Goal: Task Accomplishment & Management: Manage account settings

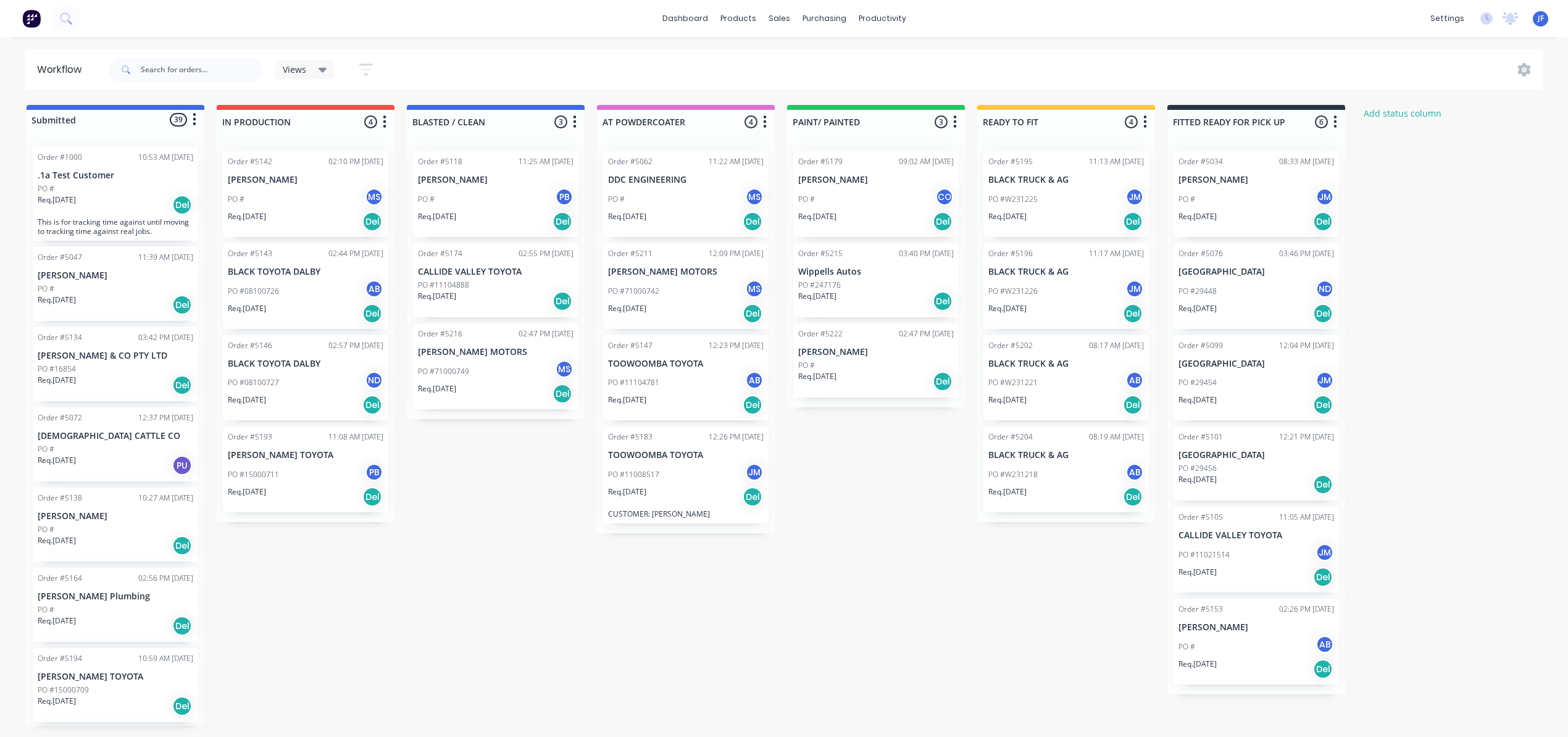
click at [1063, 200] on div "PO #W231225 JM" at bounding box center [1067, 200] width 156 height 23
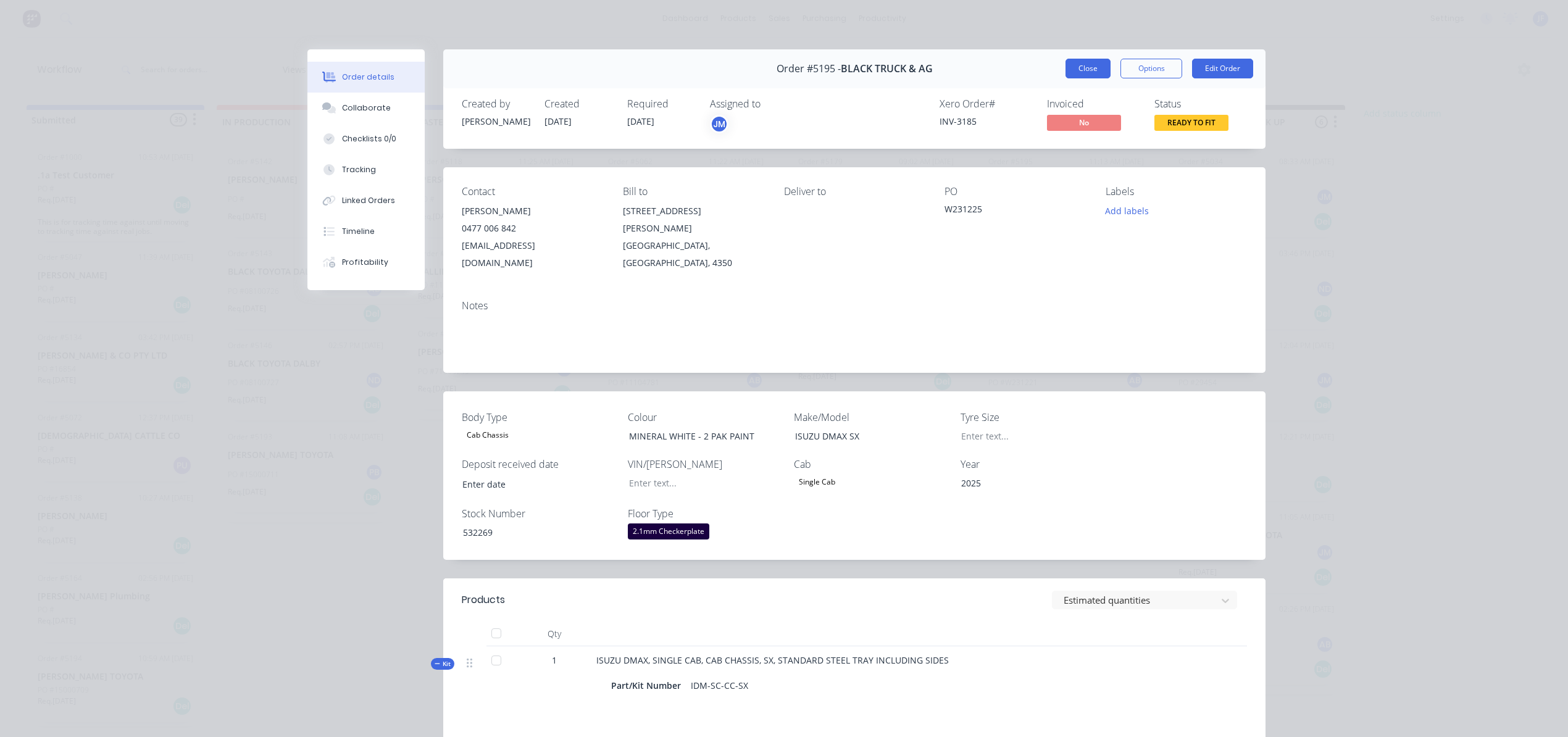
click at [1071, 73] on button "Close" at bounding box center [1088, 68] width 45 height 19
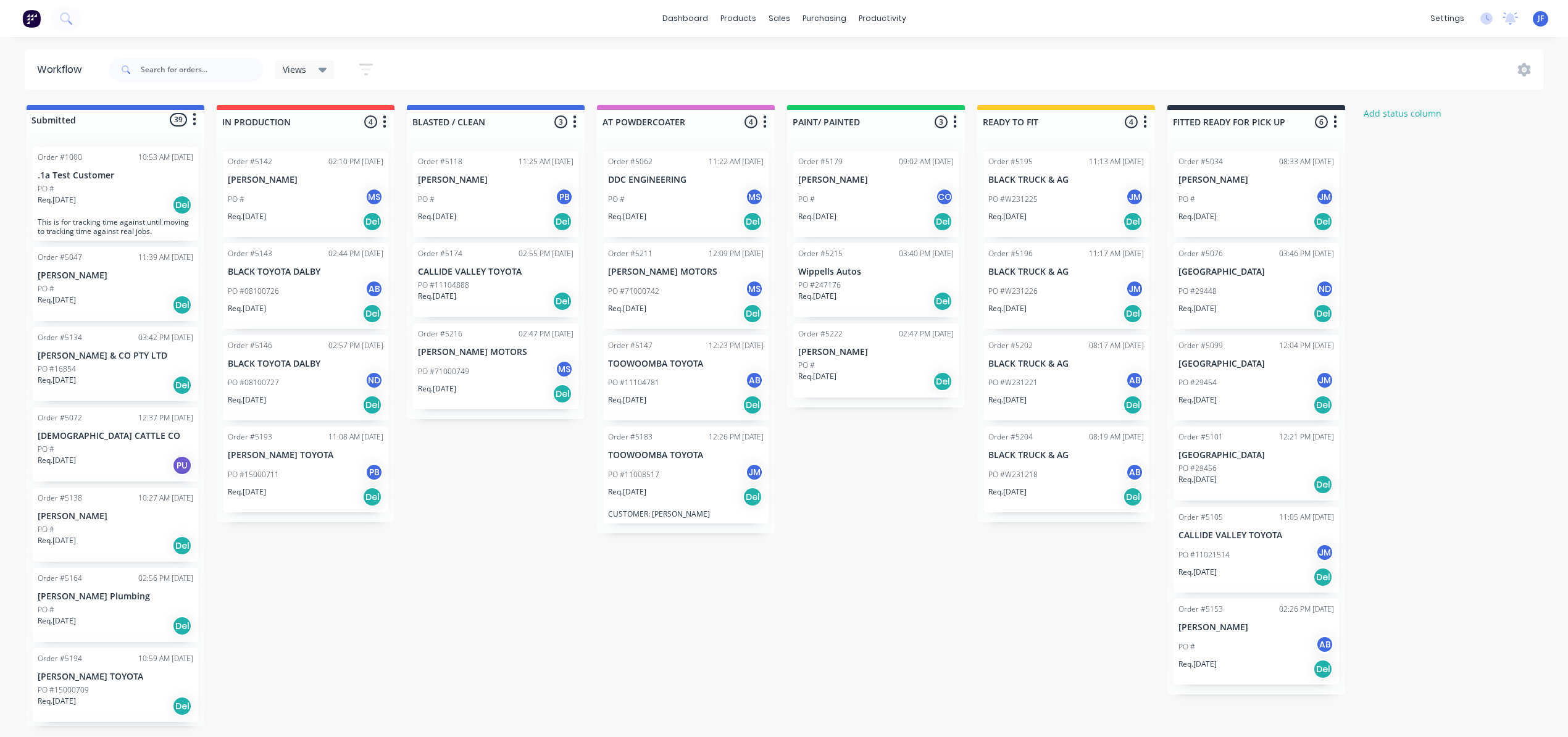
click at [1060, 387] on div "PO #W231221 AB" at bounding box center [1067, 383] width 156 height 23
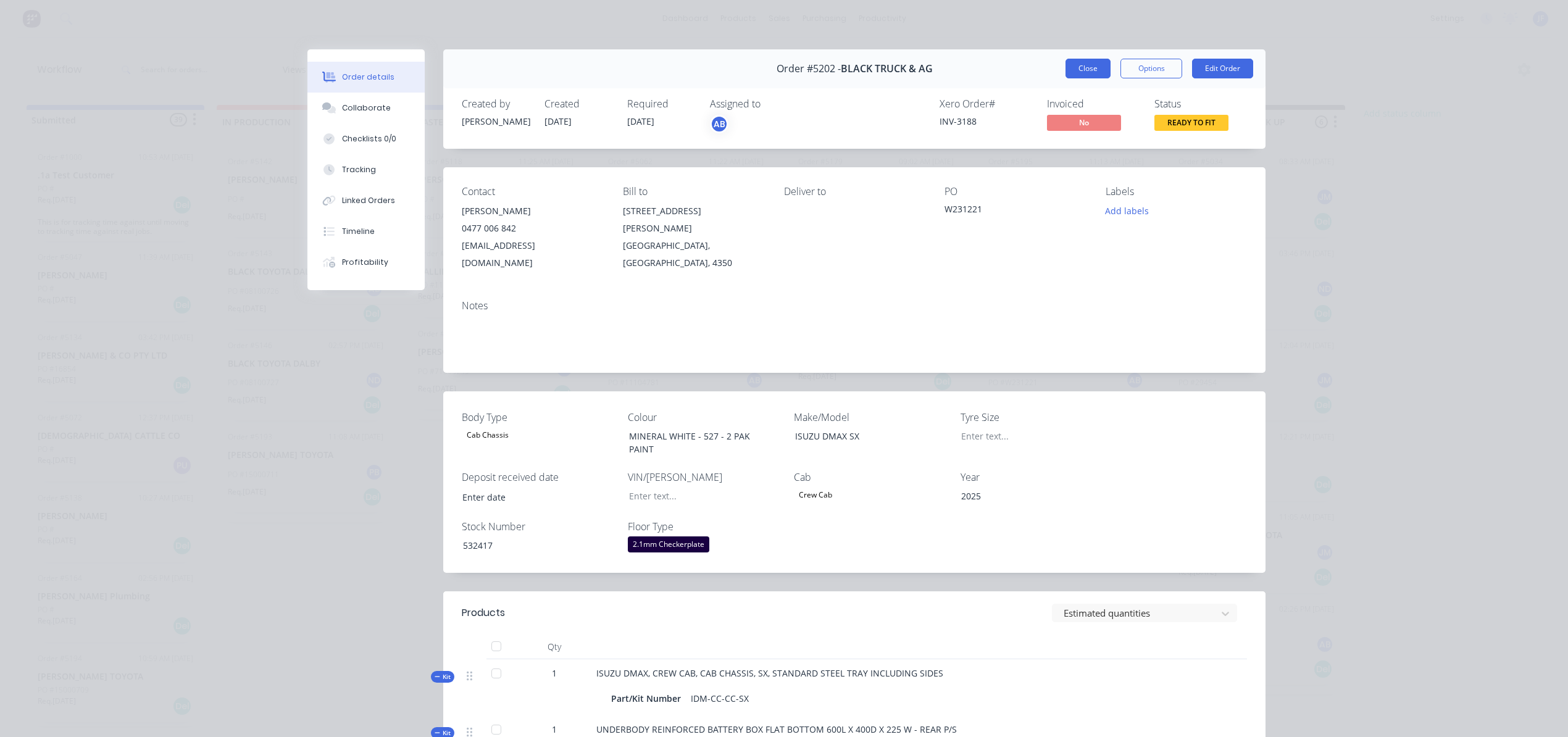
click at [1095, 74] on button "Close" at bounding box center [1088, 68] width 45 height 19
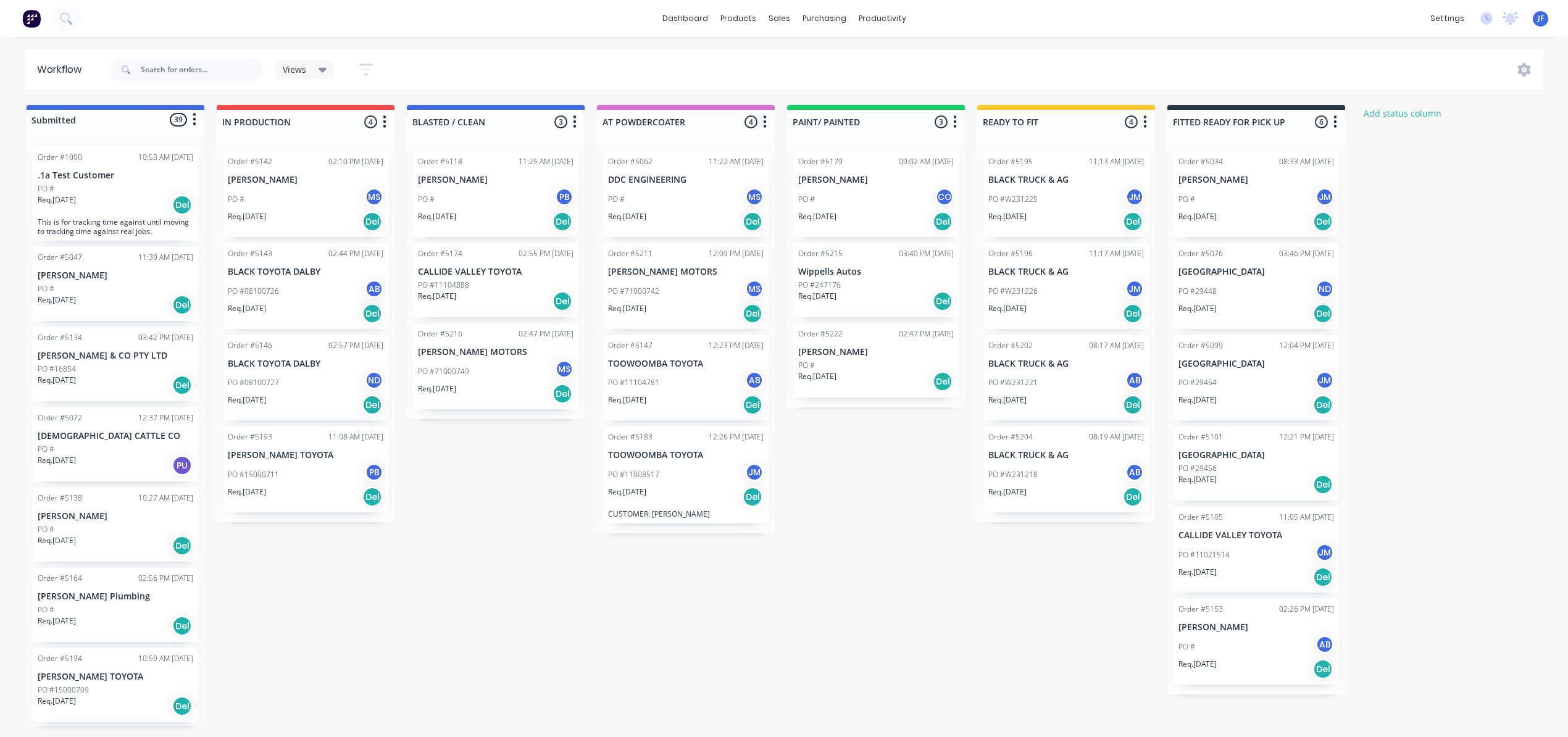
click at [1078, 469] on div "PO #W231218 AB" at bounding box center [1067, 475] width 156 height 23
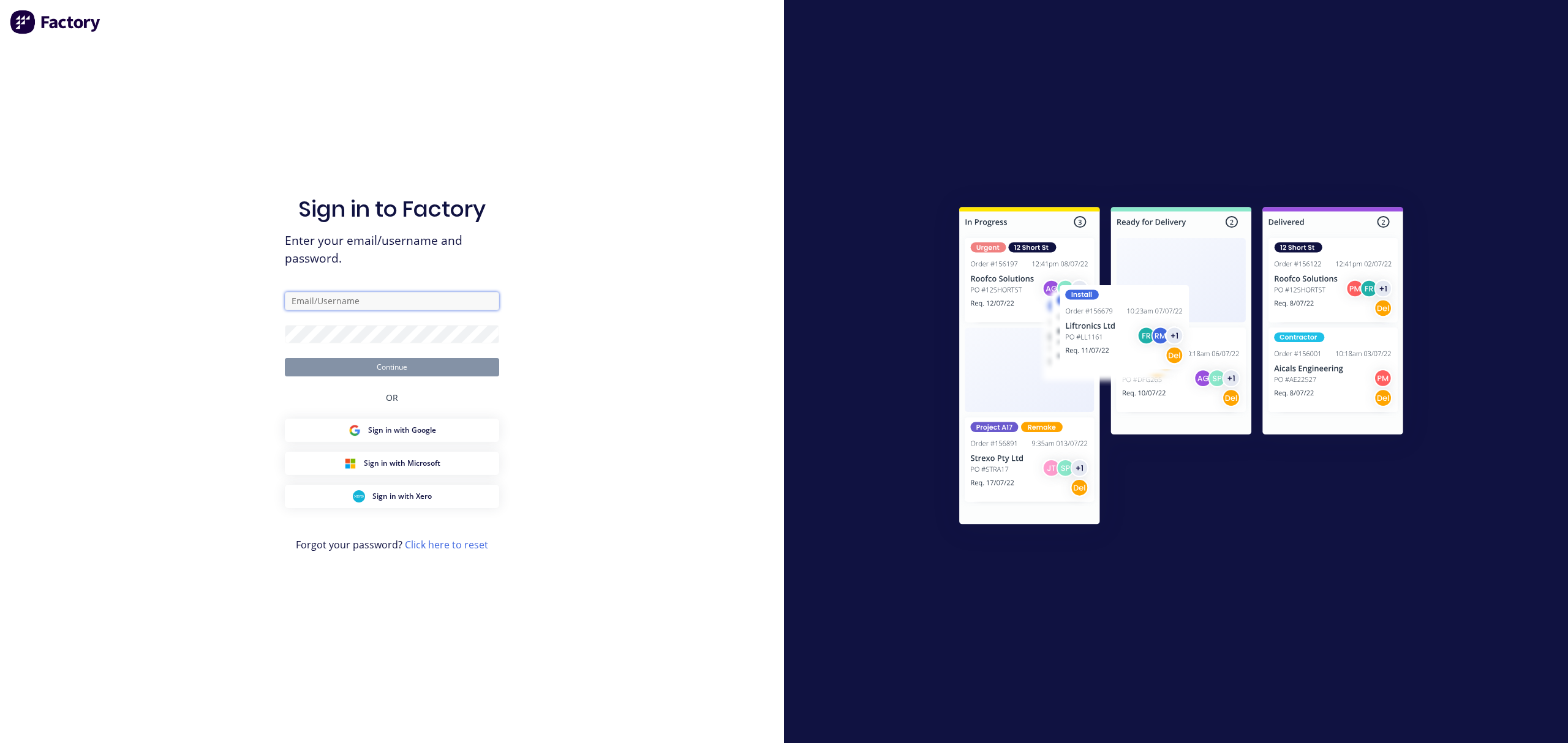
type input "[PERSON_NAME][EMAIL_ADDRESS][DOMAIN_NAME]"
click at [375, 363] on button "Continue" at bounding box center [391, 367] width 214 height 19
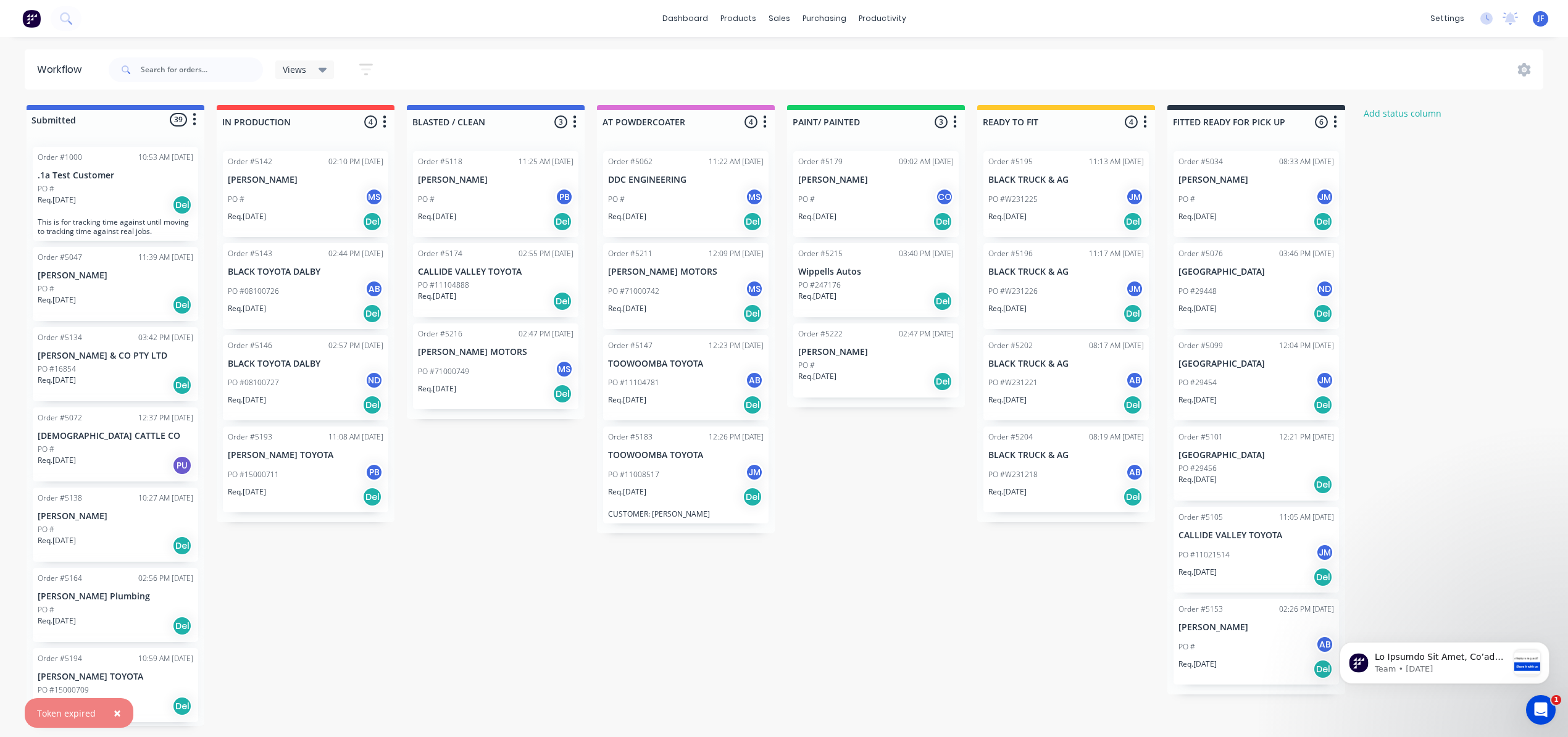
click at [1049, 461] on div "Order #5204 08:19 AM [DATE] BLACK TRUCK & AG PO #W231218 AB Req. [DATE] Del" at bounding box center [1066, 469] width 165 height 86
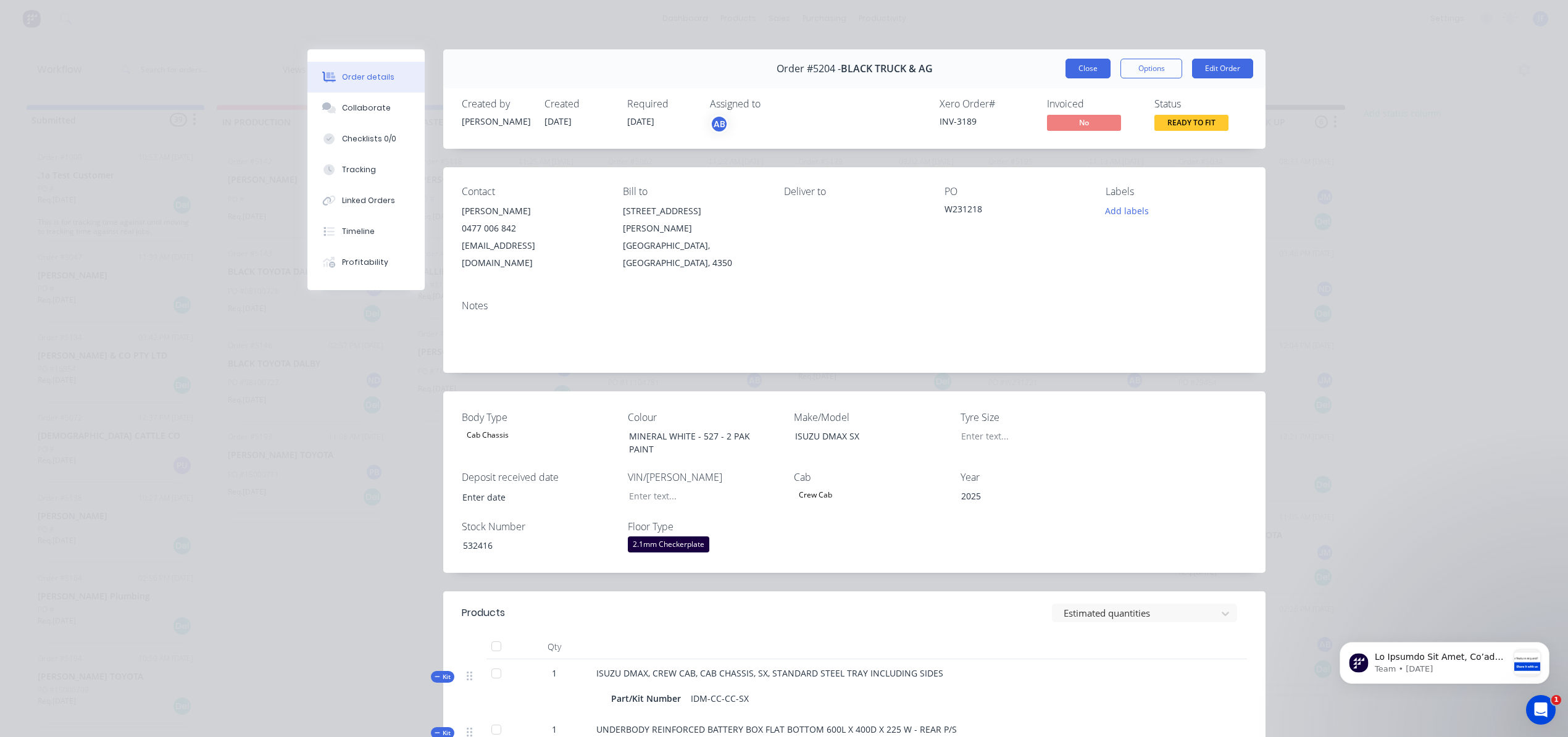
click at [1071, 68] on button "Close" at bounding box center [1088, 68] width 45 height 19
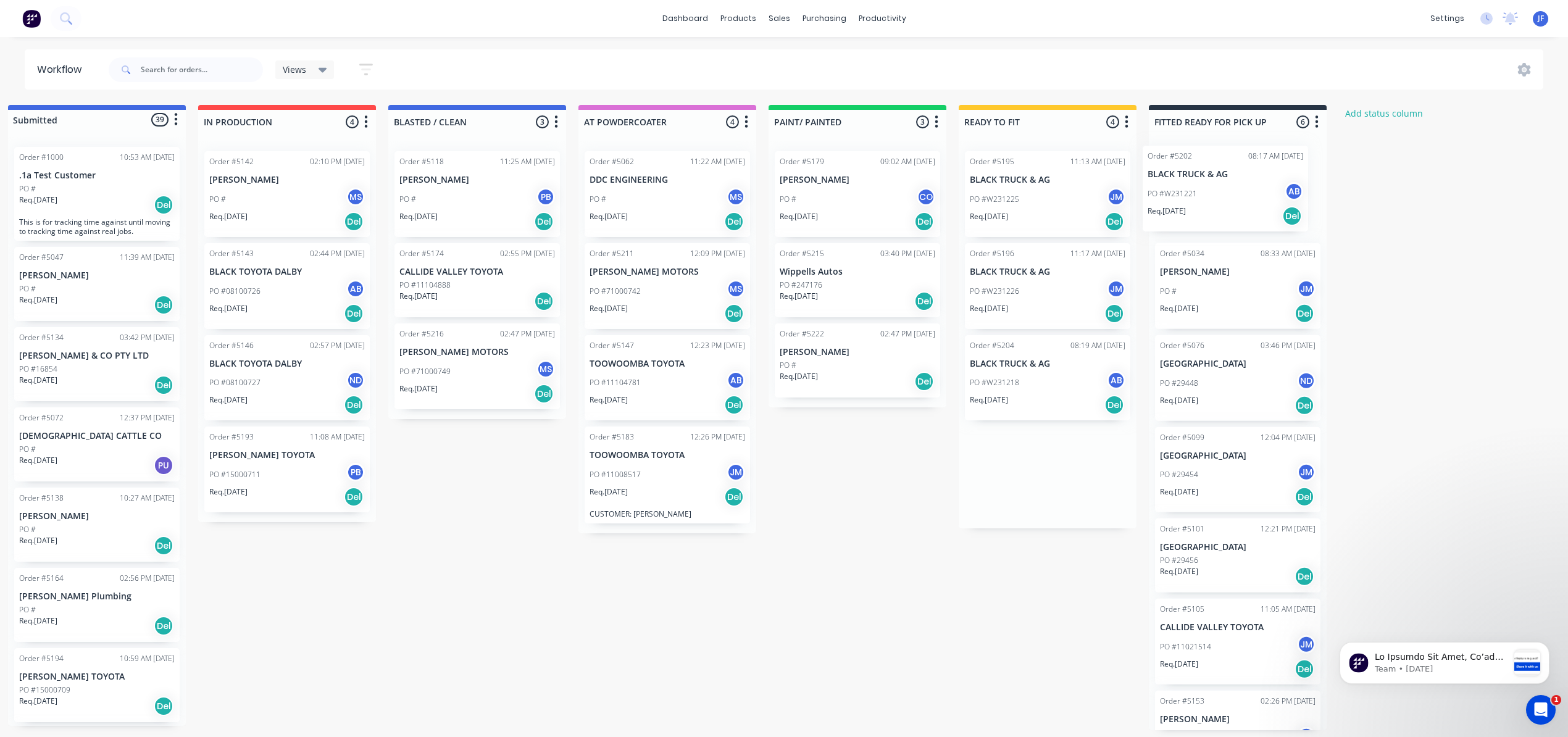
drag, startPoint x: 1079, startPoint y: 395, endPoint x: 1240, endPoint y: 203, distance: 250.6
click at [1240, 203] on div "Submitted 39 Status colour #4169E1 hex #4169E1 Save Cancel Summaries Total orde…" at bounding box center [822, 418] width 1701 height 625
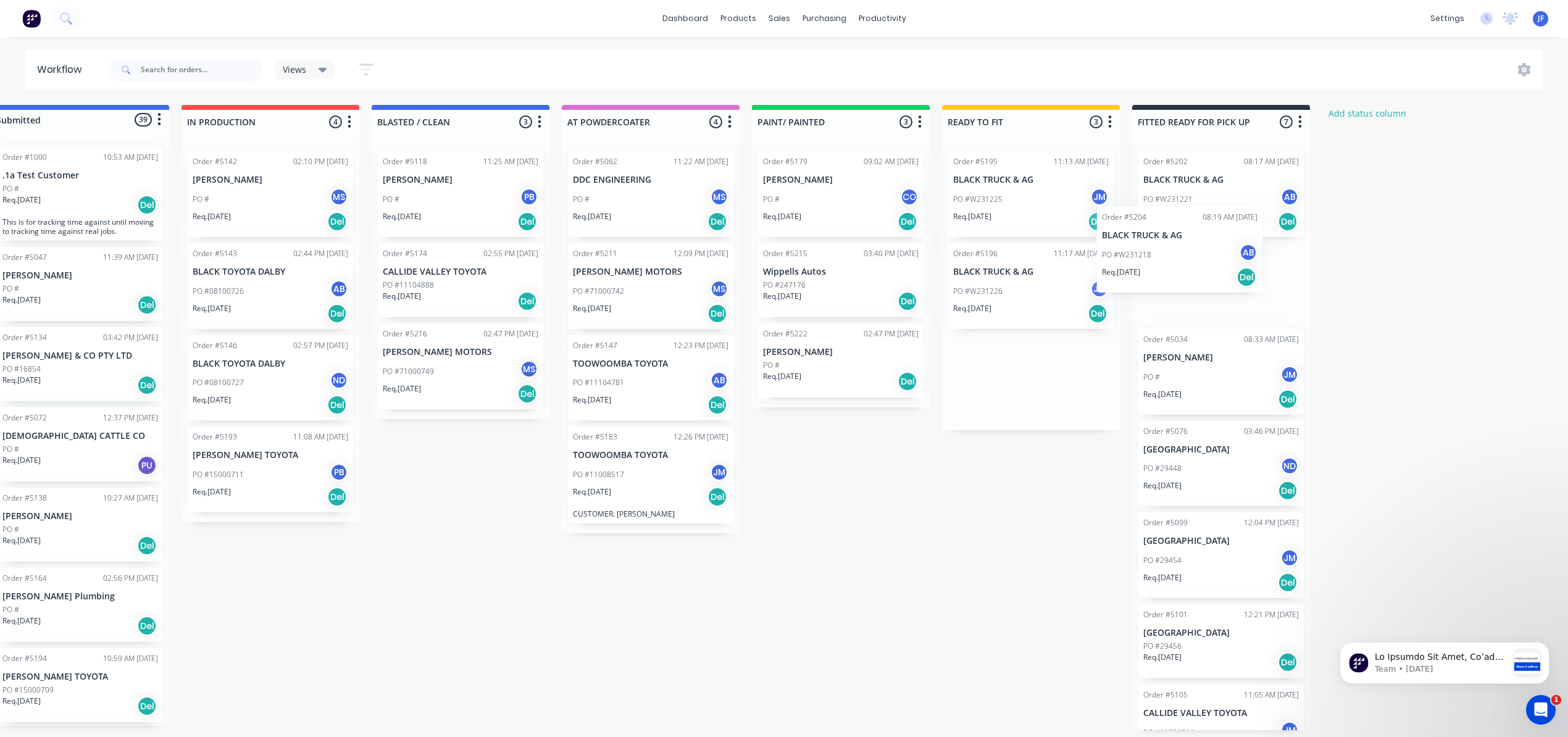
drag, startPoint x: 1080, startPoint y: 389, endPoint x: 1246, endPoint y: 285, distance: 195.9
click at [1246, 285] on div "Submitted 39 Status colour #4169E1 hex #4169E1 Save Cancel Summaries Total orde…" at bounding box center [805, 418] width 1701 height 625
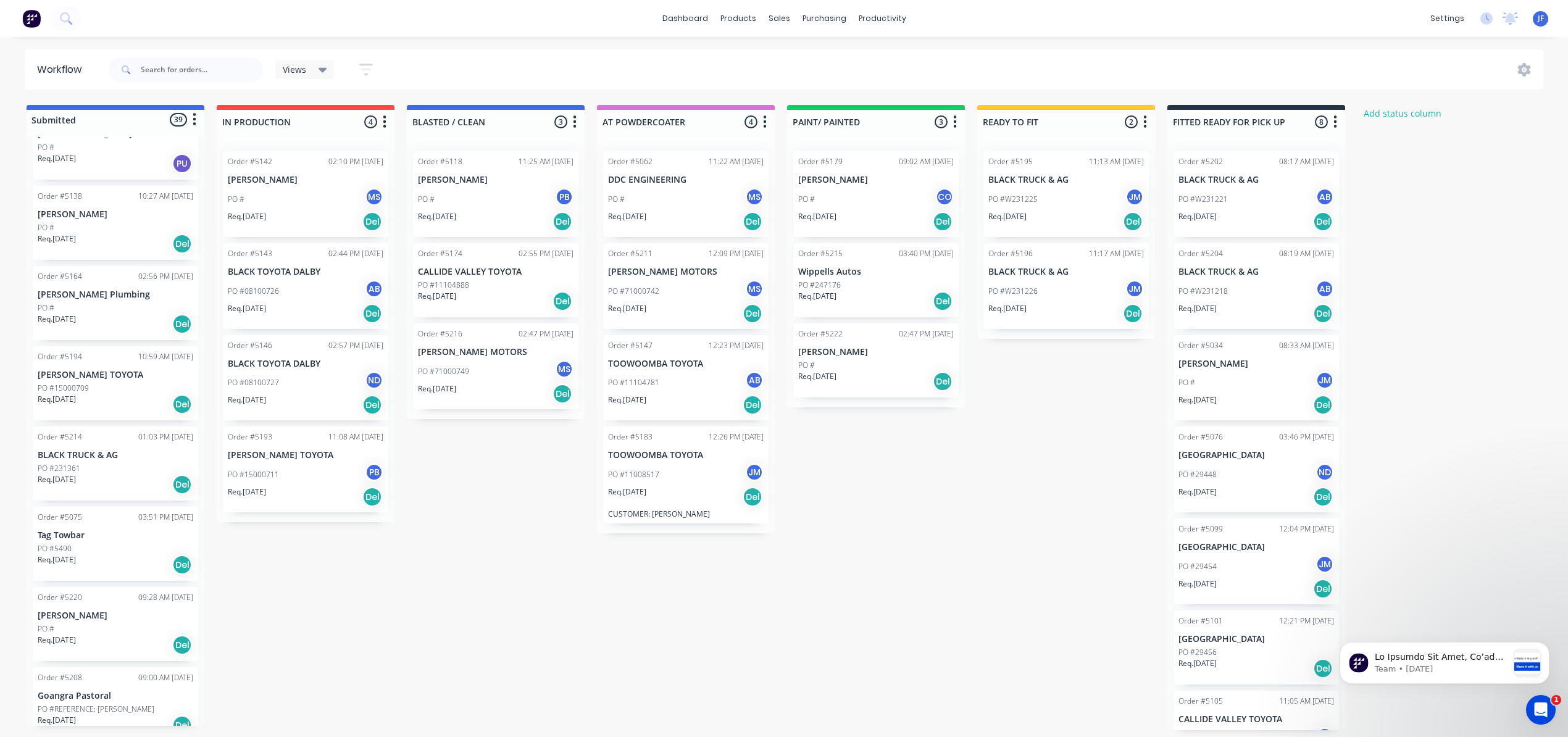
scroll to position [329, 0]
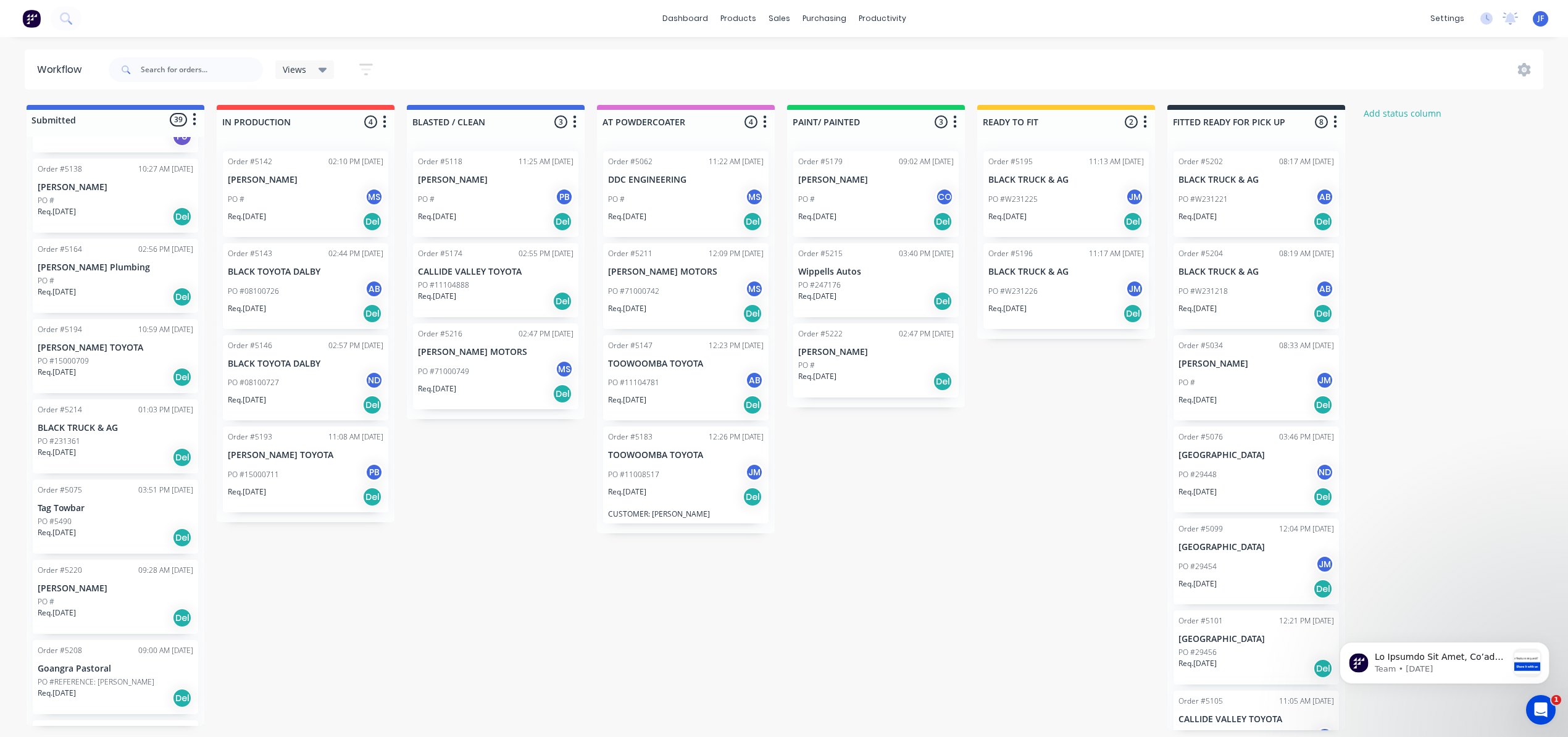
click at [108, 361] on div "PO #15000709" at bounding box center [115, 361] width 156 height 11
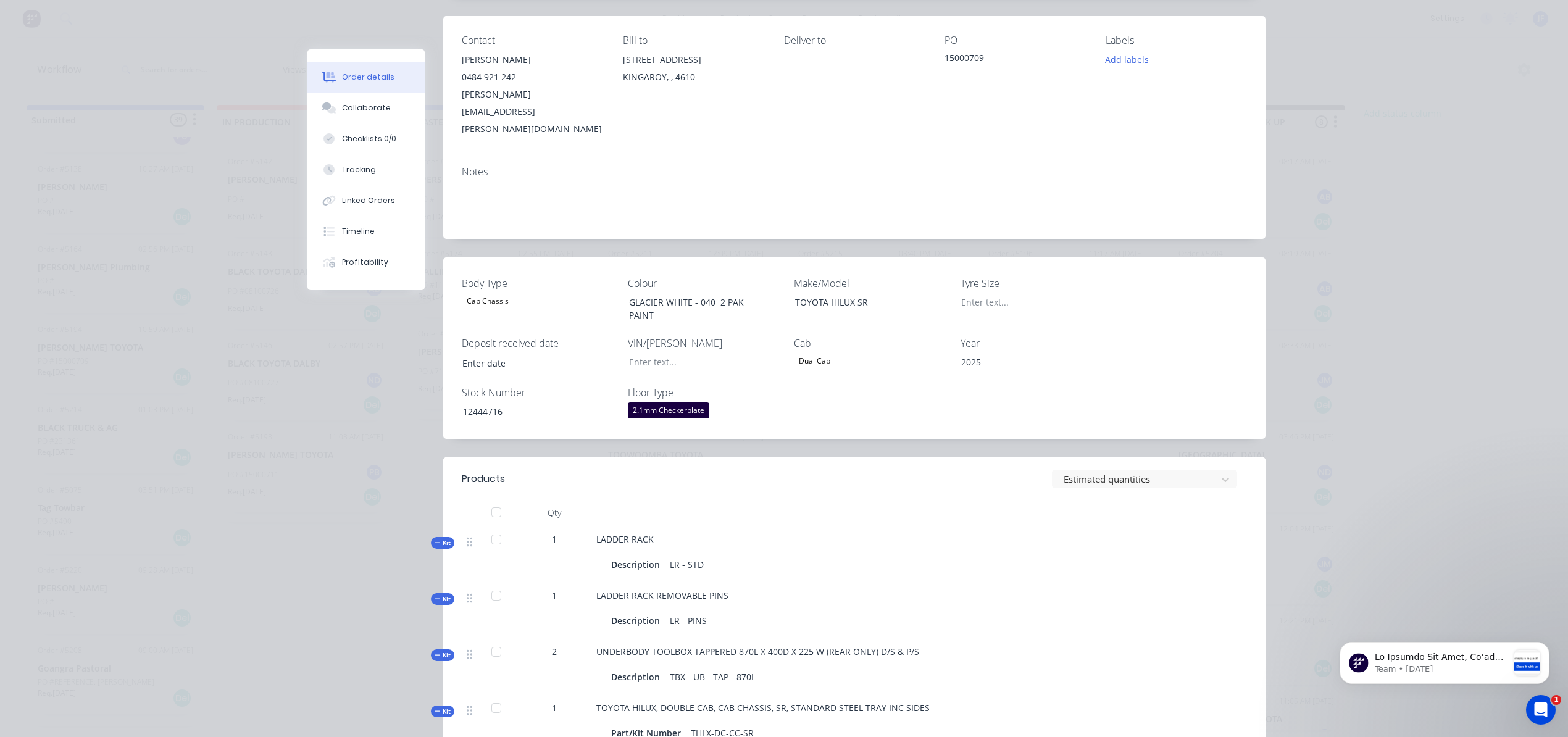
scroll to position [0, 0]
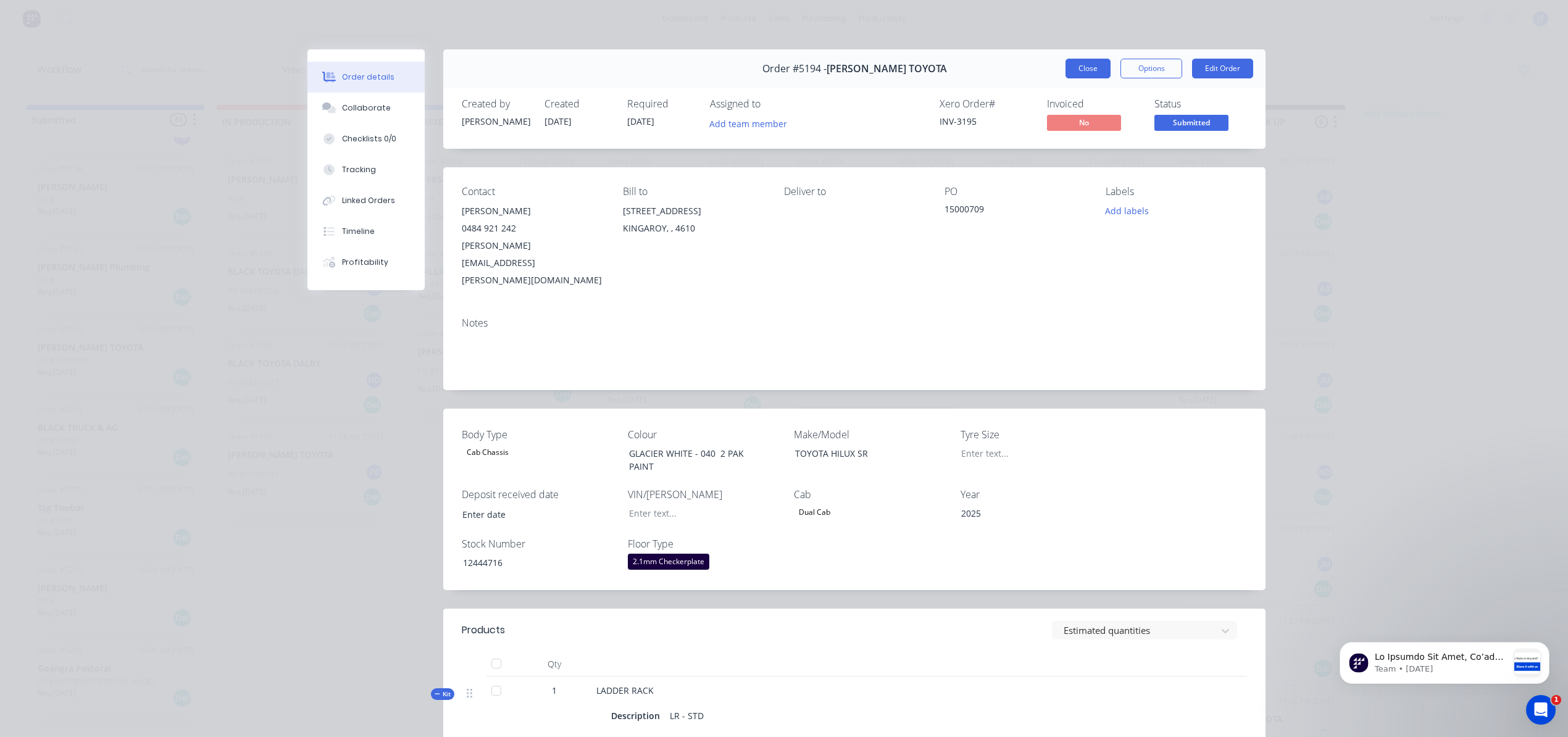
click at [1065, 78] on button "Close" at bounding box center [1088, 68] width 45 height 19
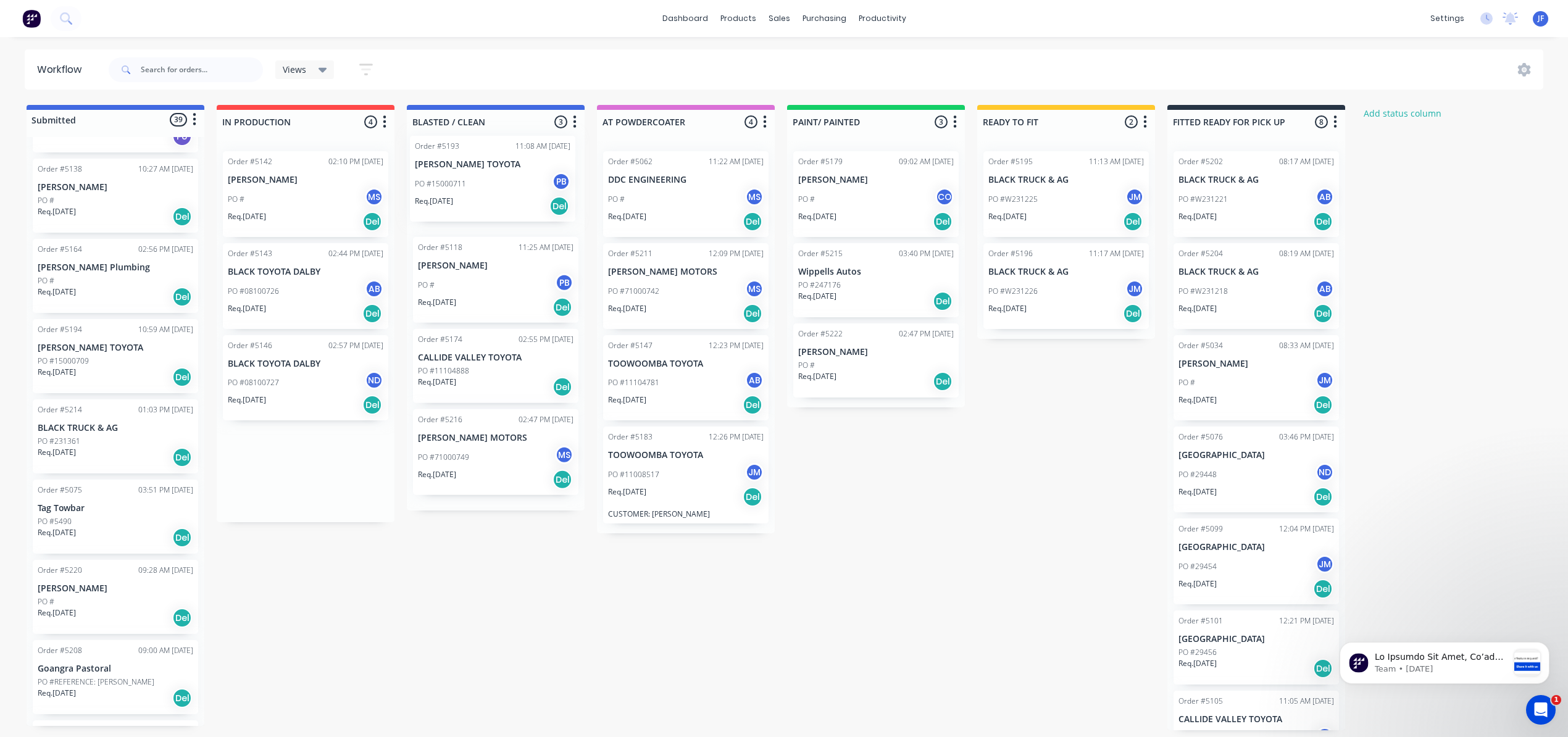
drag, startPoint x: 299, startPoint y: 491, endPoint x: 490, endPoint y: 200, distance: 348.1
click at [490, 200] on div "Submitted 39 Status colour #4169E1 hex #4169E1 Save Cancel Summaries Total orde…" at bounding box center [841, 418] width 1701 height 625
click at [107, 368] on div "Req. [DATE] Del" at bounding box center [115, 377] width 156 height 21
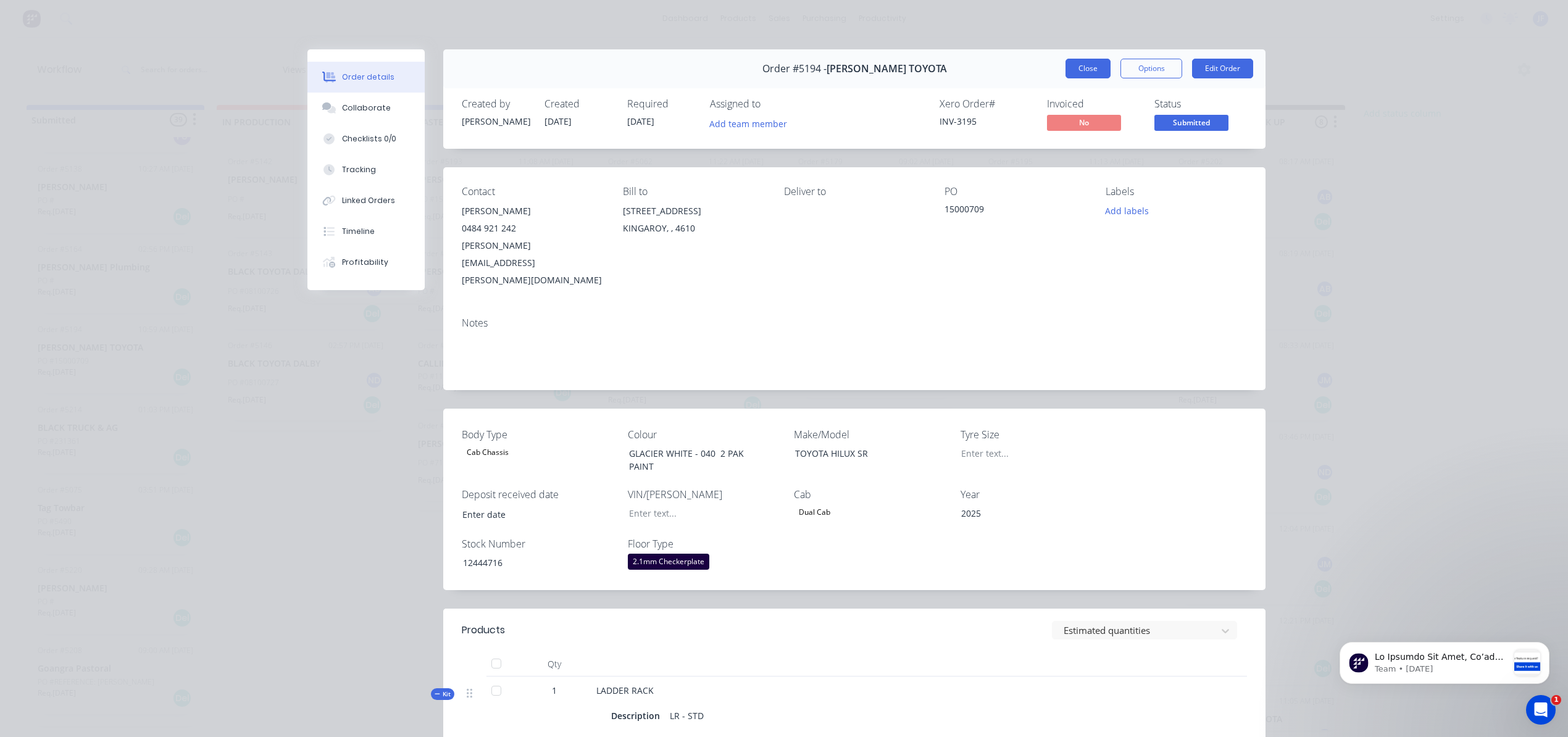
click at [1090, 64] on button "Close" at bounding box center [1088, 68] width 45 height 19
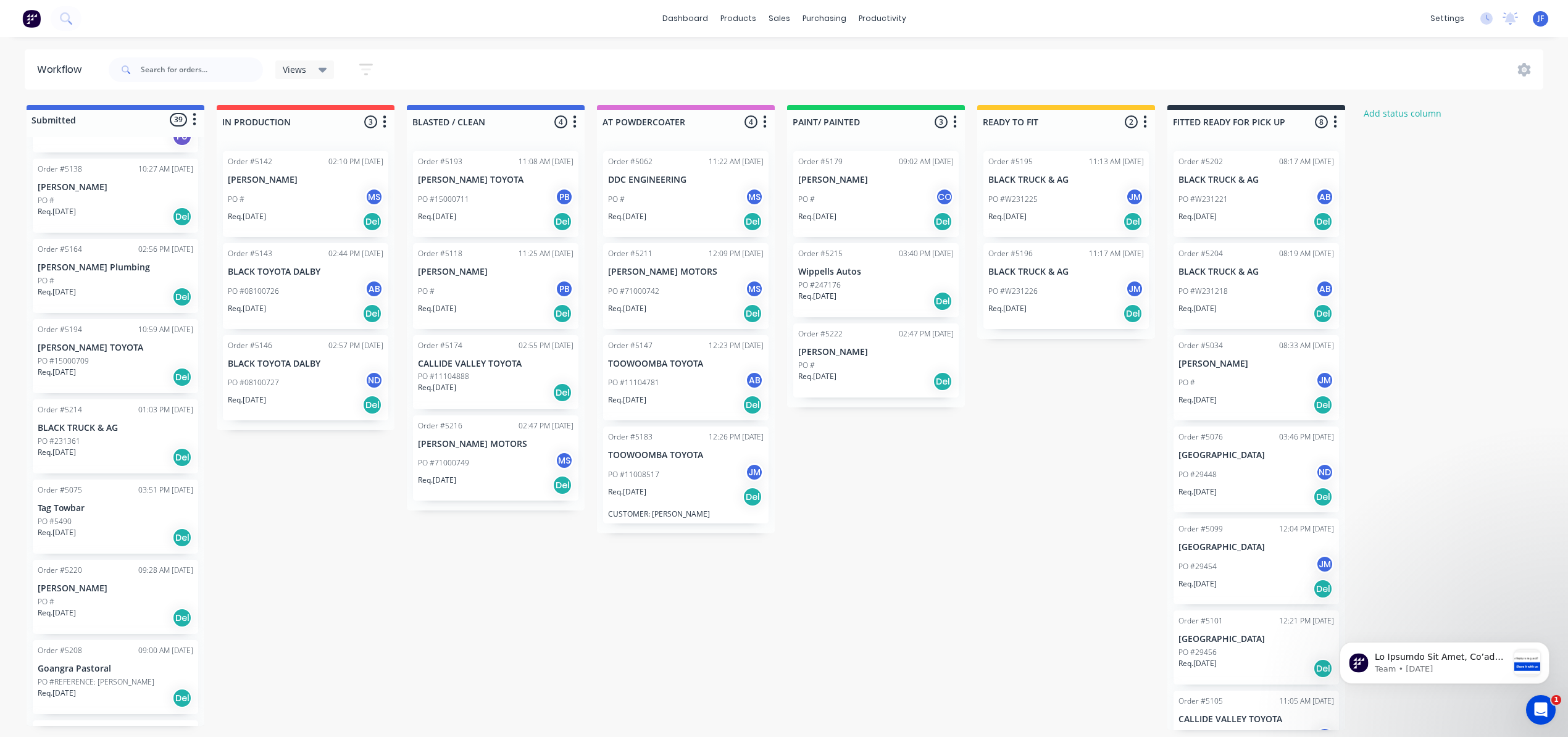
click at [473, 200] on div "PO #15000711 PB" at bounding box center [496, 200] width 156 height 23
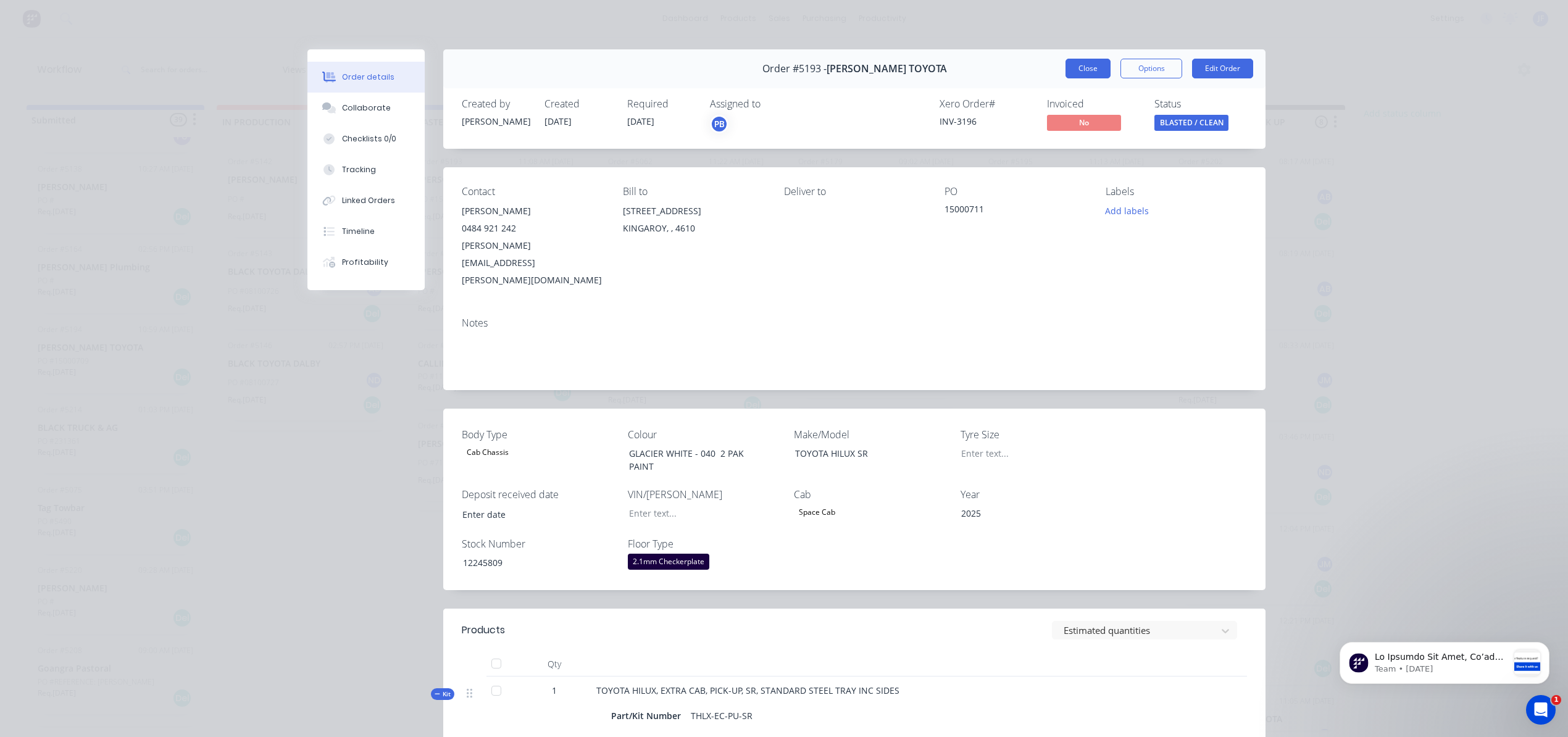
click at [1074, 62] on button "Close" at bounding box center [1088, 68] width 45 height 19
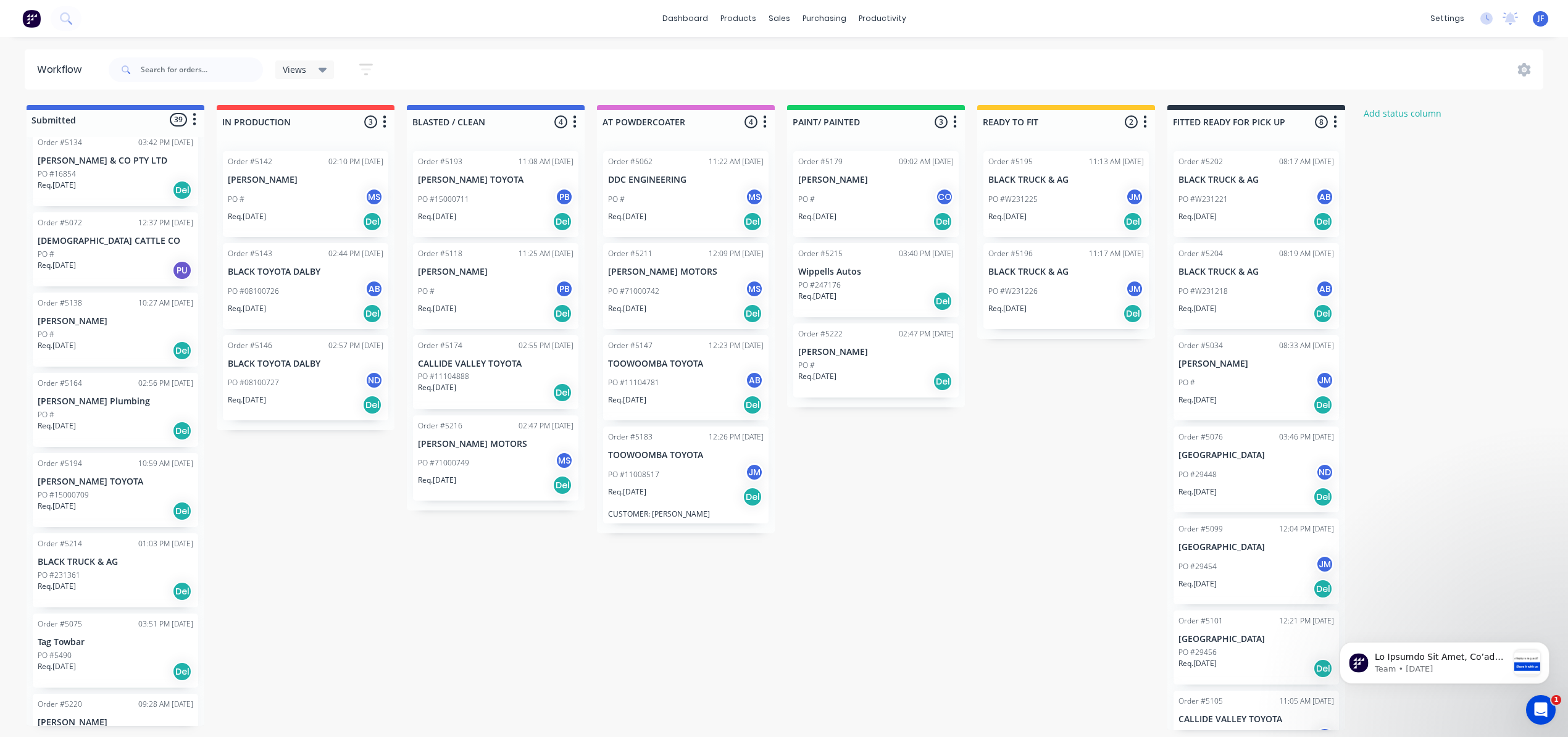
scroll to position [247, 0]
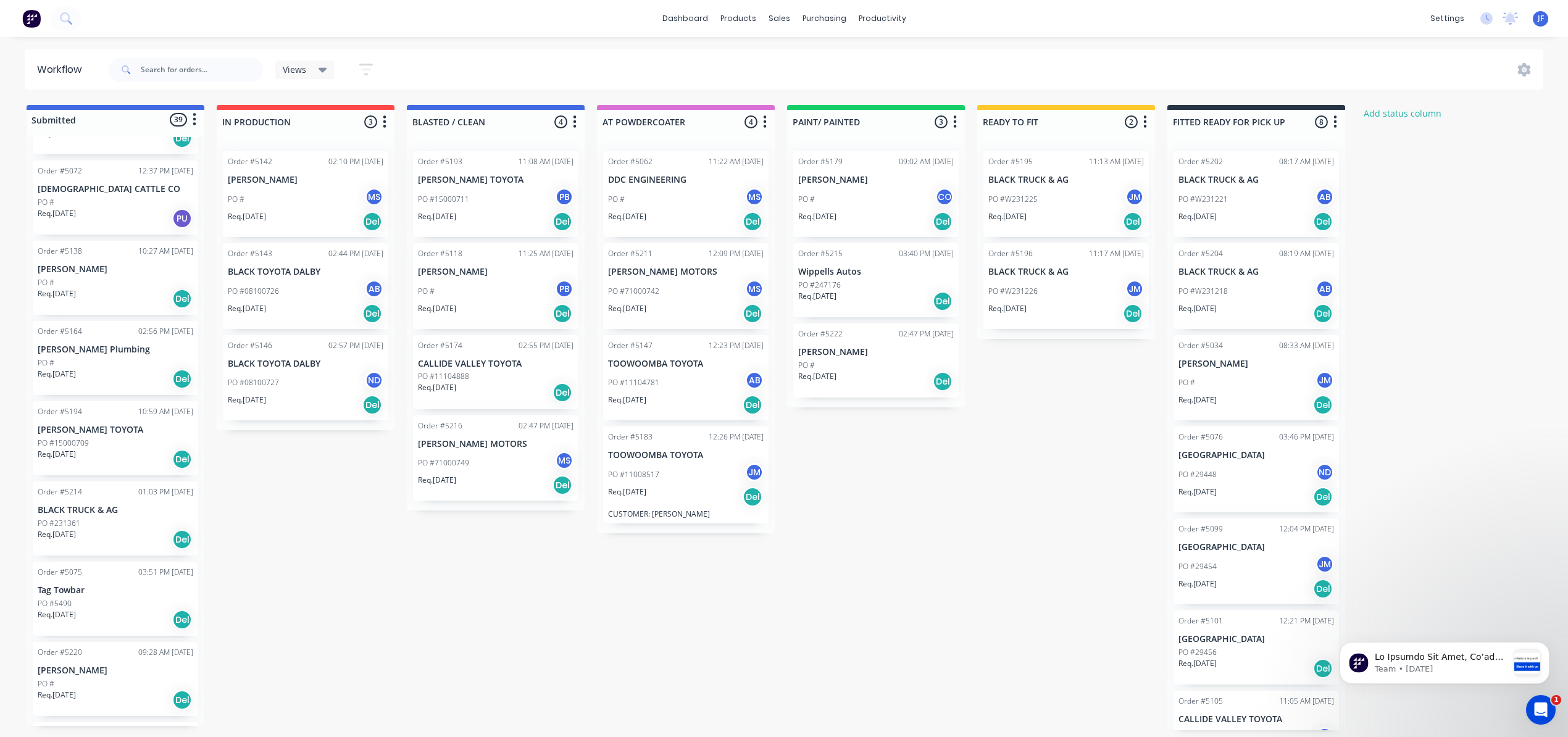
click at [100, 536] on div "Req. [DATE] Del" at bounding box center [115, 539] width 156 height 21
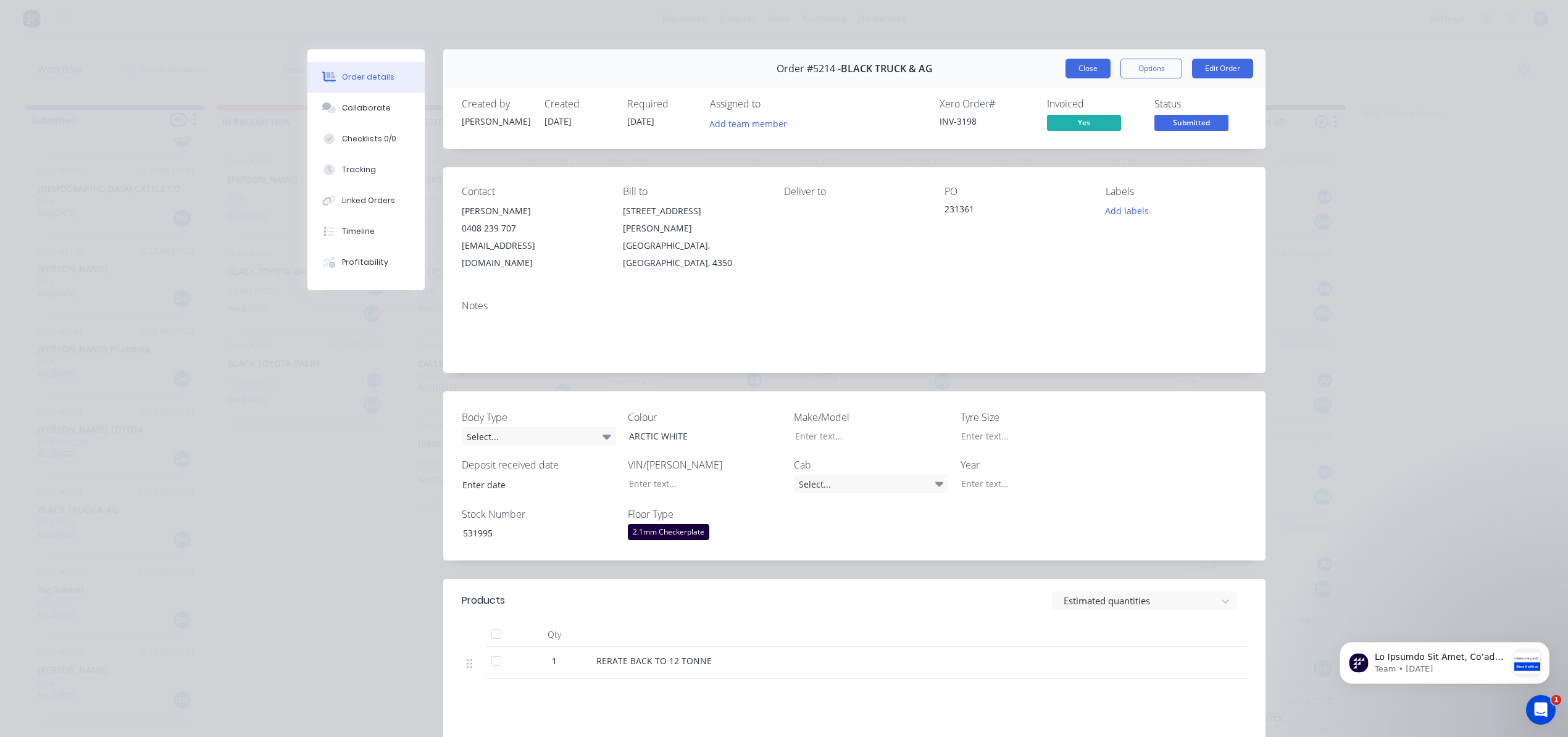
click at [1071, 69] on button "Close" at bounding box center [1088, 68] width 45 height 19
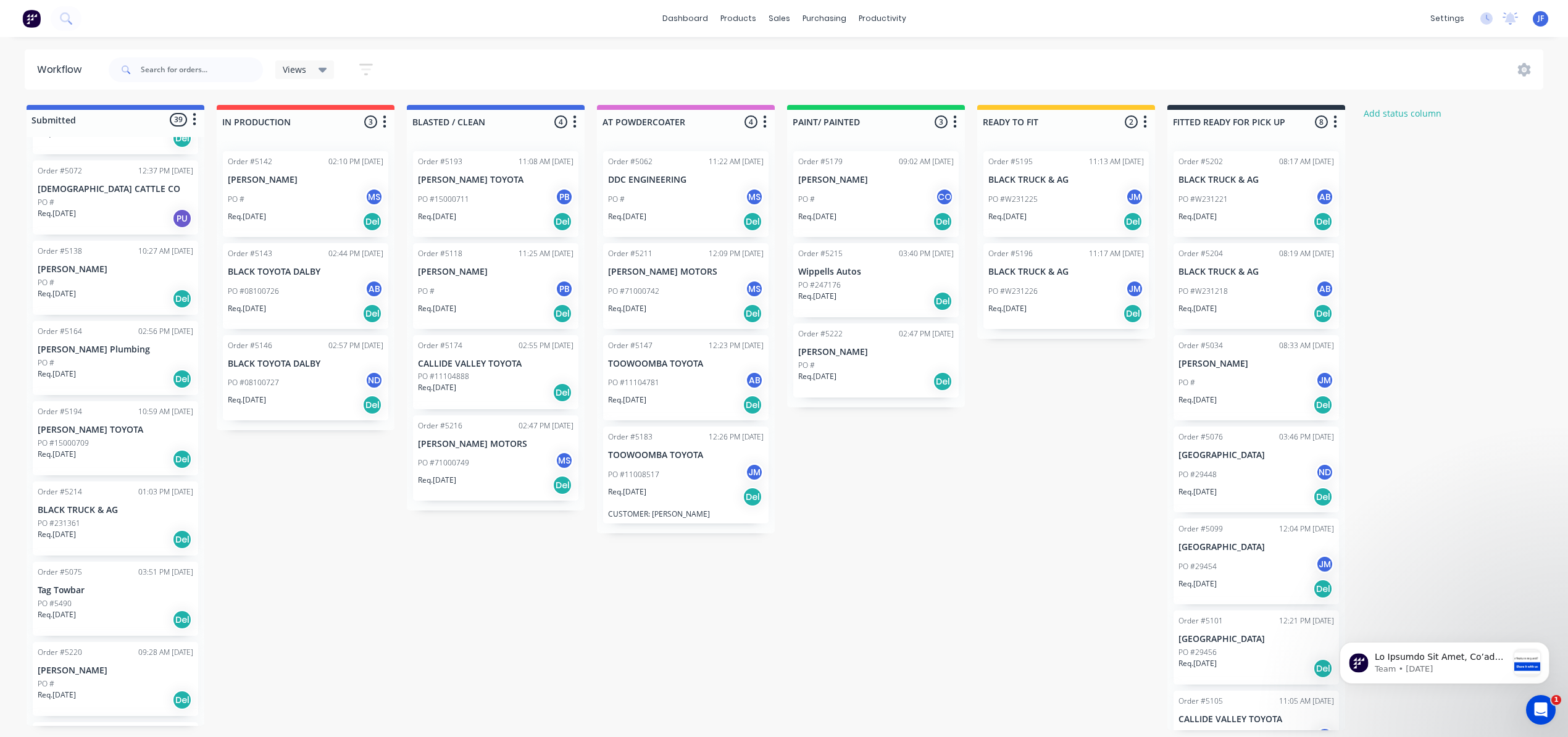
click at [97, 524] on div "PO #231361" at bounding box center [115, 523] width 156 height 11
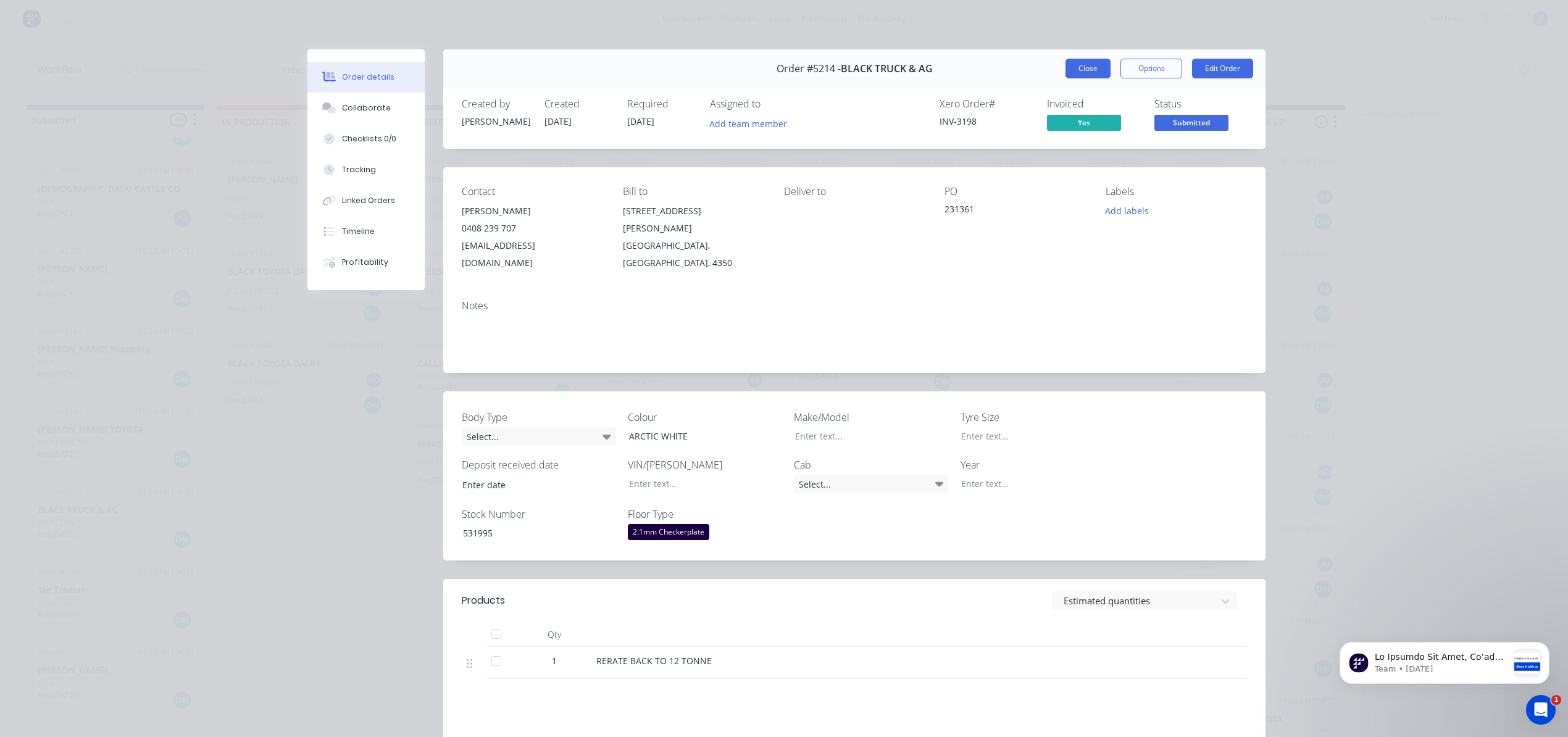
click at [1065, 73] on button "Close" at bounding box center [1088, 68] width 45 height 19
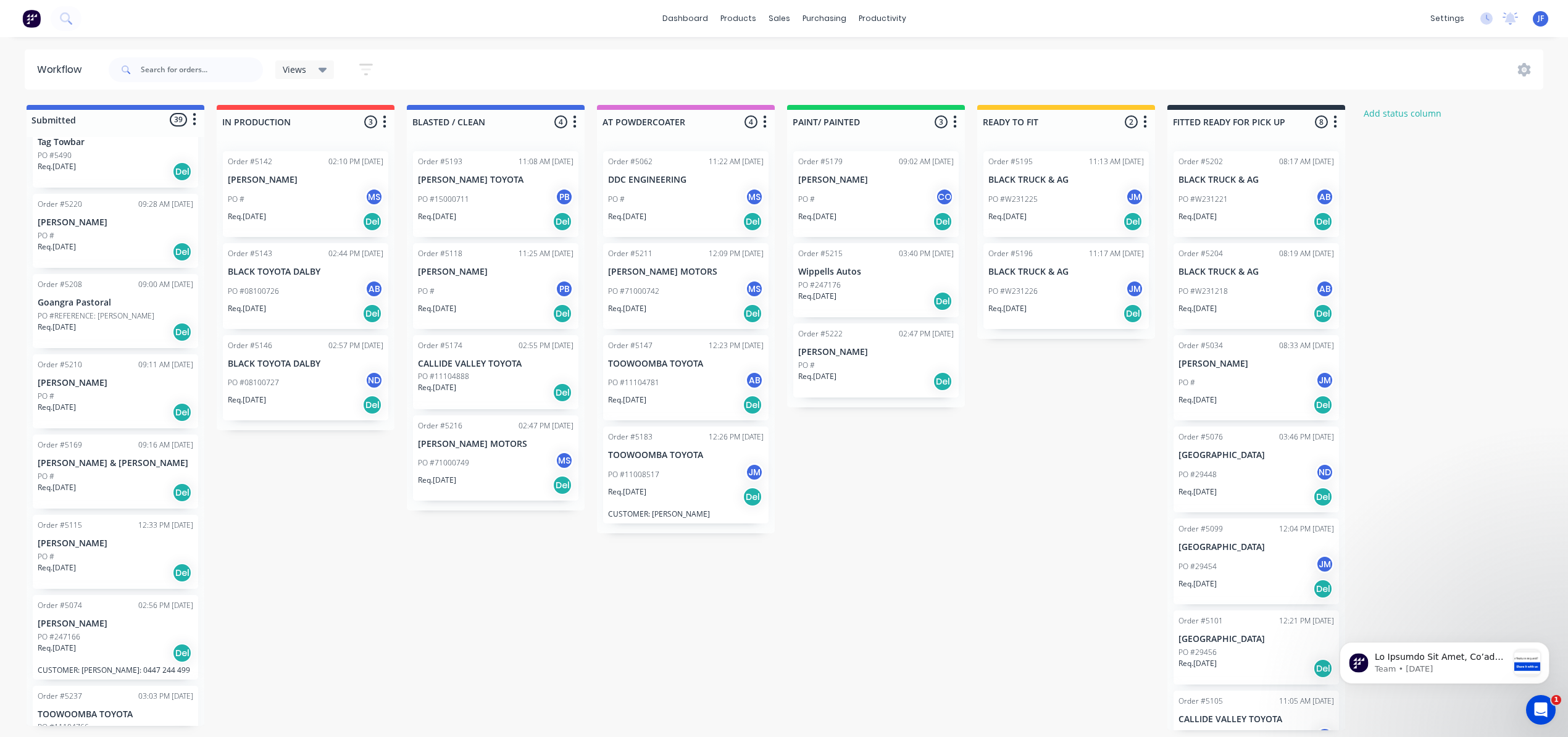
scroll to position [741, 0]
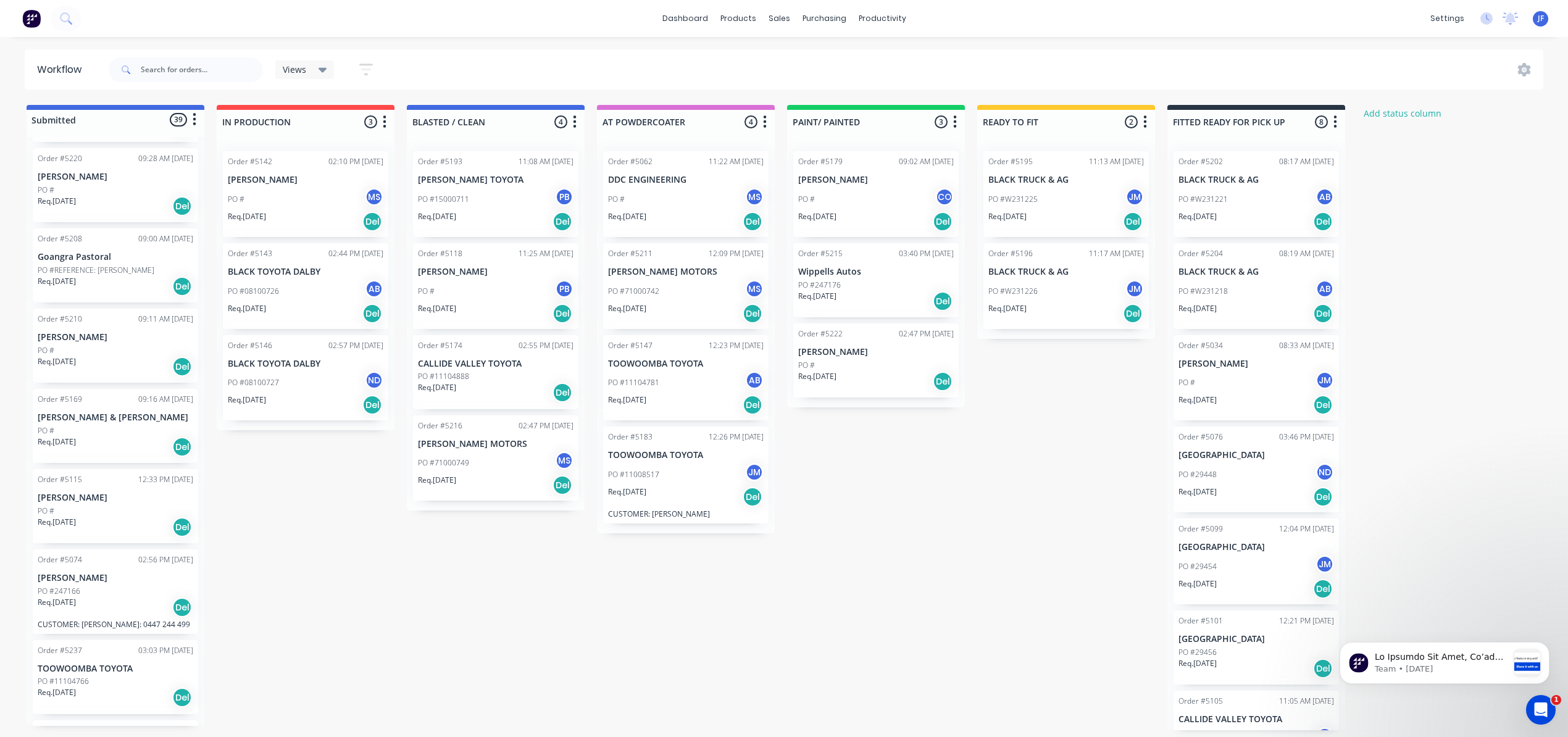
click at [111, 591] on div "PO #247166" at bounding box center [115, 591] width 156 height 11
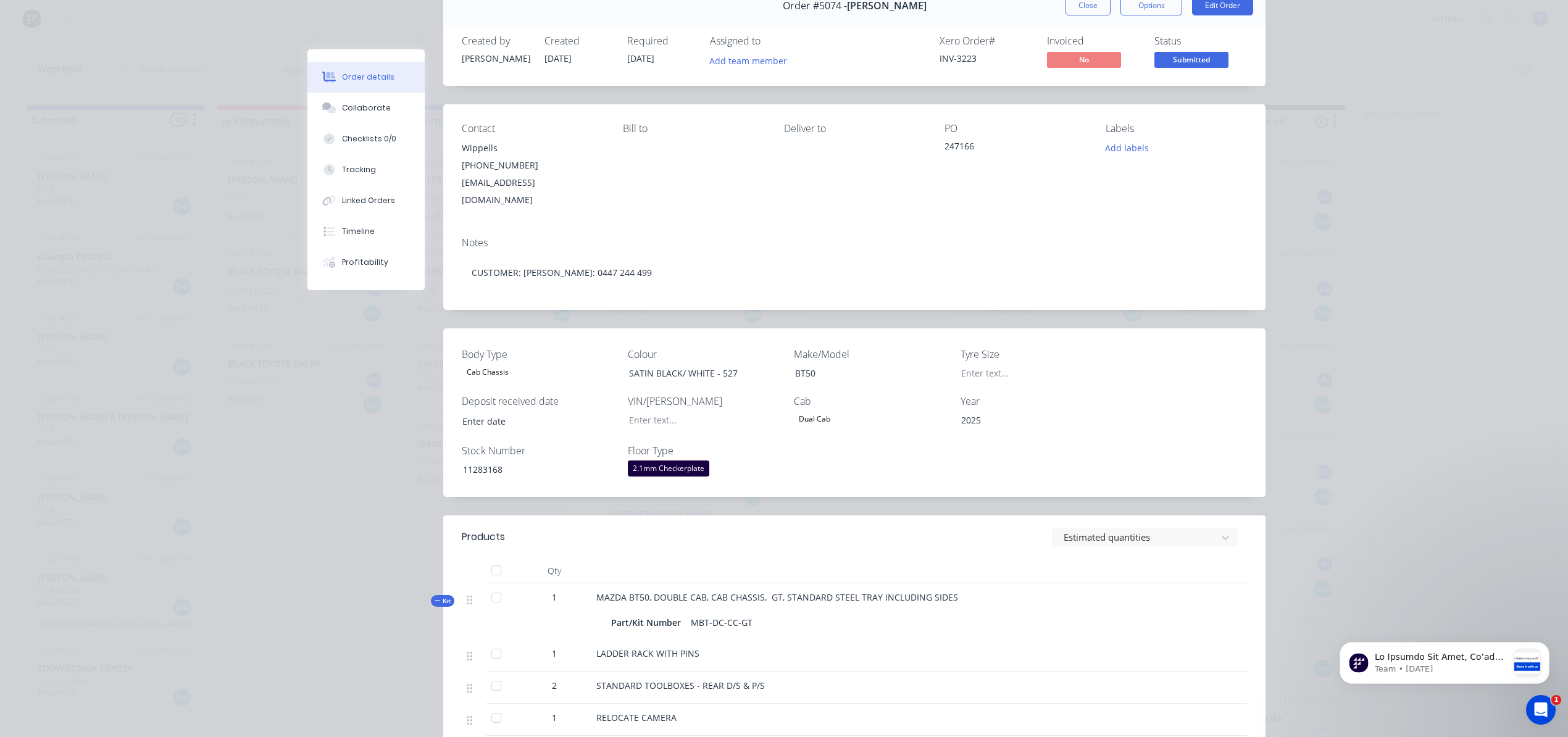
scroll to position [0, 0]
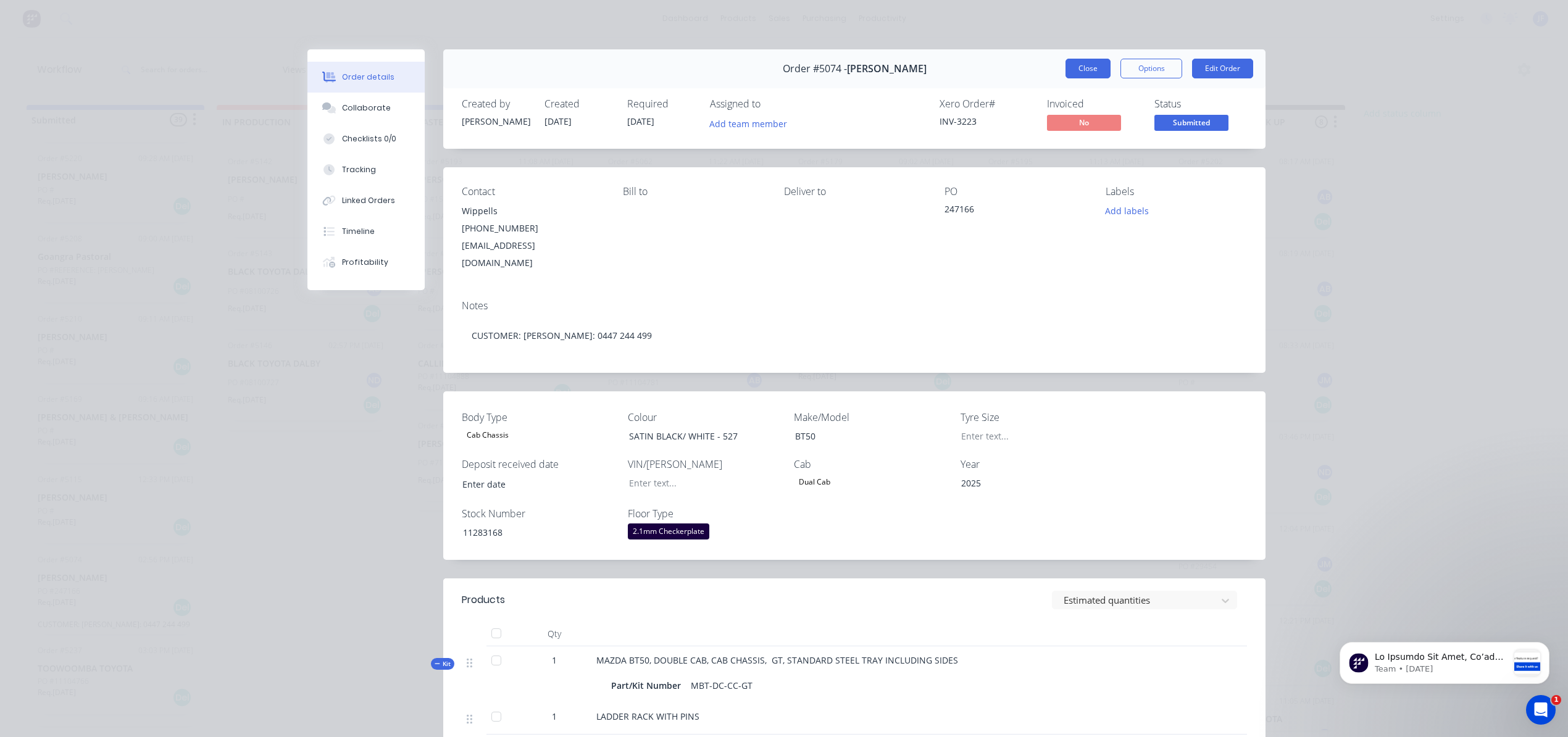
click at [1092, 63] on button "Close" at bounding box center [1088, 68] width 45 height 19
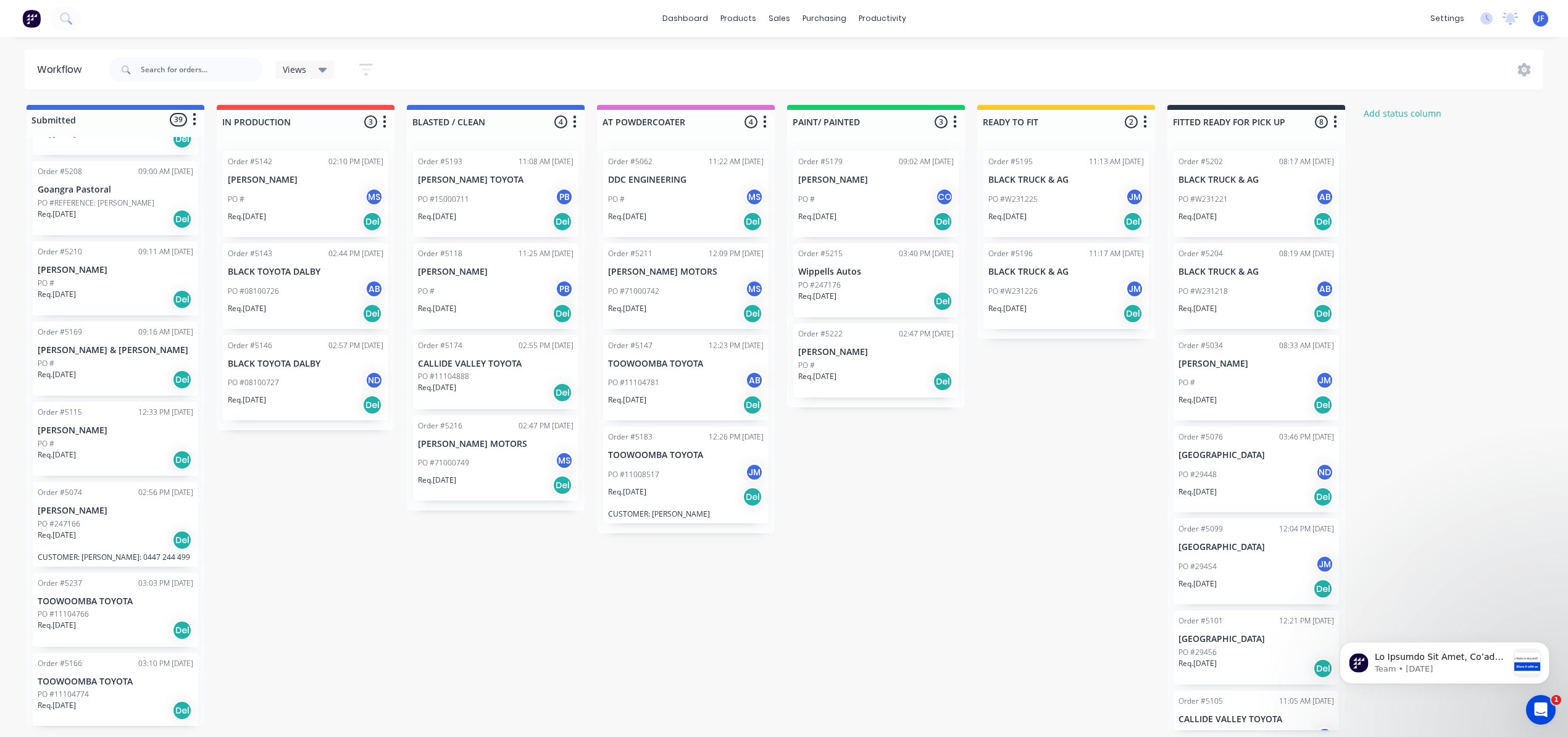
scroll to position [988, 0]
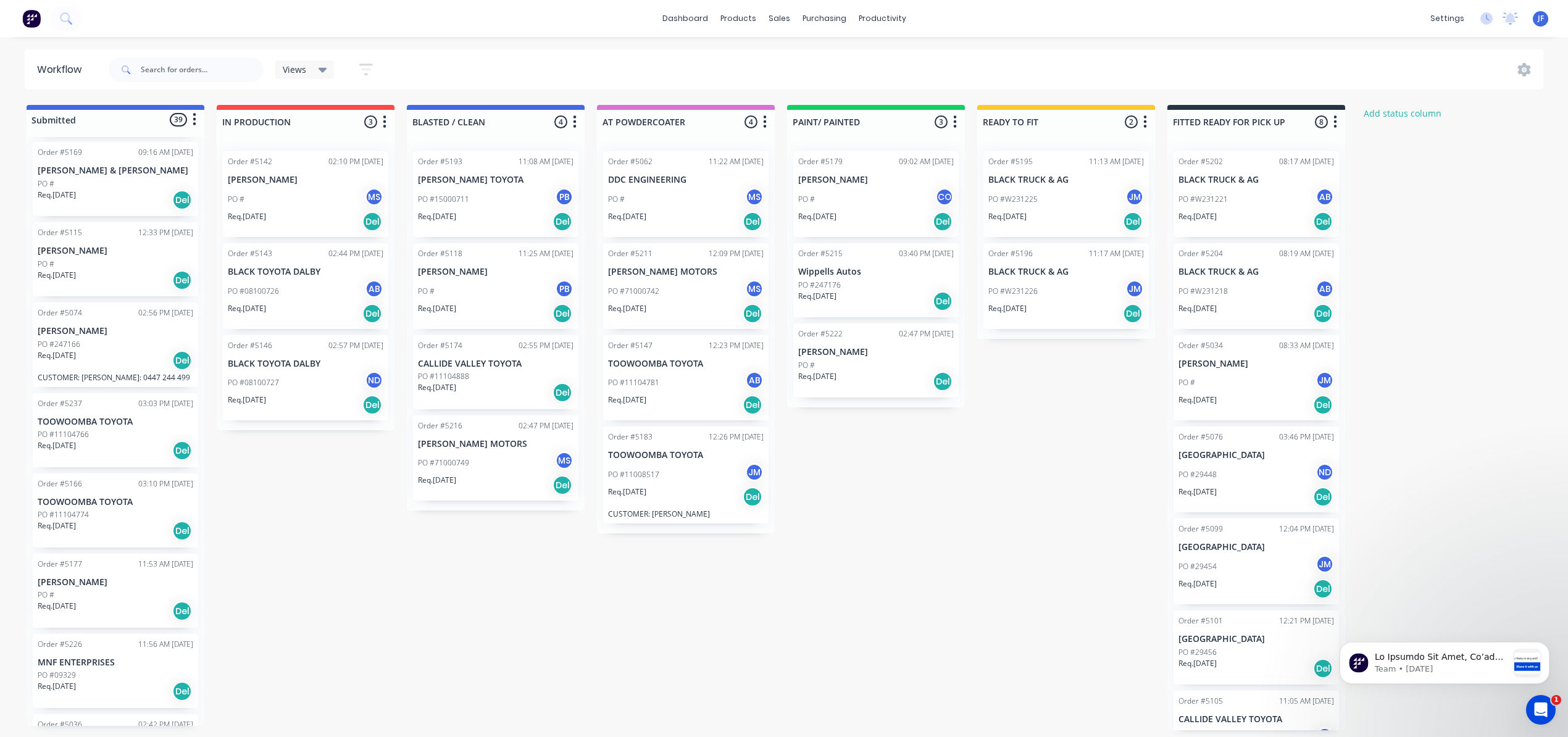
click at [116, 443] on div "Req. [DATE] Del" at bounding box center [115, 450] width 156 height 21
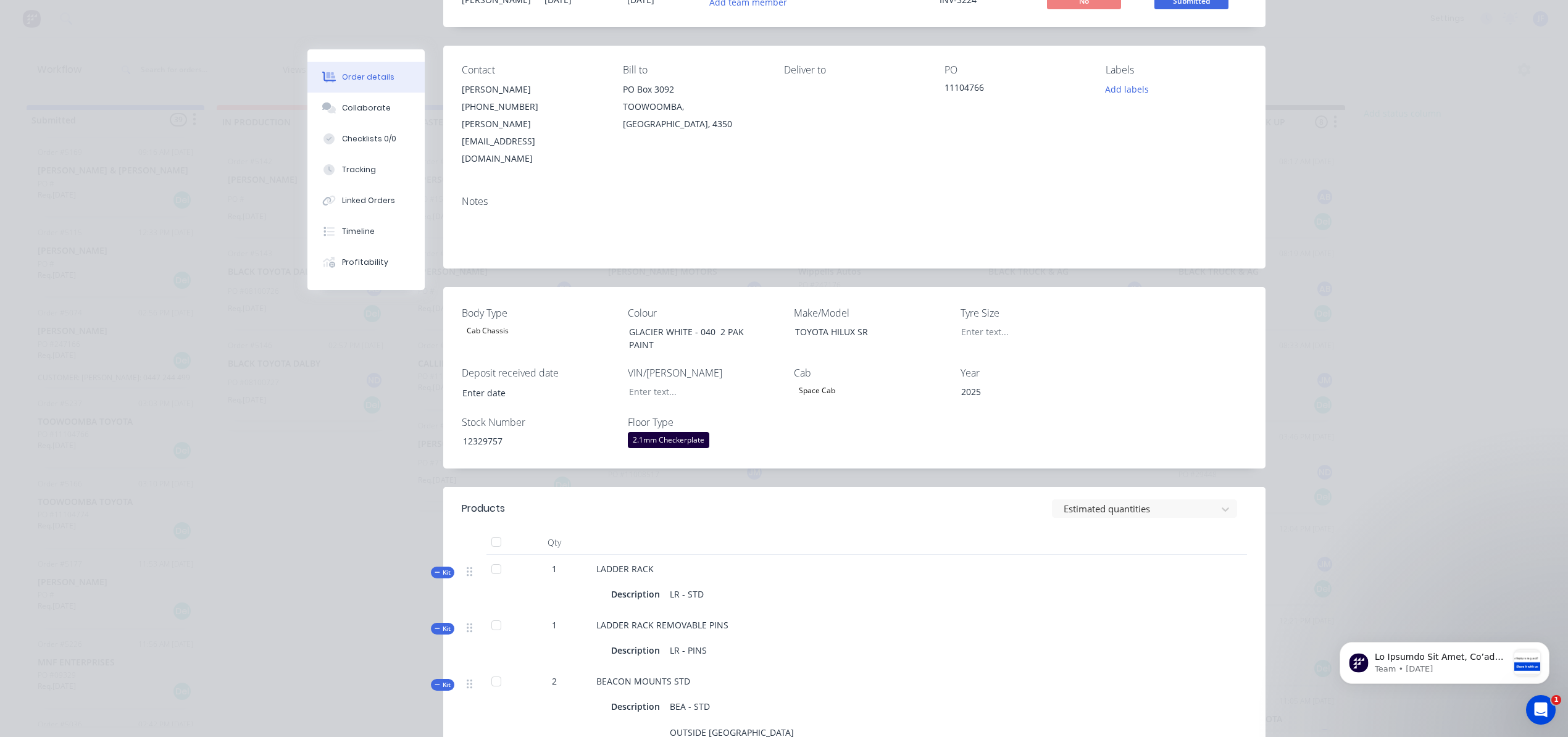
scroll to position [0, 0]
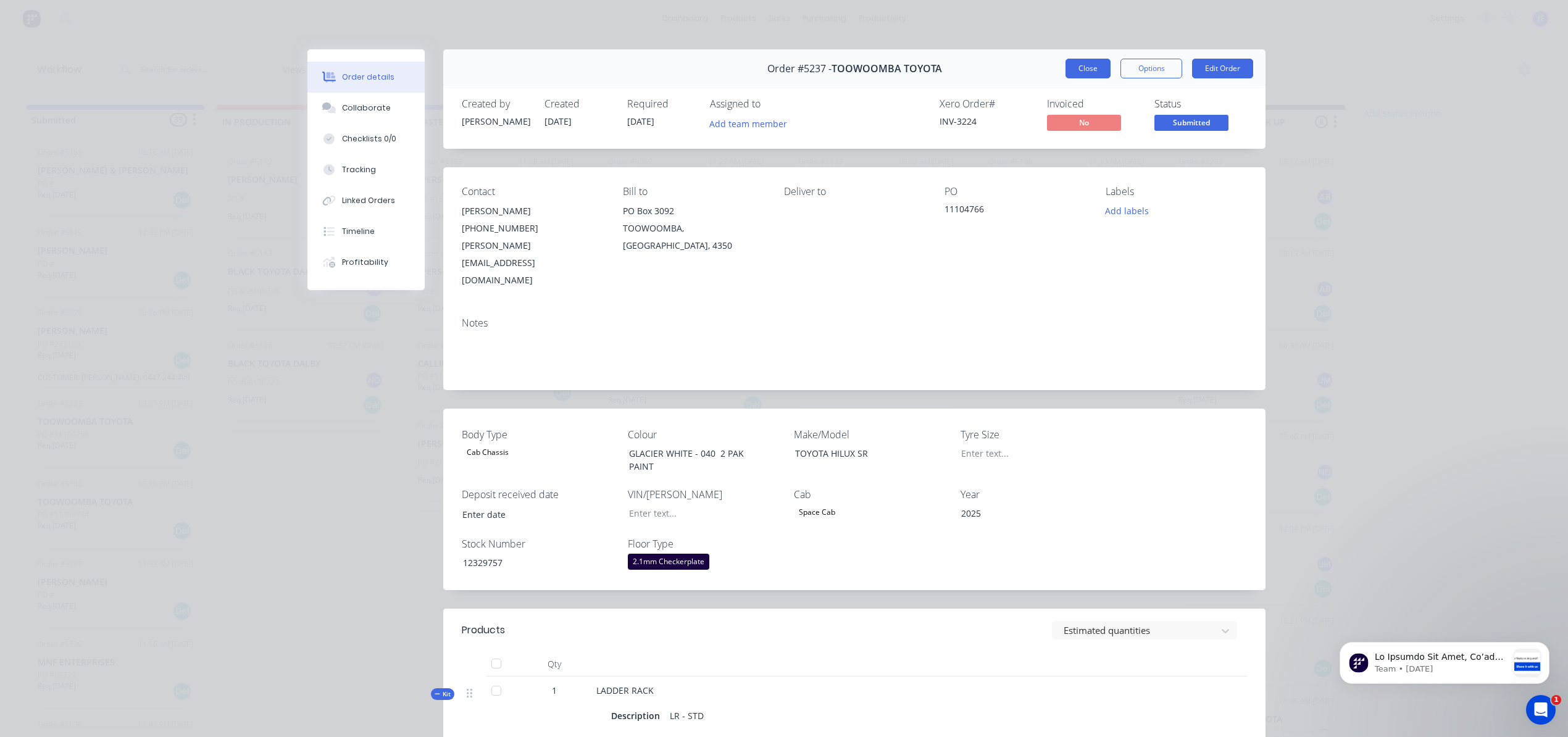
click at [1094, 69] on button "Close" at bounding box center [1088, 68] width 45 height 19
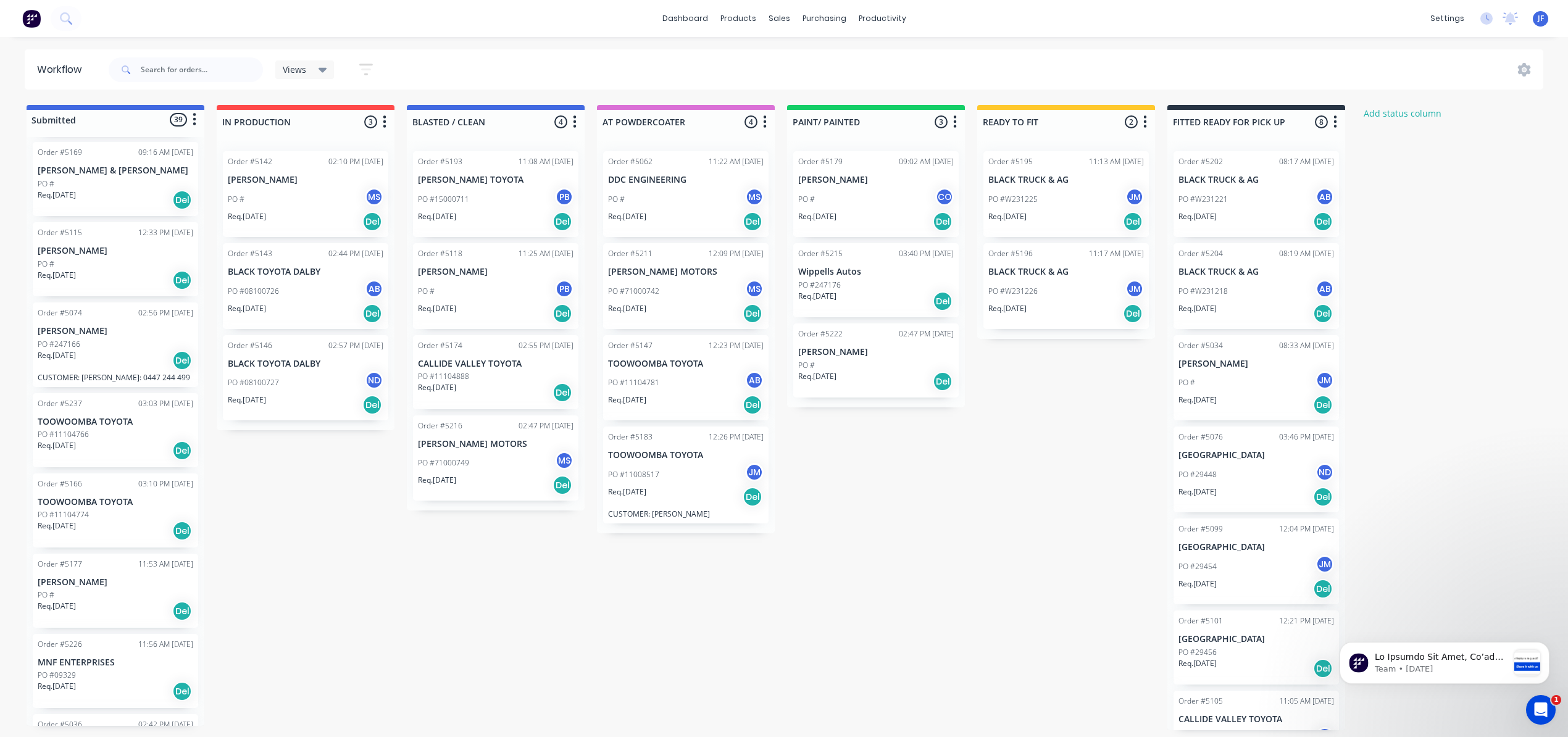
click at [114, 526] on div "Req. [DATE] Del" at bounding box center [115, 530] width 156 height 21
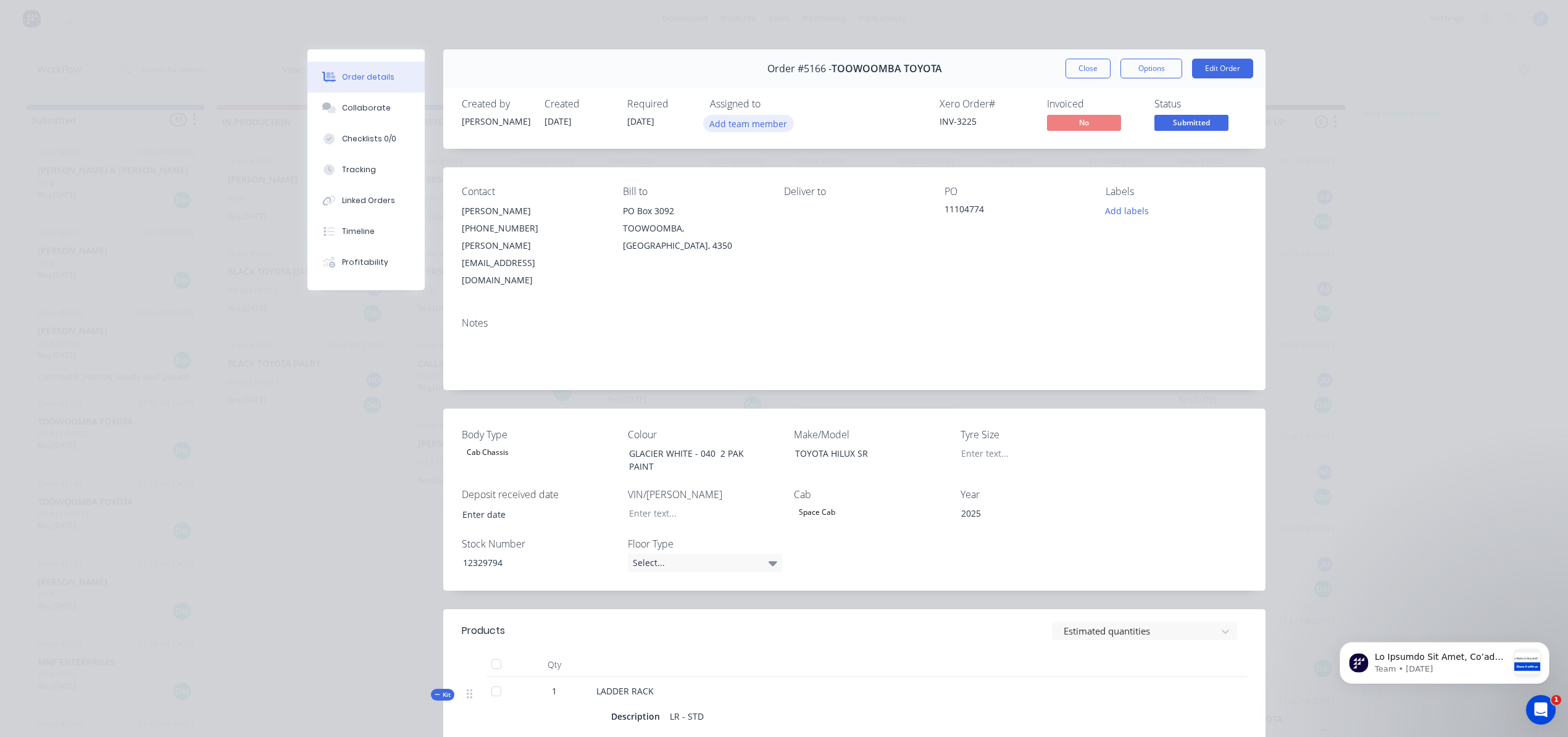
click at [730, 122] on button "Add team member" at bounding box center [749, 122] width 90 height 16
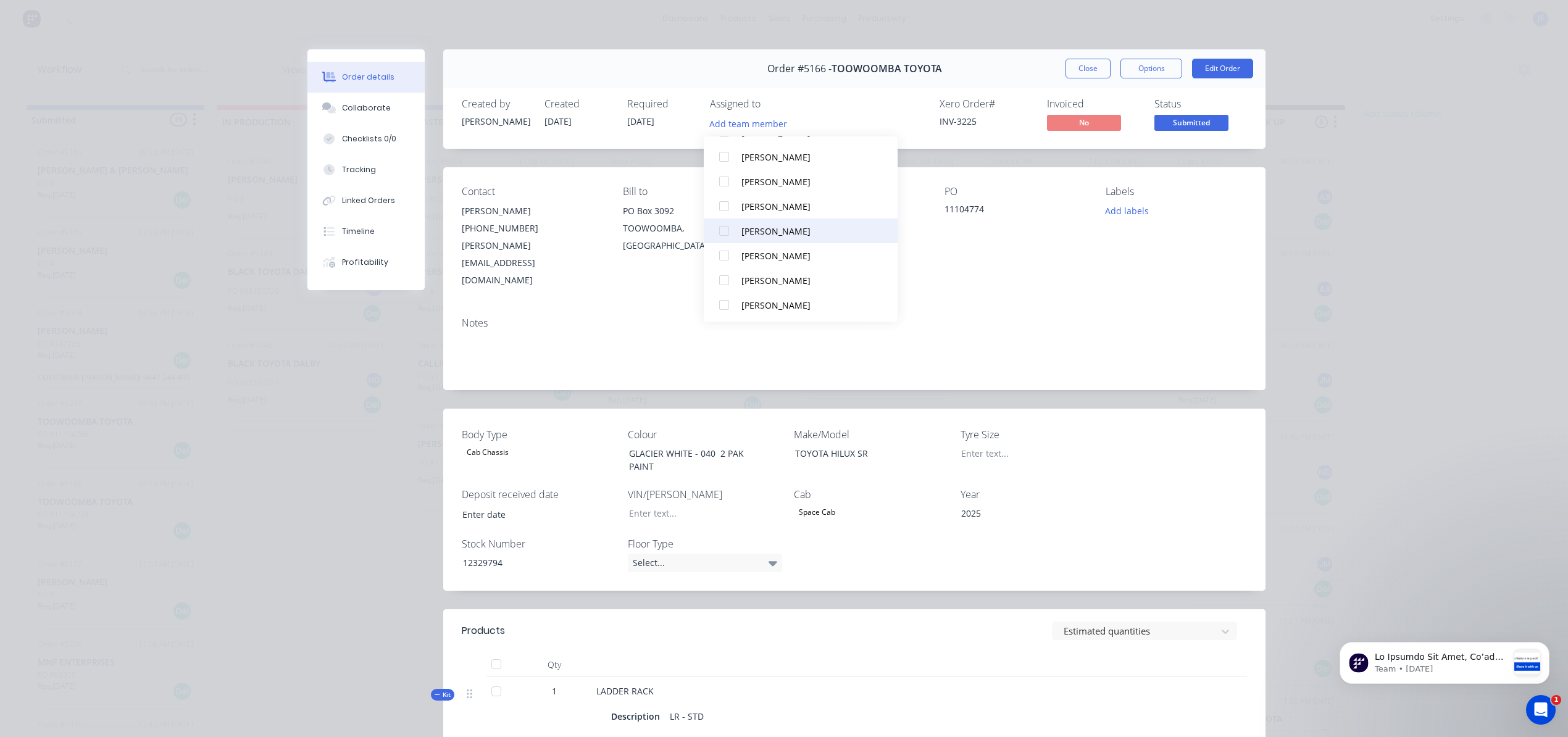
scroll to position [411, 0]
click at [743, 203] on div "[PERSON_NAME]" at bounding box center [806, 200] width 130 height 13
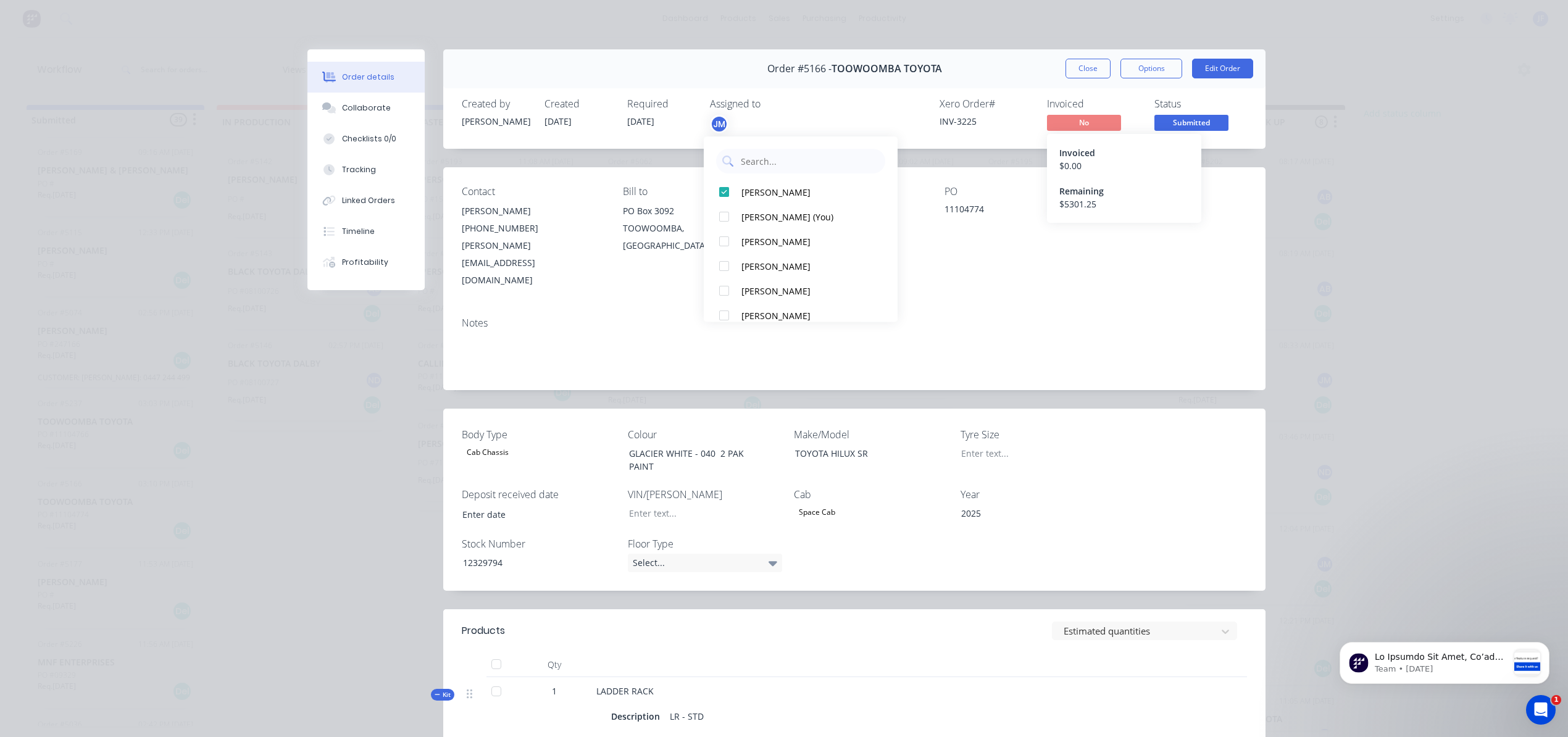
click at [1080, 121] on span "No" at bounding box center [1084, 122] width 74 height 16
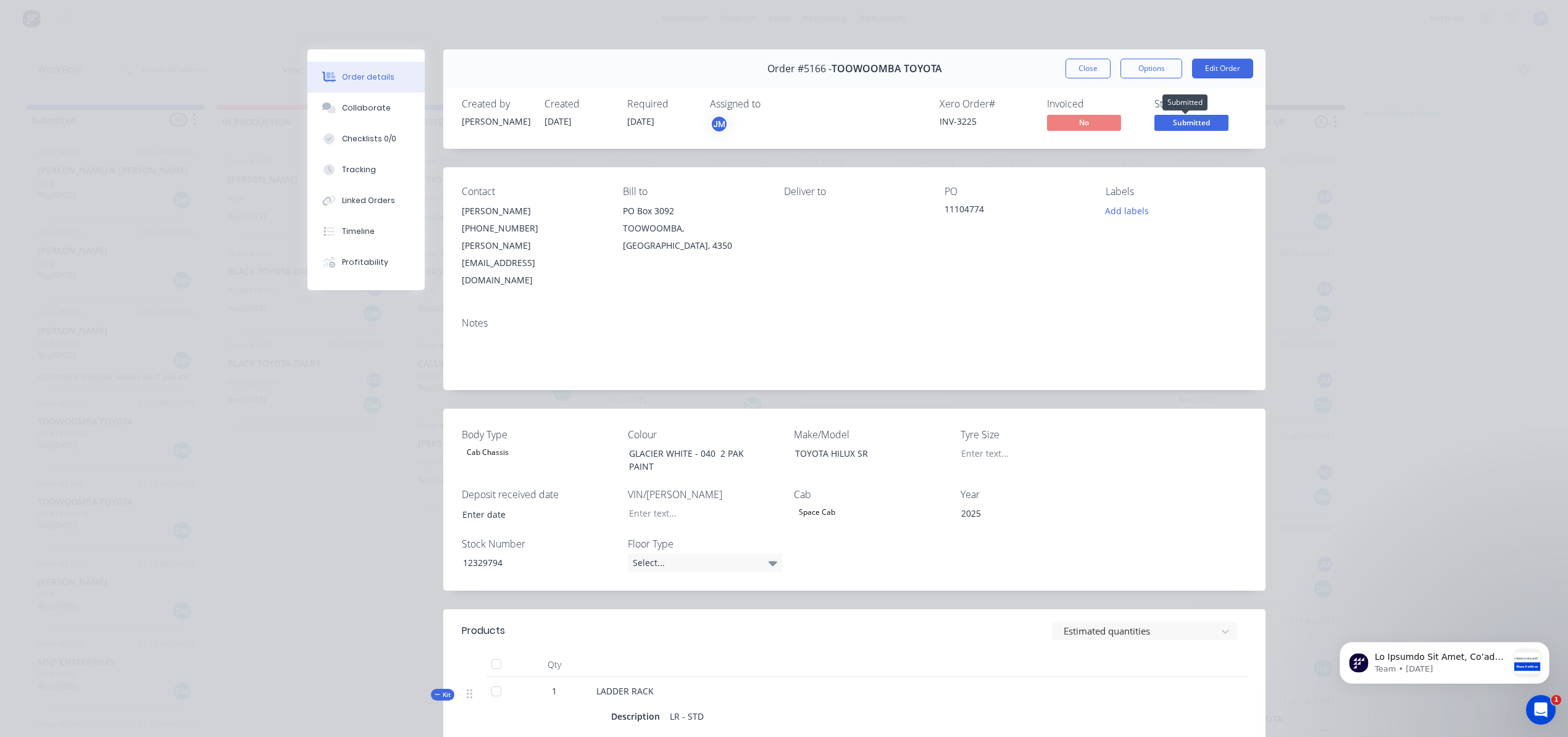
click at [1170, 123] on span "Submitted" at bounding box center [1191, 122] width 74 height 16
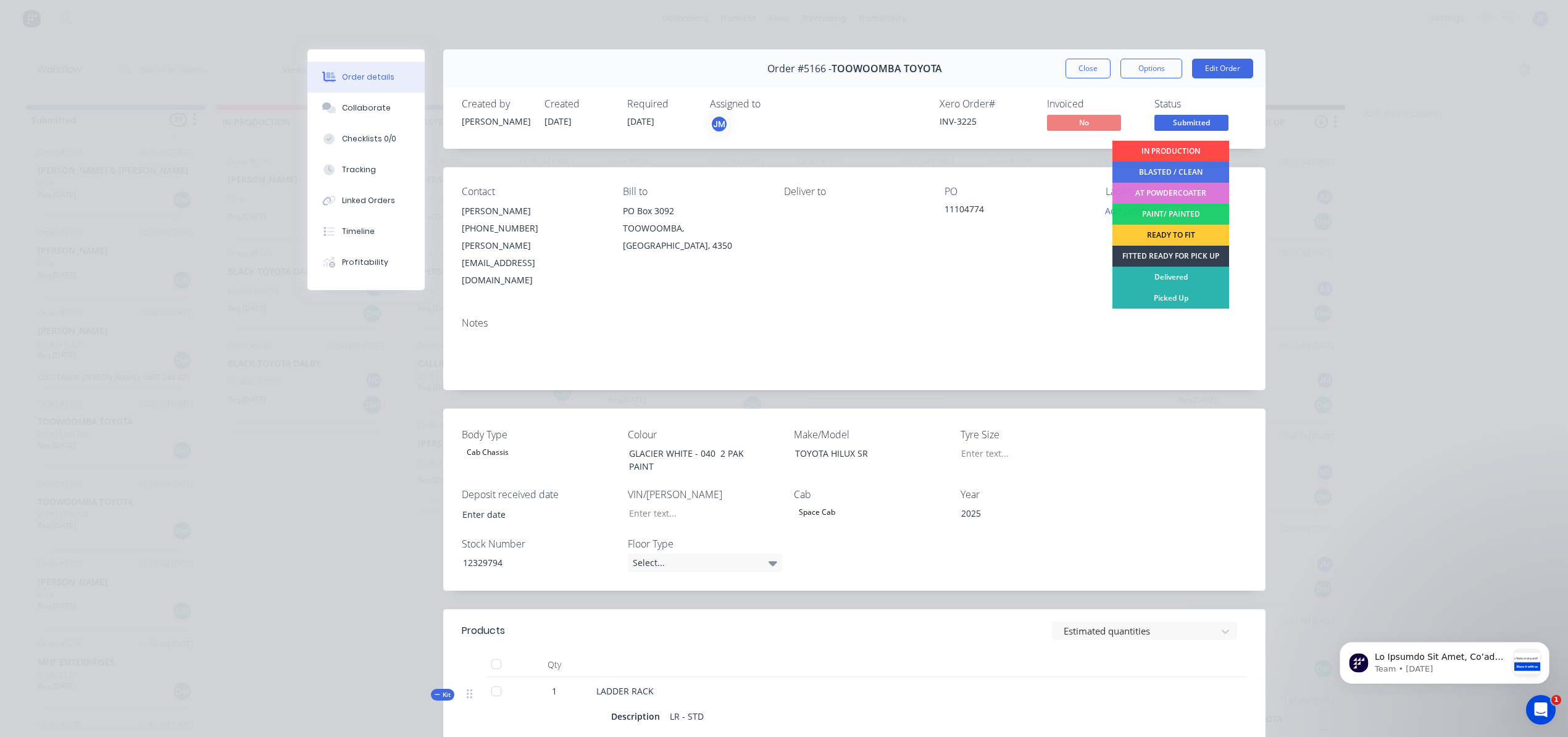
click at [1156, 150] on div "IN PRODUCTION" at bounding box center [1171, 151] width 117 height 21
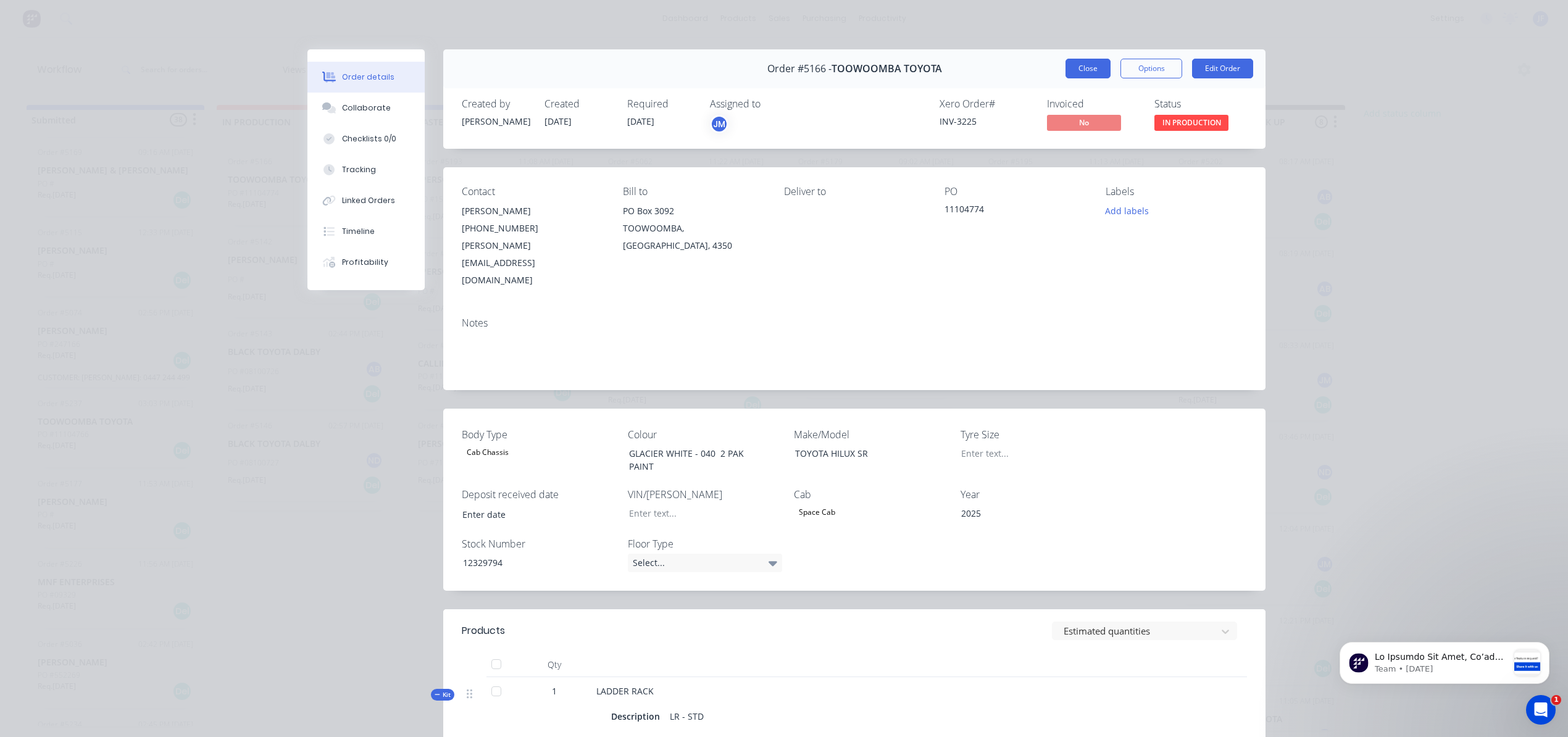
click at [1078, 68] on button "Close" at bounding box center [1088, 68] width 45 height 19
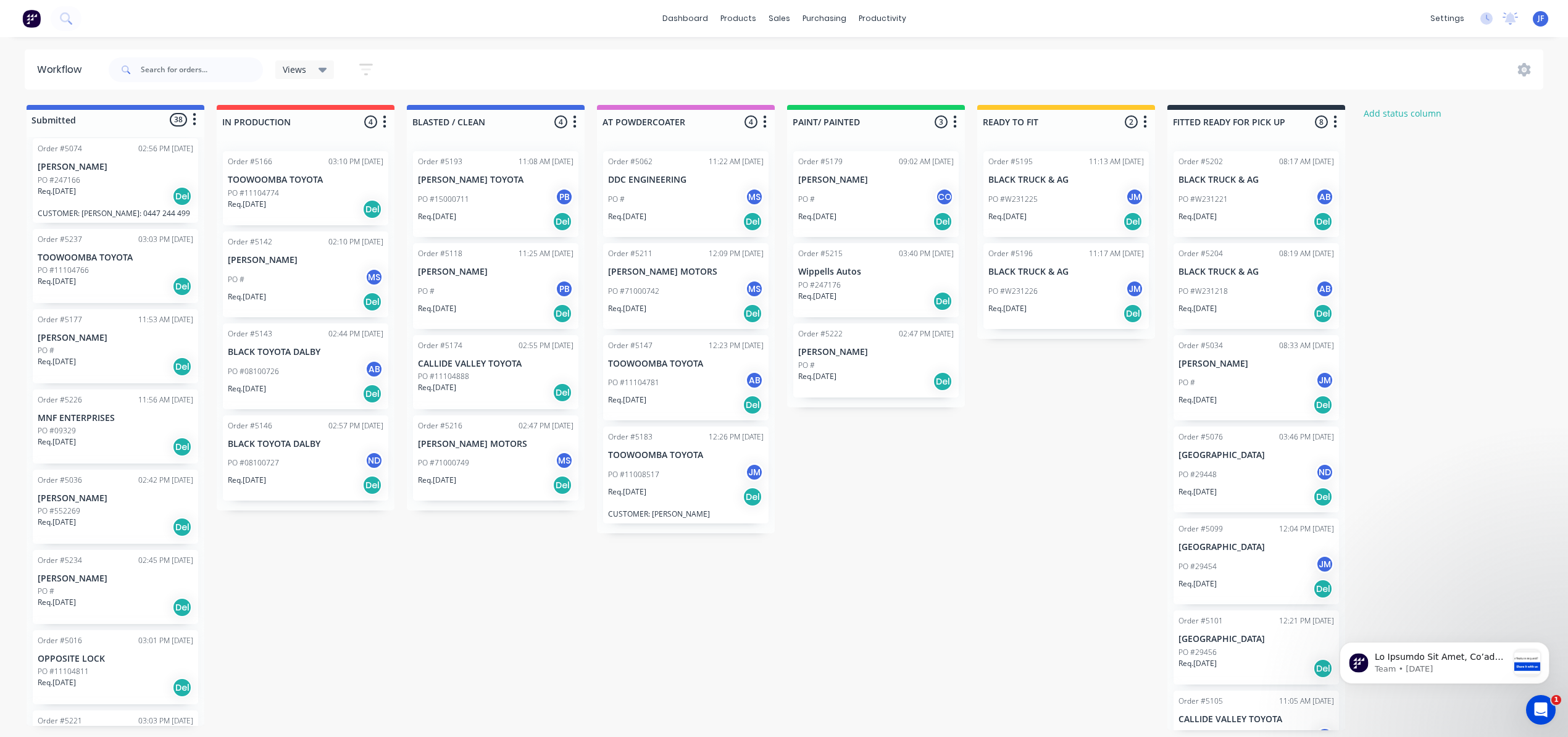
scroll to position [1235, 0]
click at [117, 512] on div "PO #" at bounding box center [115, 508] width 156 height 11
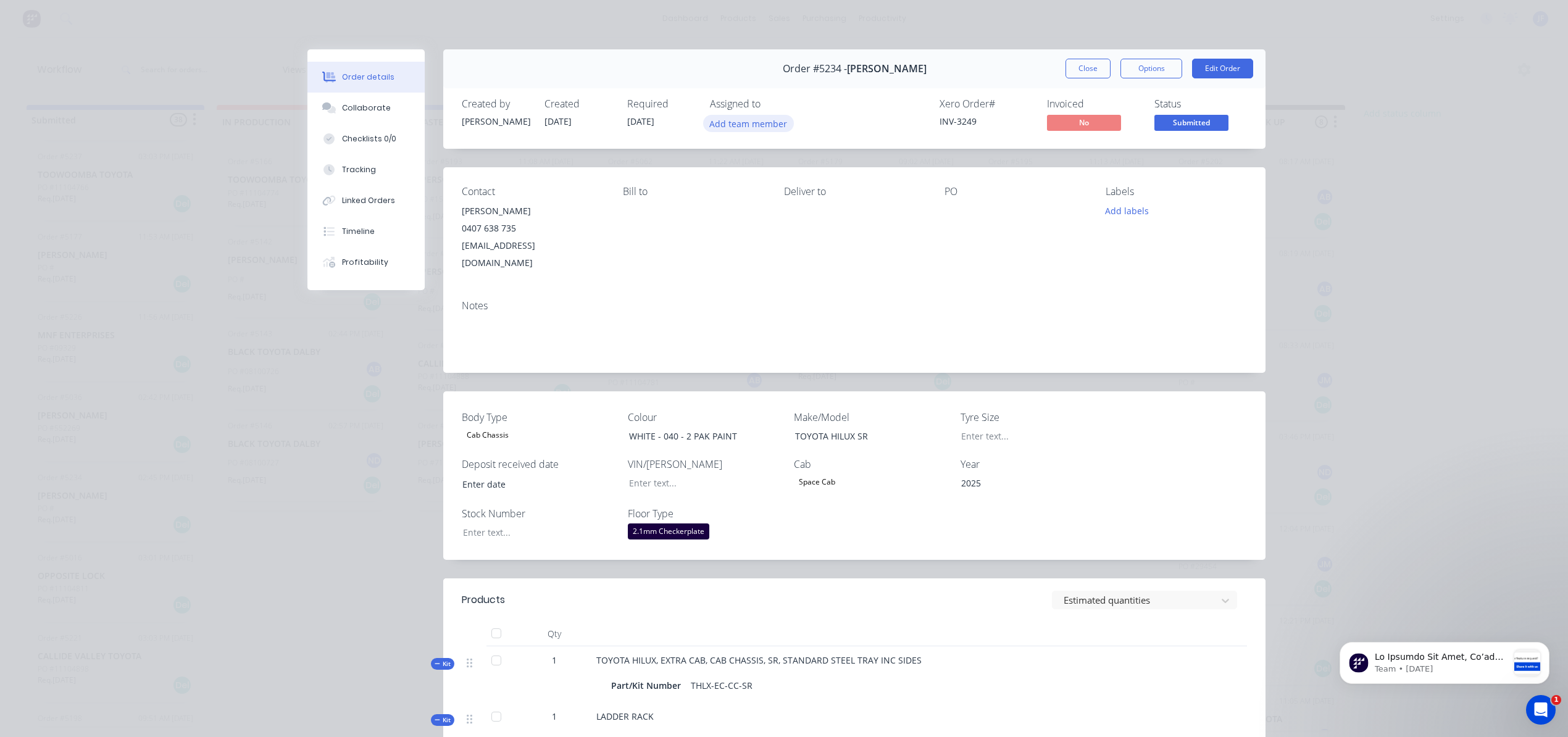
click at [753, 123] on button "Add team member" at bounding box center [749, 122] width 90 height 16
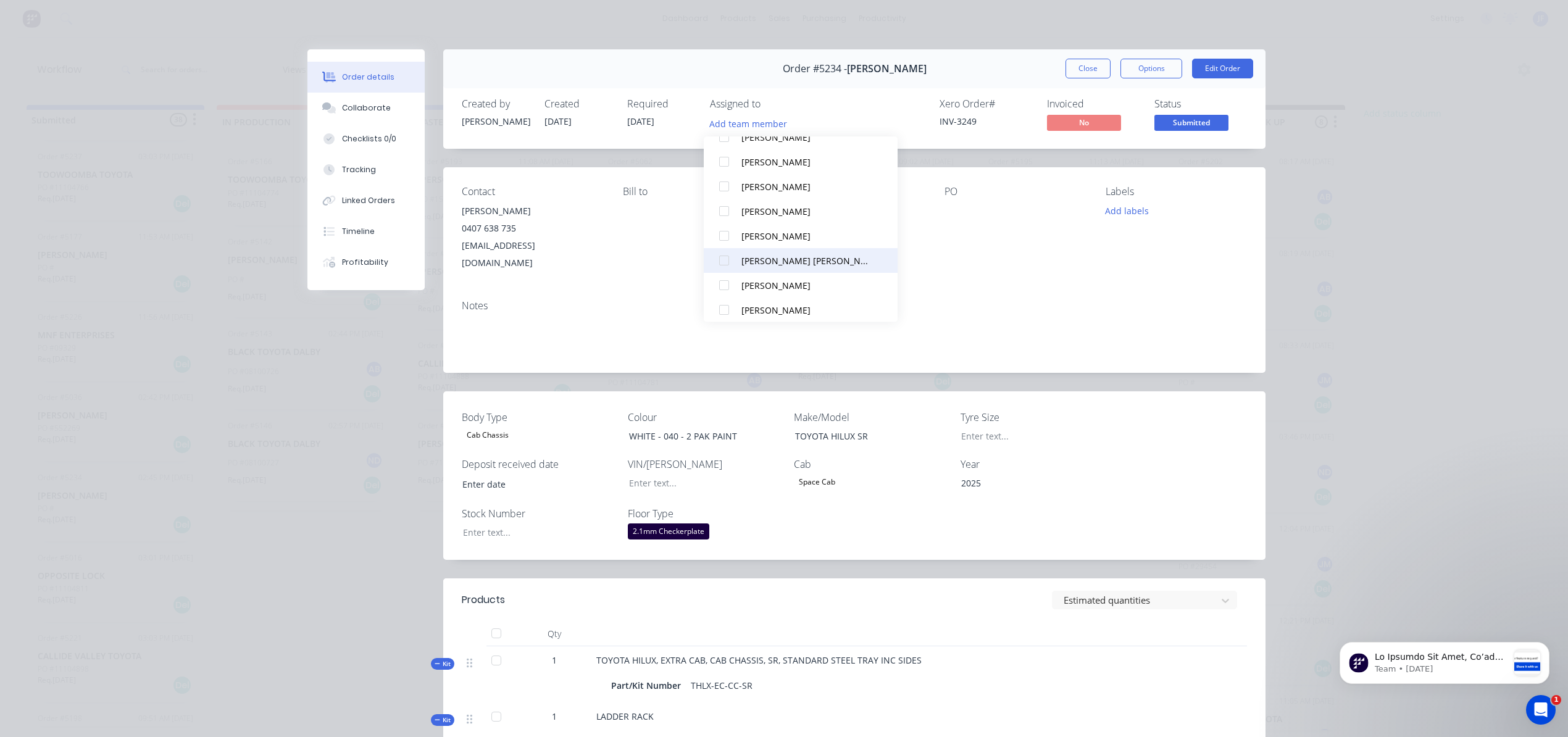
scroll to position [531, 0]
click at [751, 277] on div "[PERSON_NAME]" at bounding box center [806, 278] width 130 height 13
click at [1187, 121] on span "Submitted" at bounding box center [1191, 122] width 74 height 16
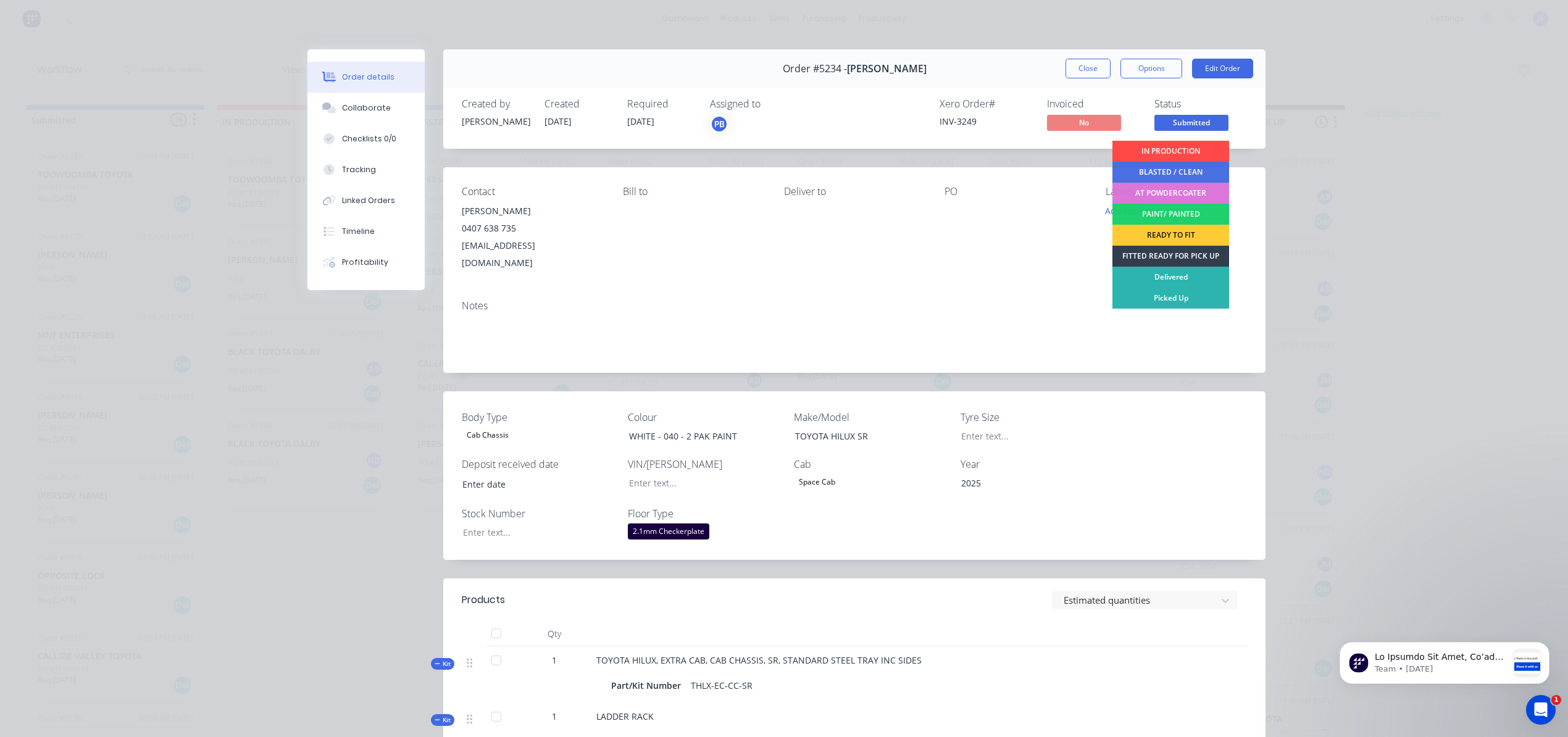
click at [1170, 151] on div "IN PRODUCTION" at bounding box center [1171, 151] width 117 height 21
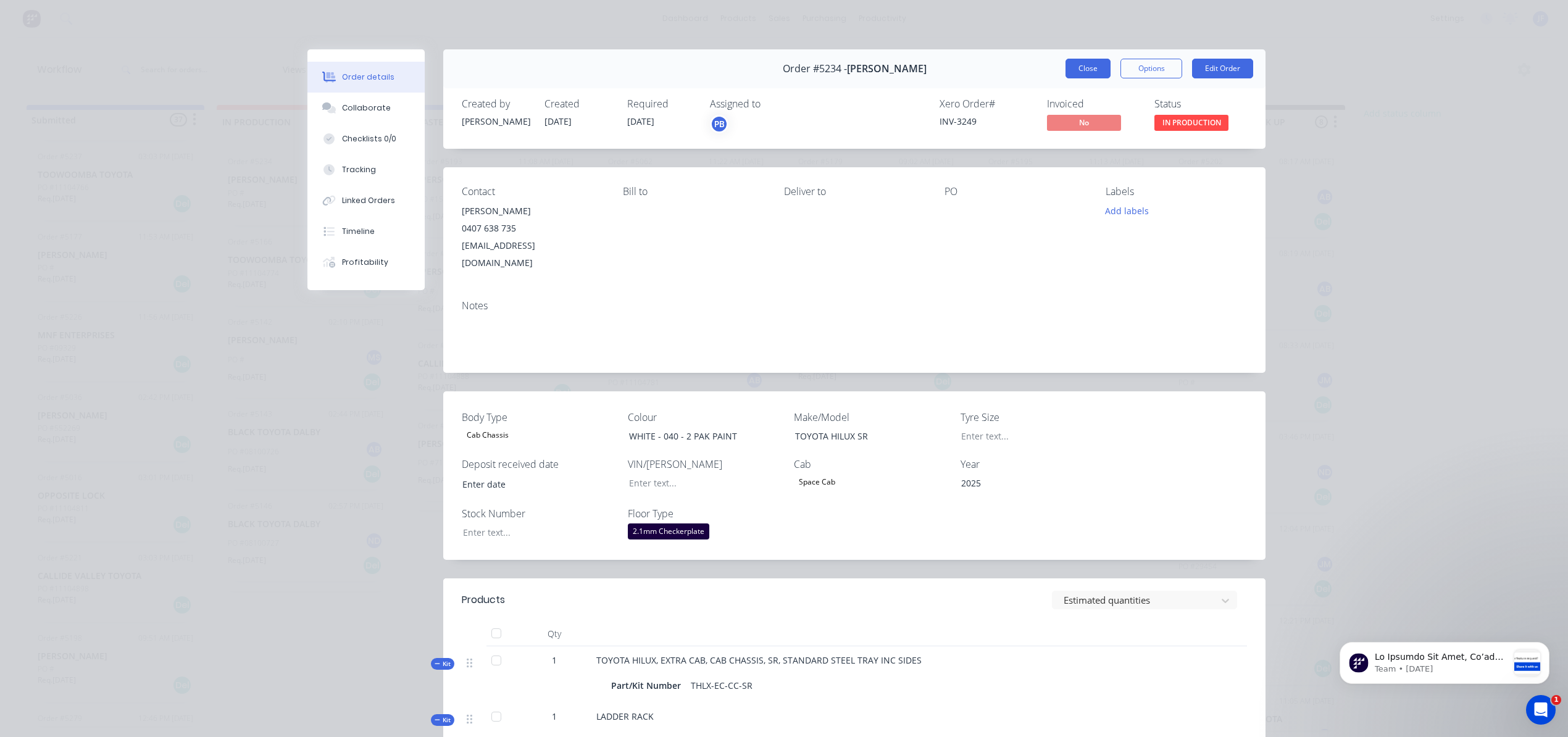
click at [1067, 65] on button "Close" at bounding box center [1088, 68] width 45 height 19
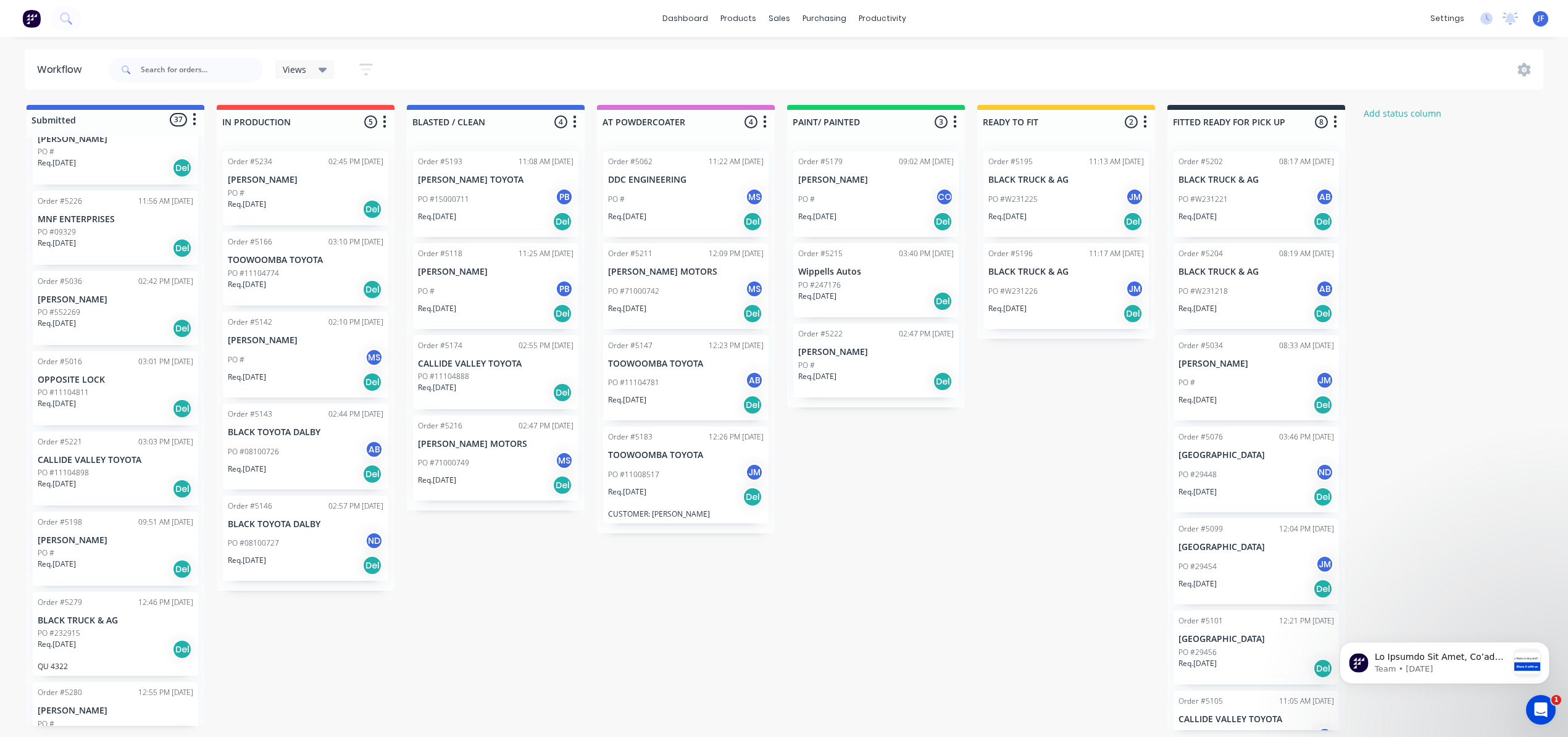
scroll to position [1482, 0]
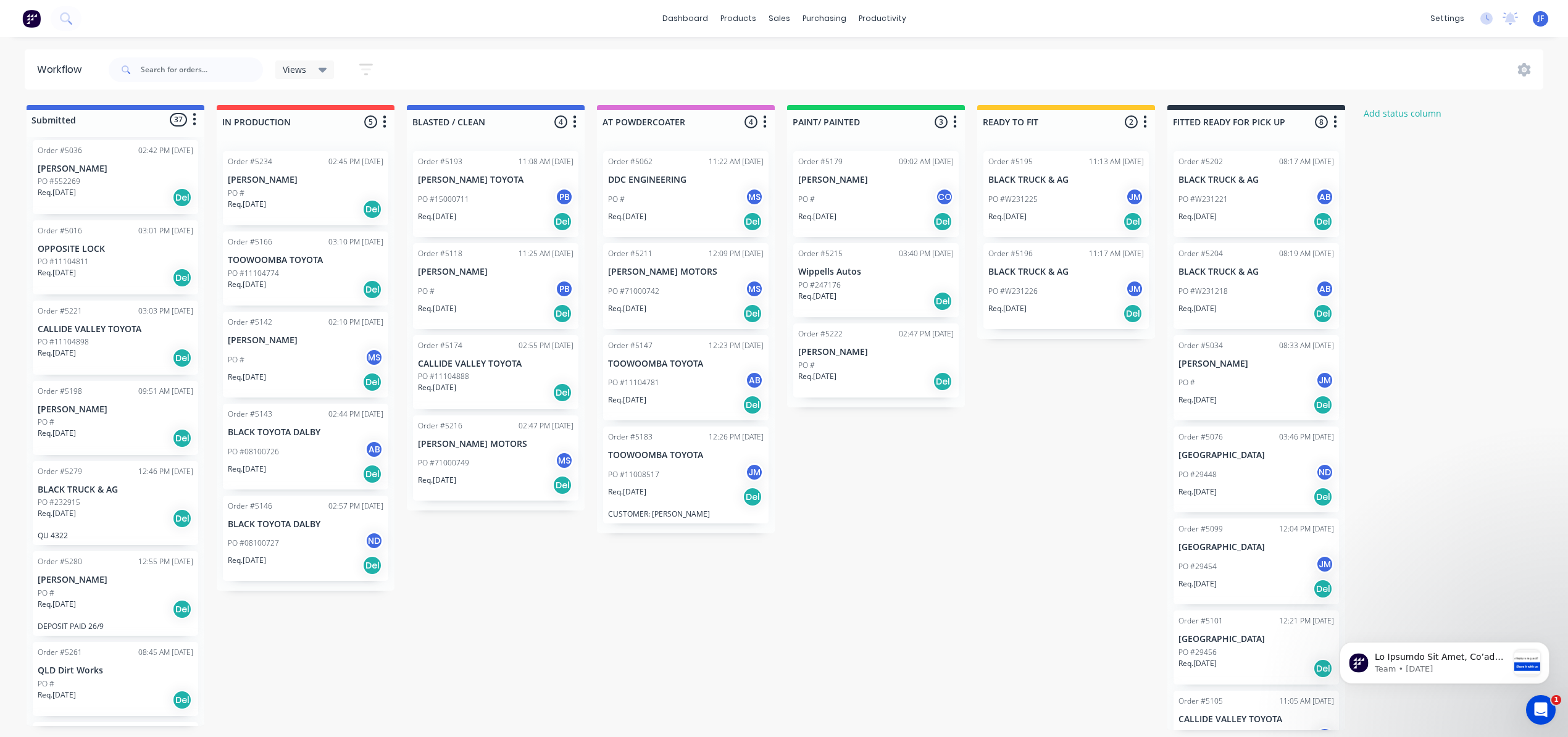
click at [111, 509] on div "Req. [DATE] Del" at bounding box center [115, 519] width 156 height 21
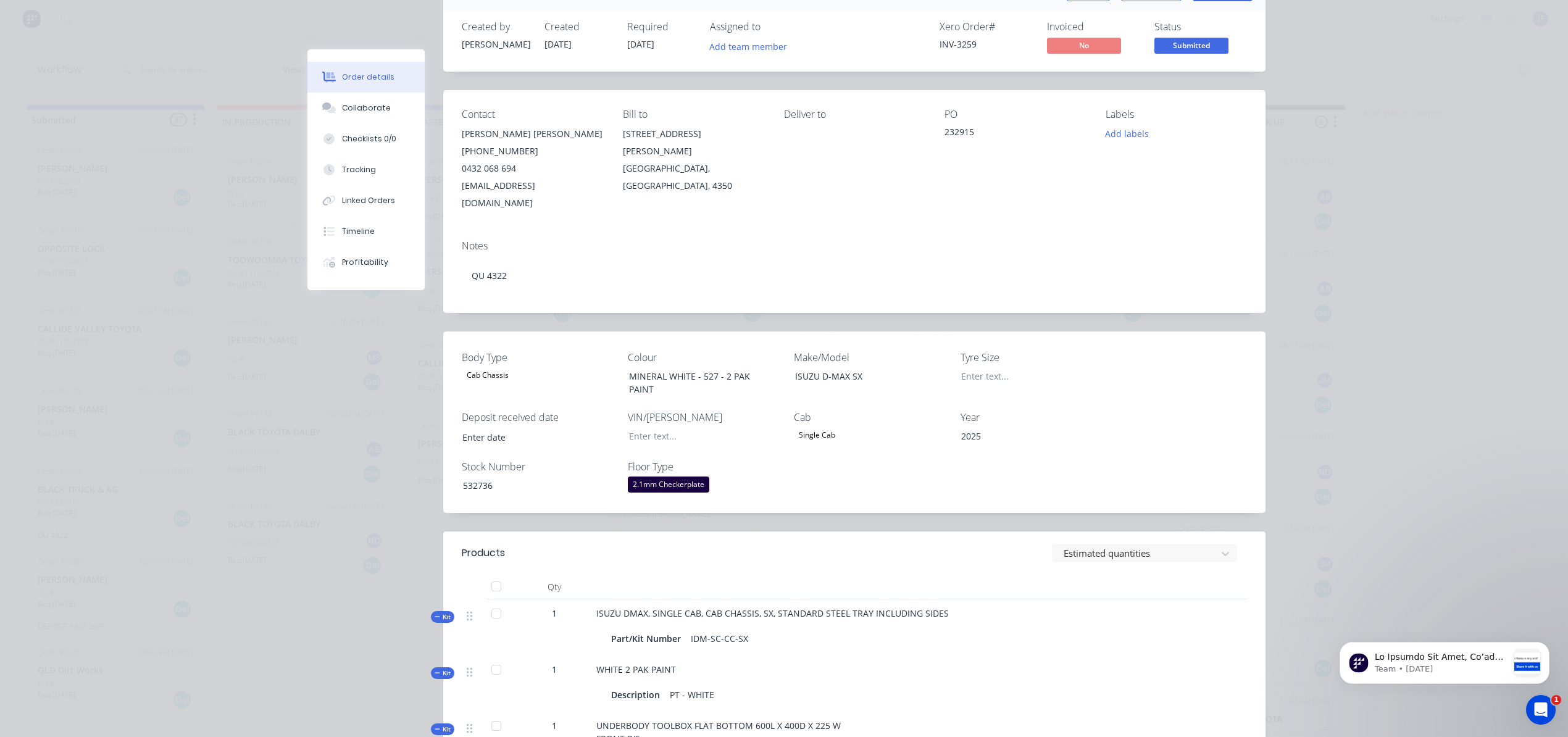
scroll to position [0, 0]
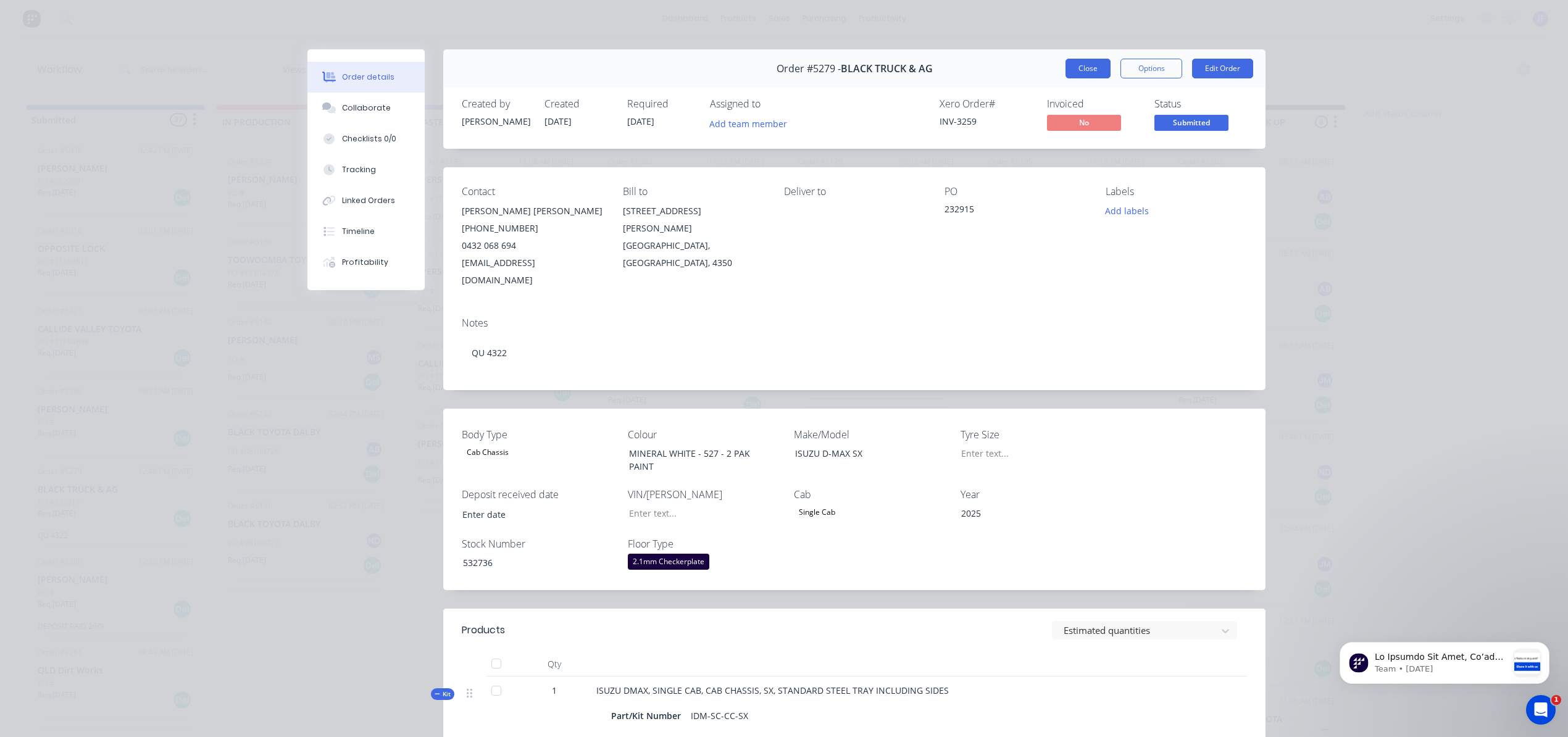
click at [1071, 72] on button "Close" at bounding box center [1088, 68] width 45 height 19
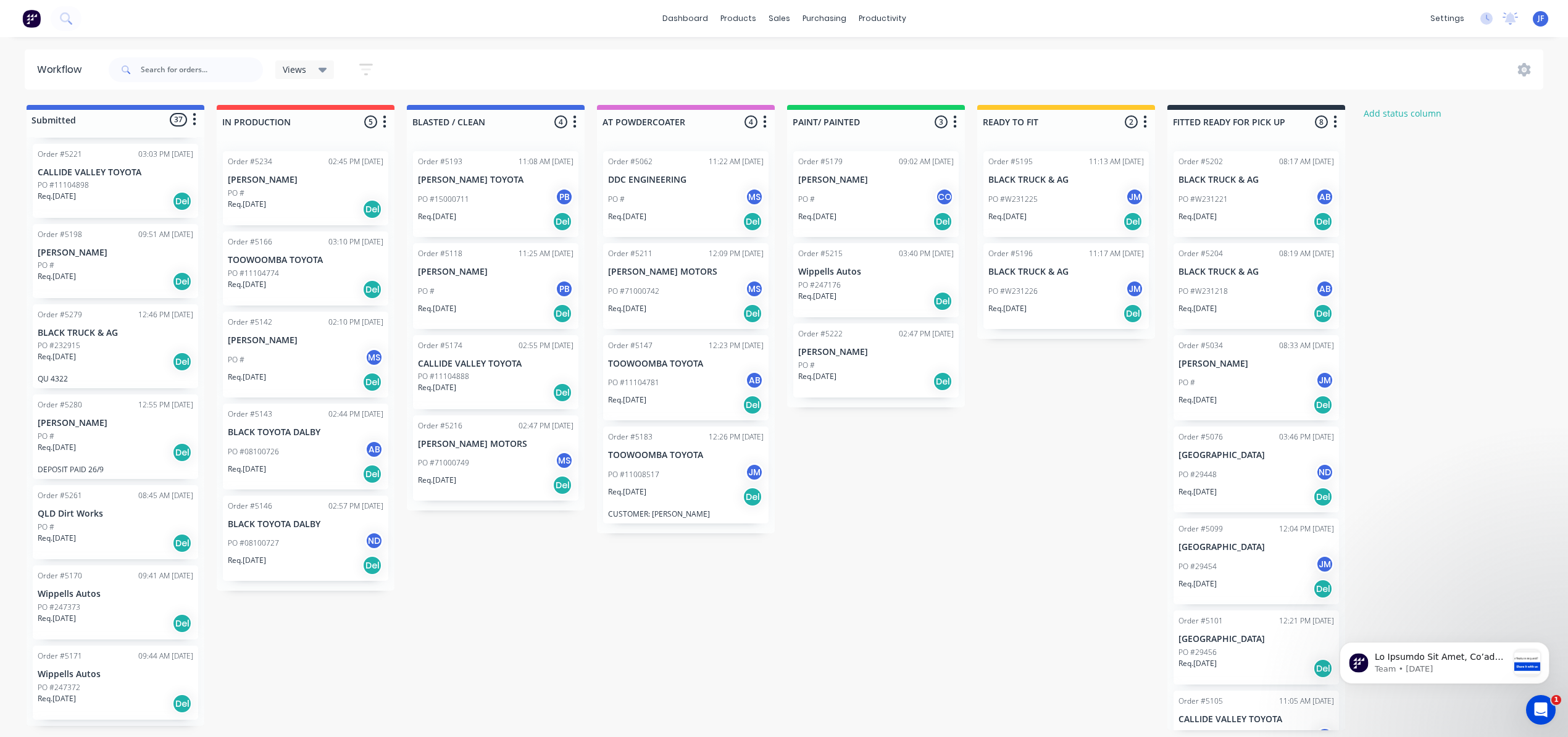
scroll to position [1729, 0]
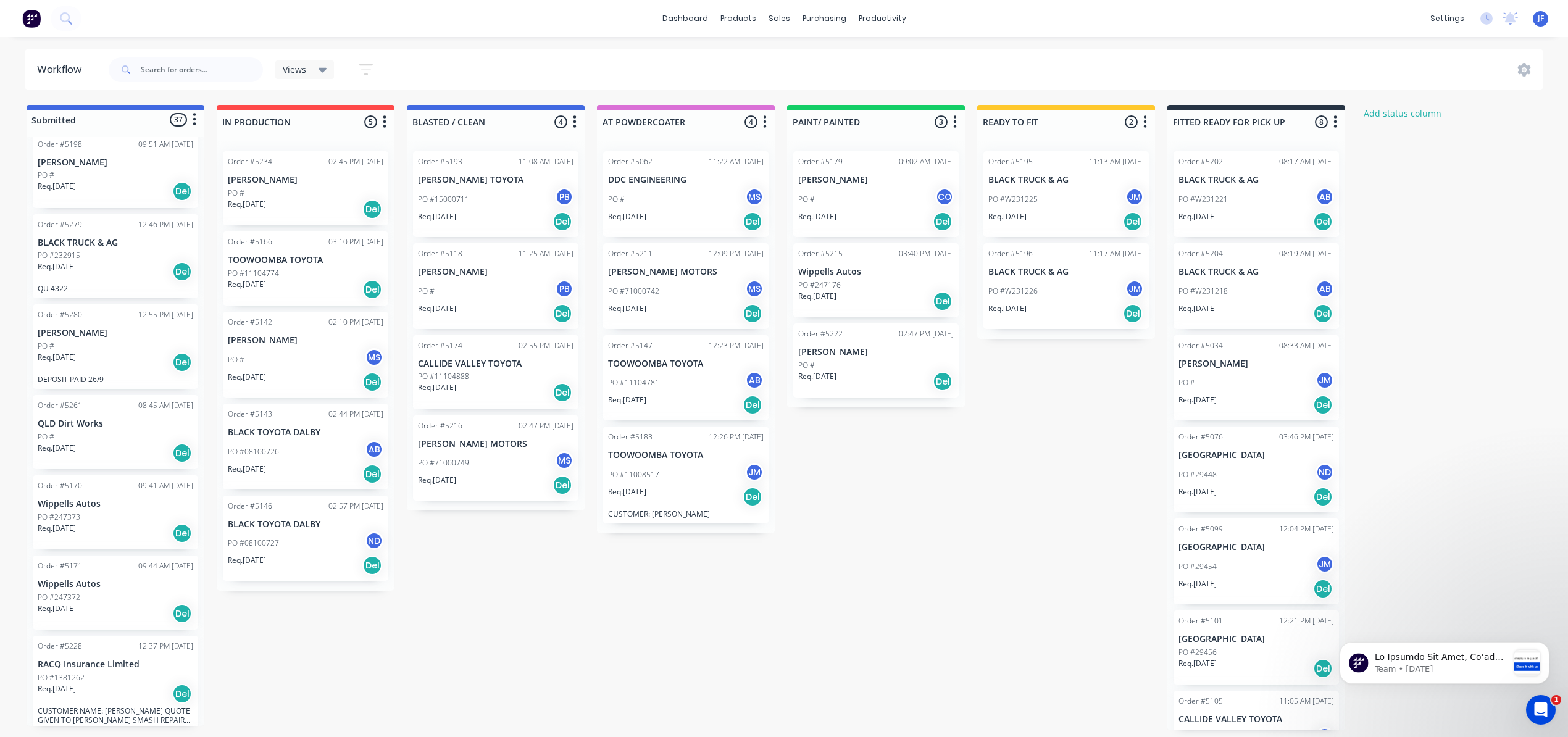
click at [865, 292] on div "Req. [DATE] Del" at bounding box center [876, 301] width 156 height 21
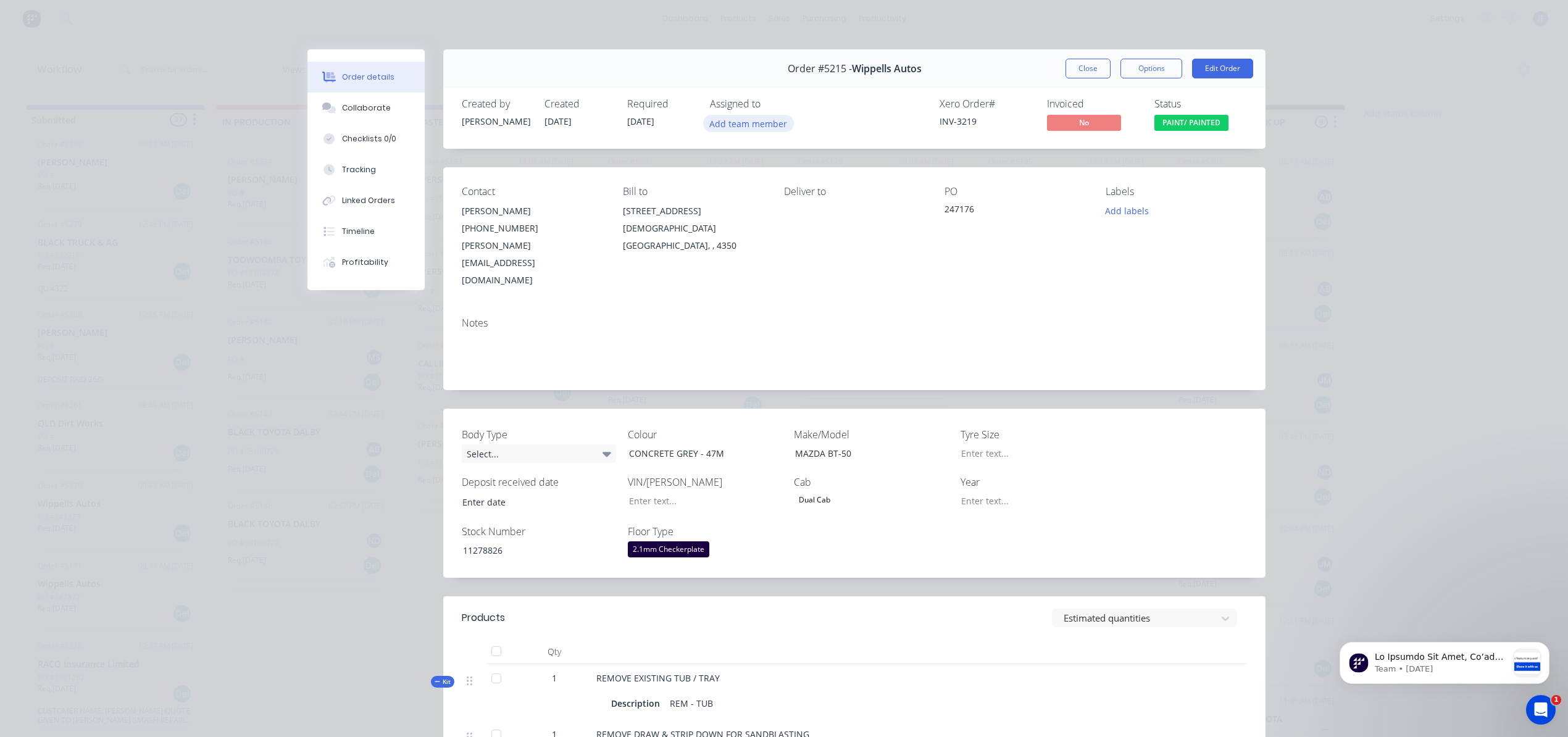
click at [766, 124] on button "Add team member" at bounding box center [749, 122] width 90 height 16
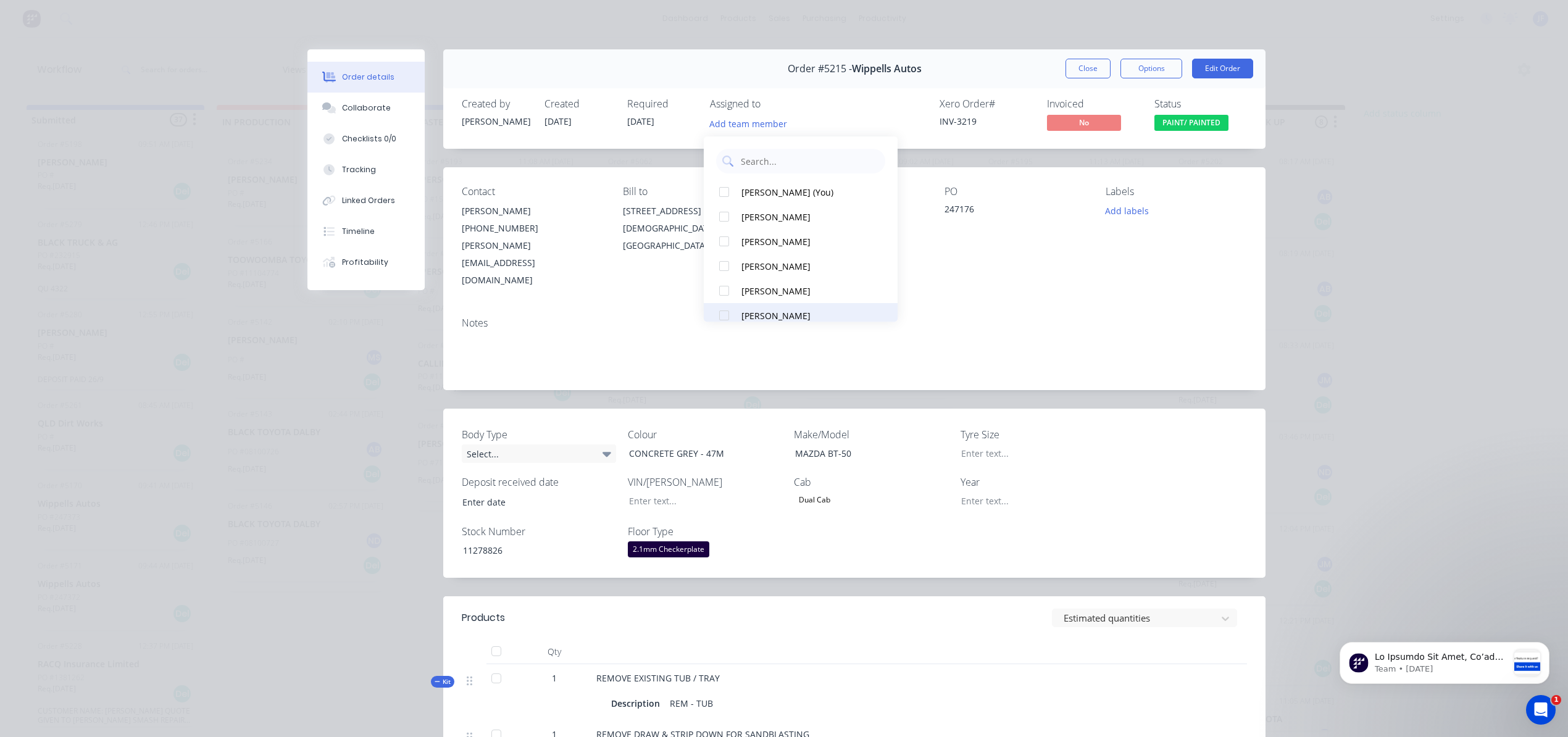
click at [778, 310] on div "[PERSON_NAME]" at bounding box center [806, 316] width 130 height 13
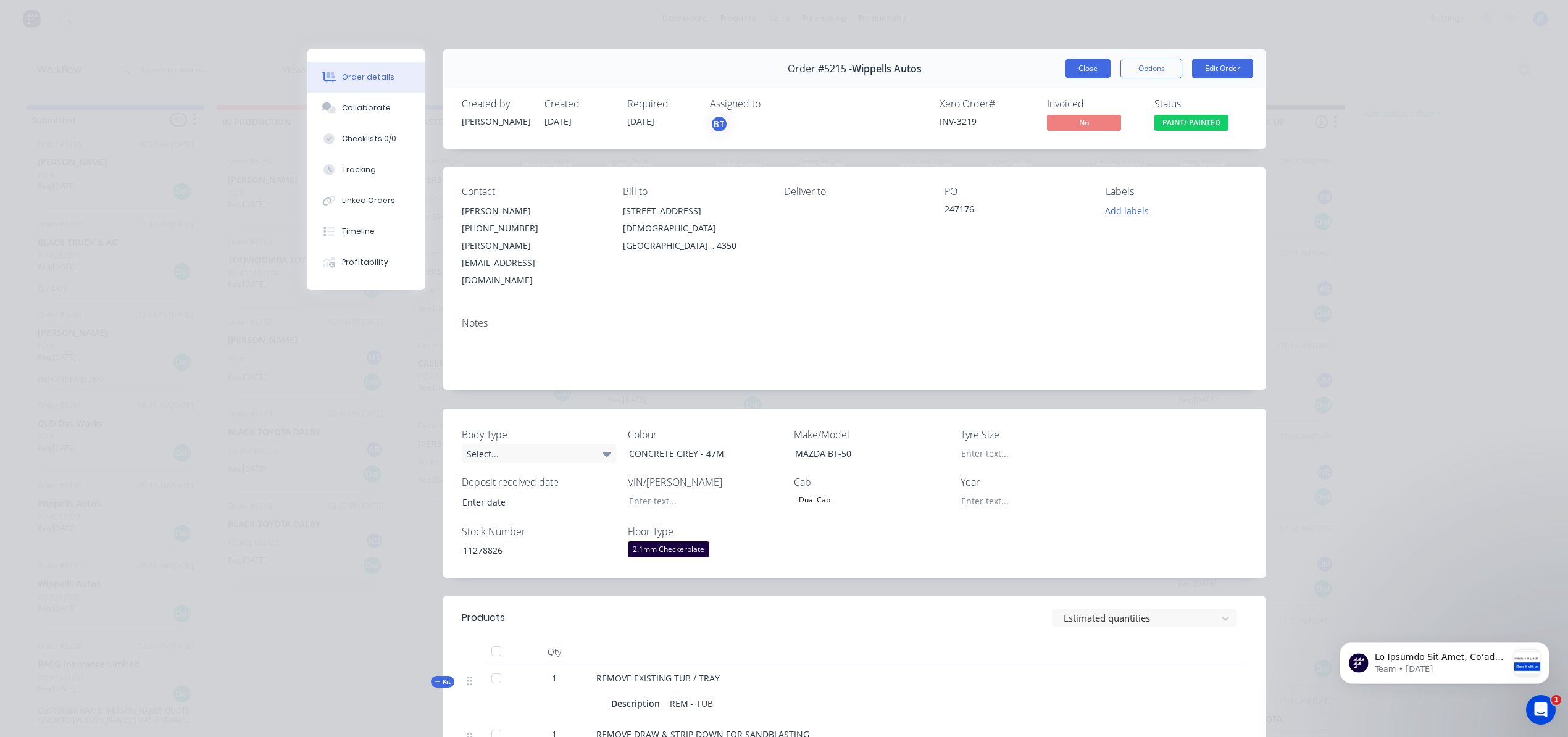
click at [1078, 67] on button "Close" at bounding box center [1088, 68] width 45 height 19
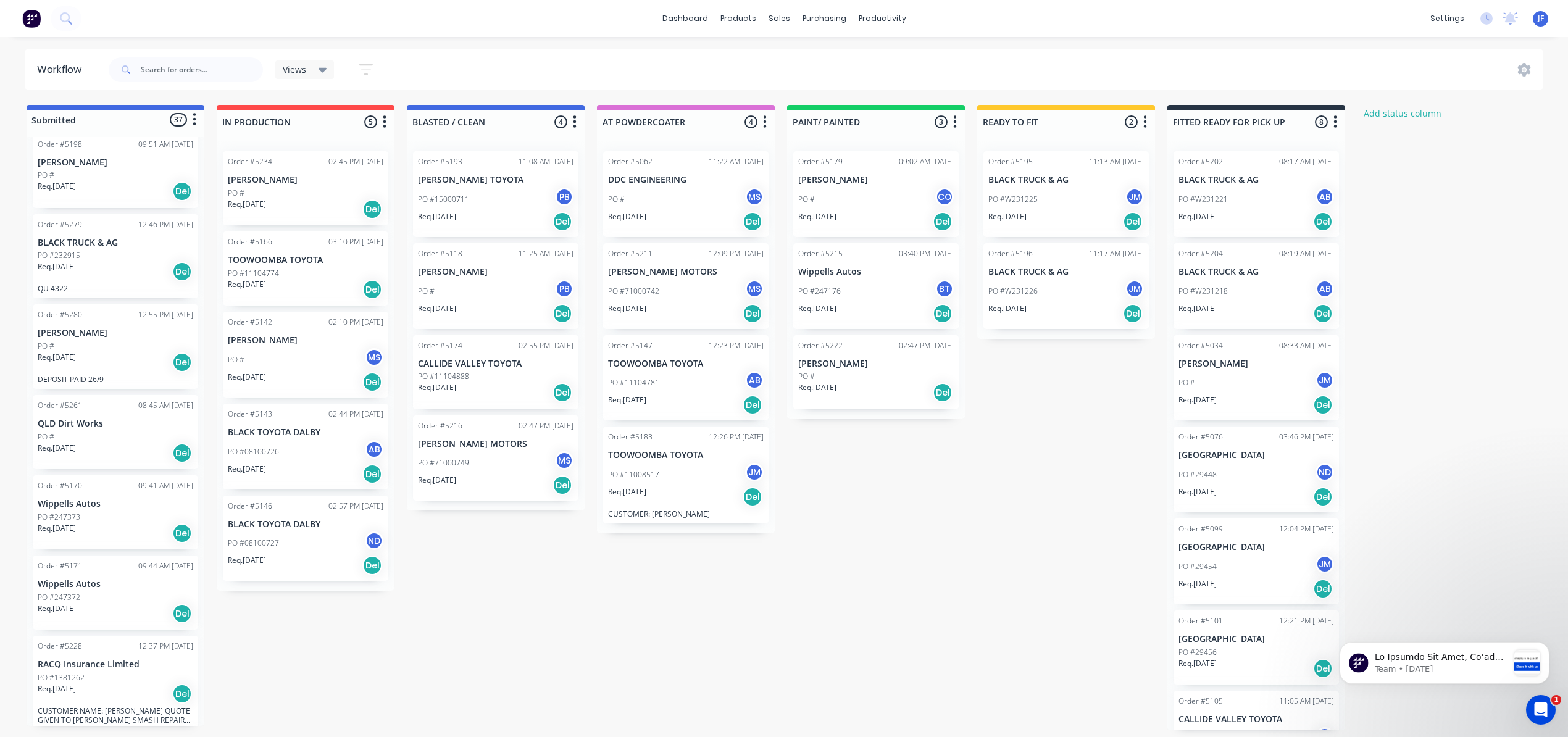
click at [868, 381] on div "PO #" at bounding box center [876, 377] width 156 height 11
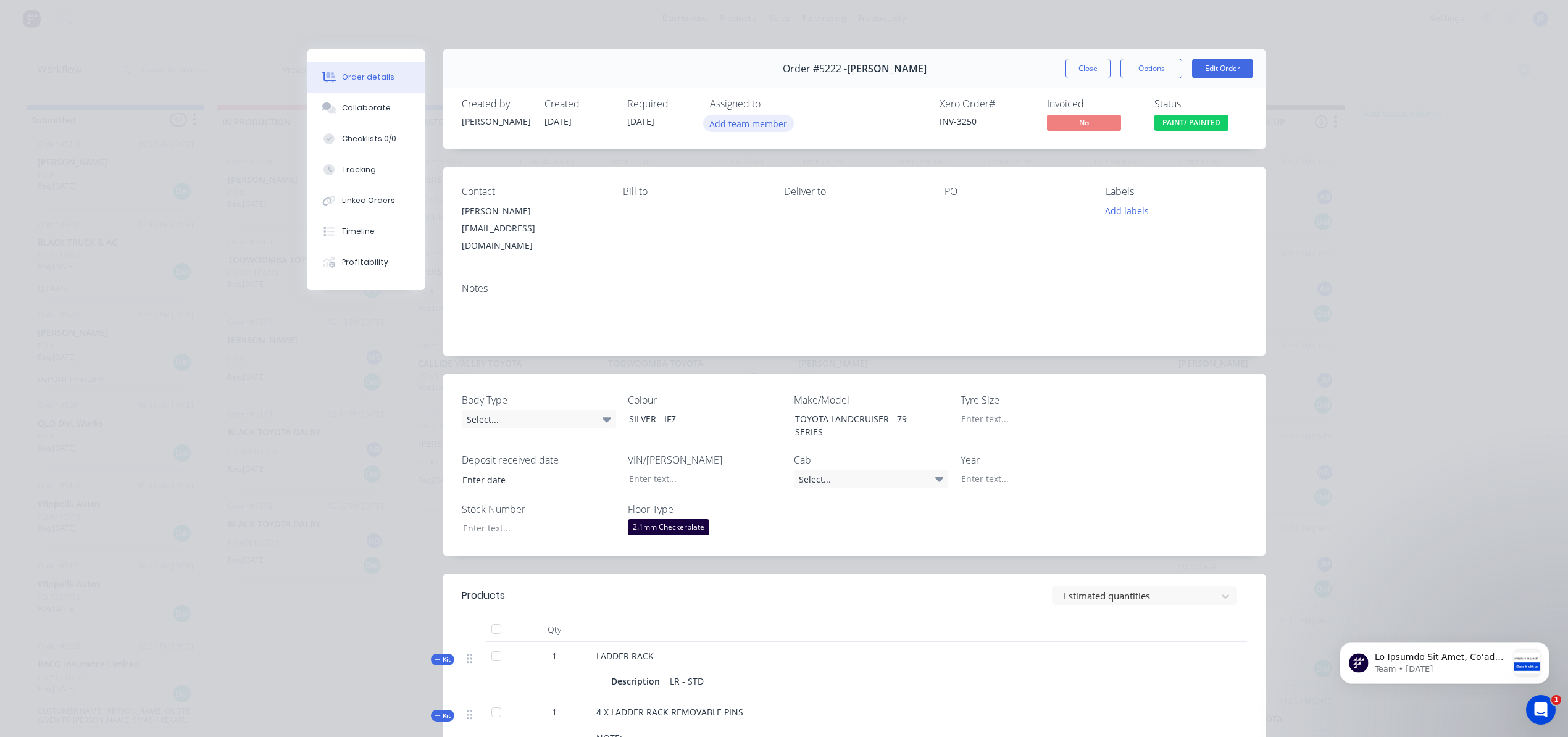
click at [734, 129] on button "Add team member" at bounding box center [749, 122] width 90 height 16
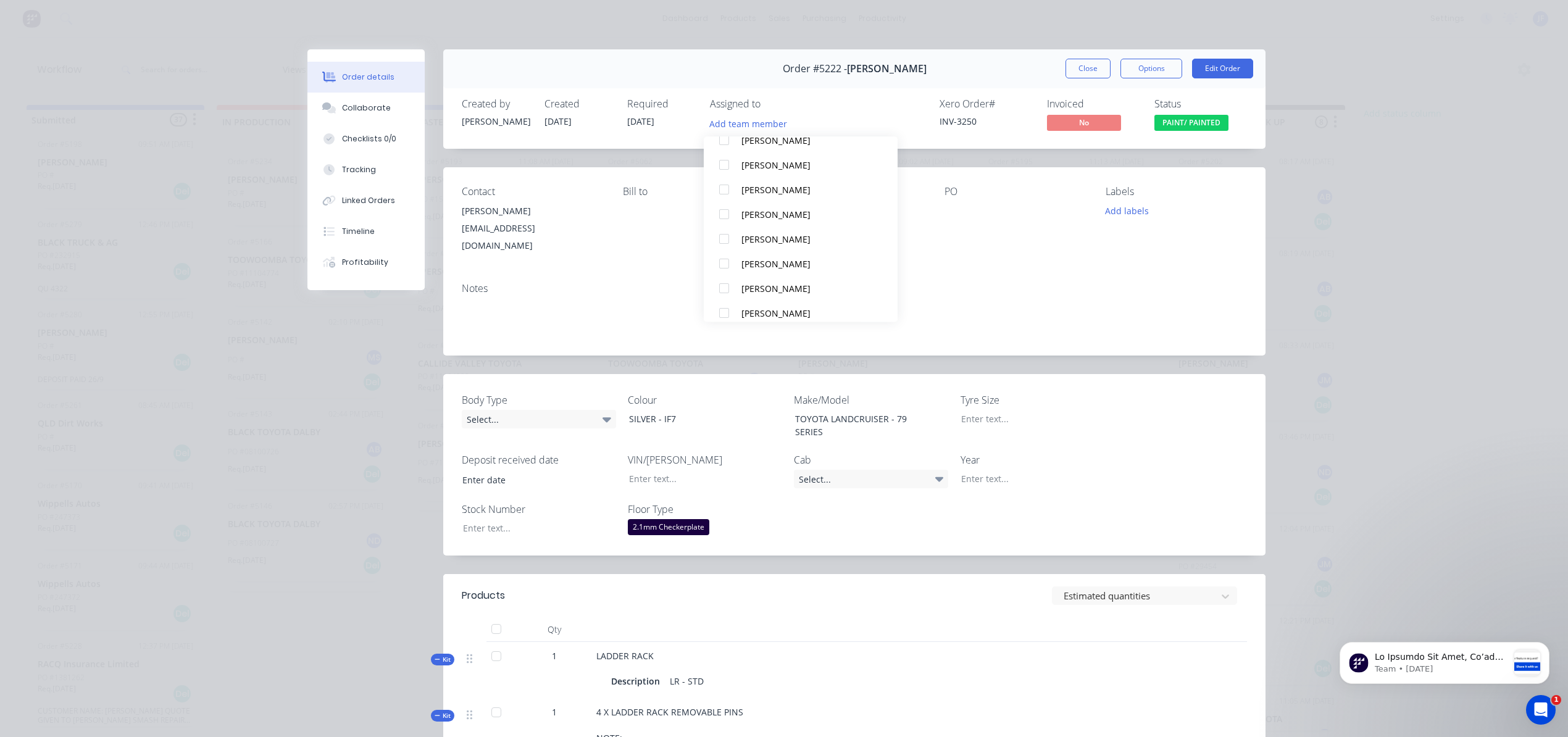
scroll to position [165, 0]
click at [774, 191] on button "[PERSON_NAME]" at bounding box center [801, 200] width 194 height 25
click at [1065, 68] on button "Close" at bounding box center [1088, 68] width 45 height 19
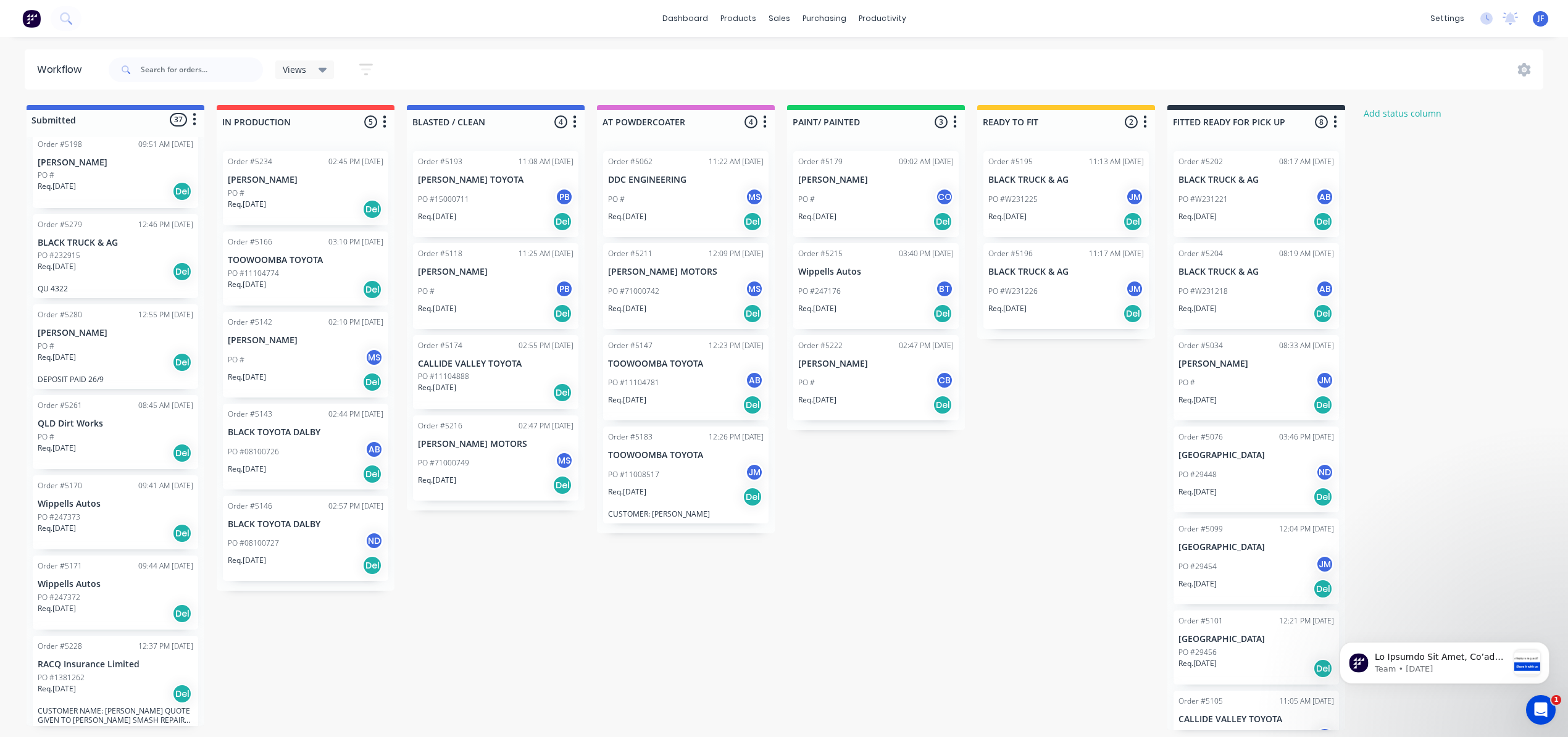
click at [884, 199] on div "PO # CO" at bounding box center [876, 200] width 156 height 23
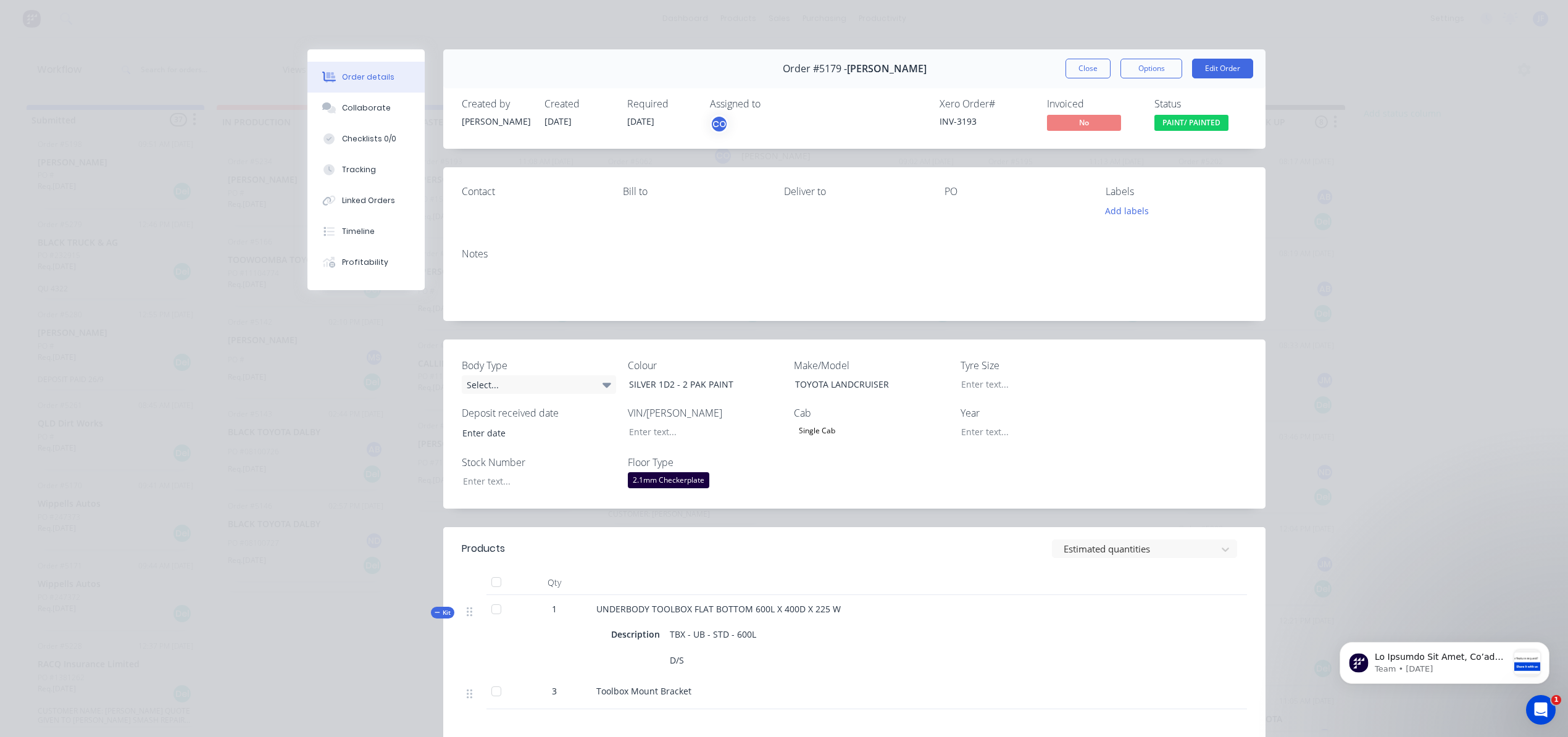
click at [713, 122] on div "CO" at bounding box center [719, 124] width 19 height 19
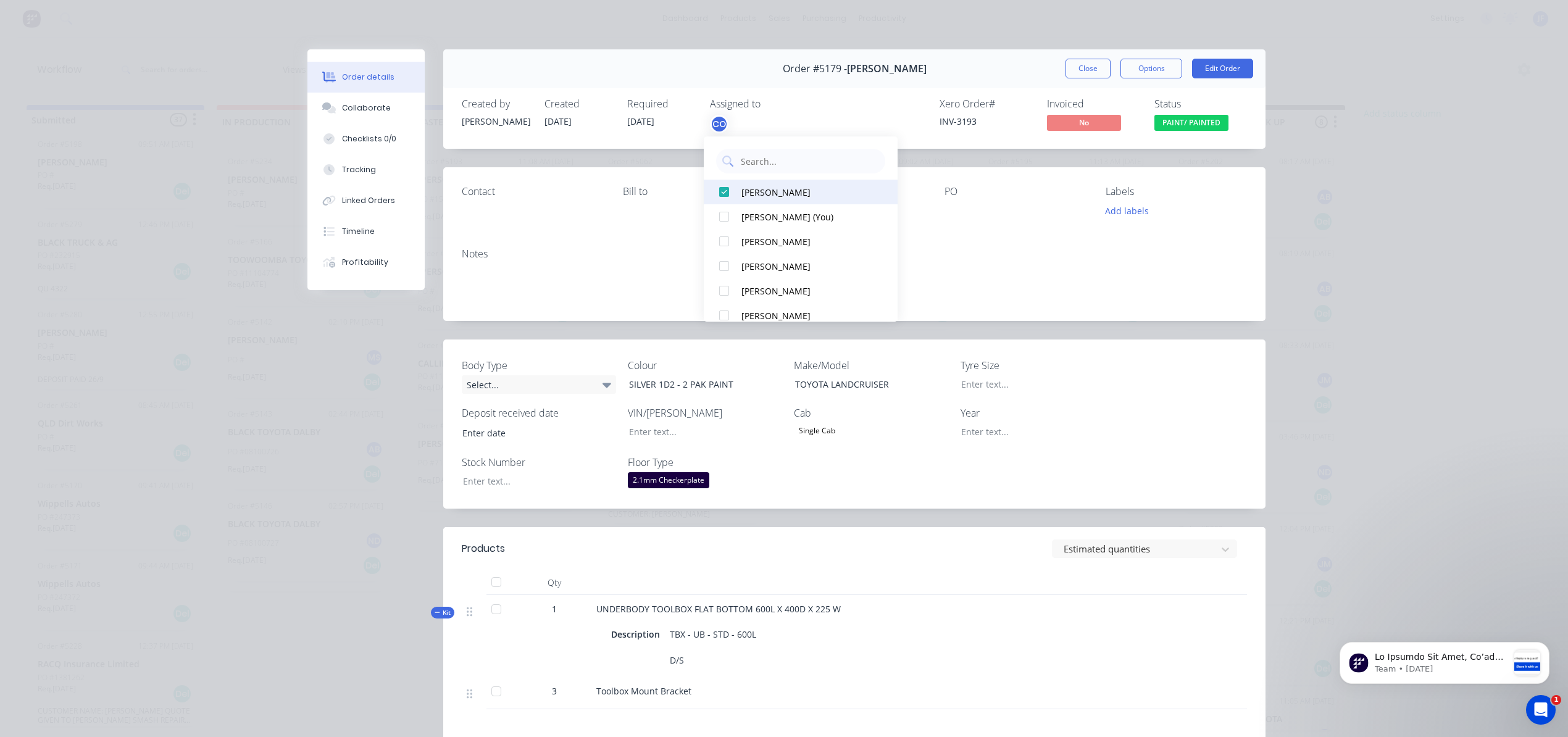
click at [724, 188] on div at bounding box center [724, 192] width 25 height 25
click at [768, 197] on div "[PERSON_NAME]" at bounding box center [806, 200] width 130 height 13
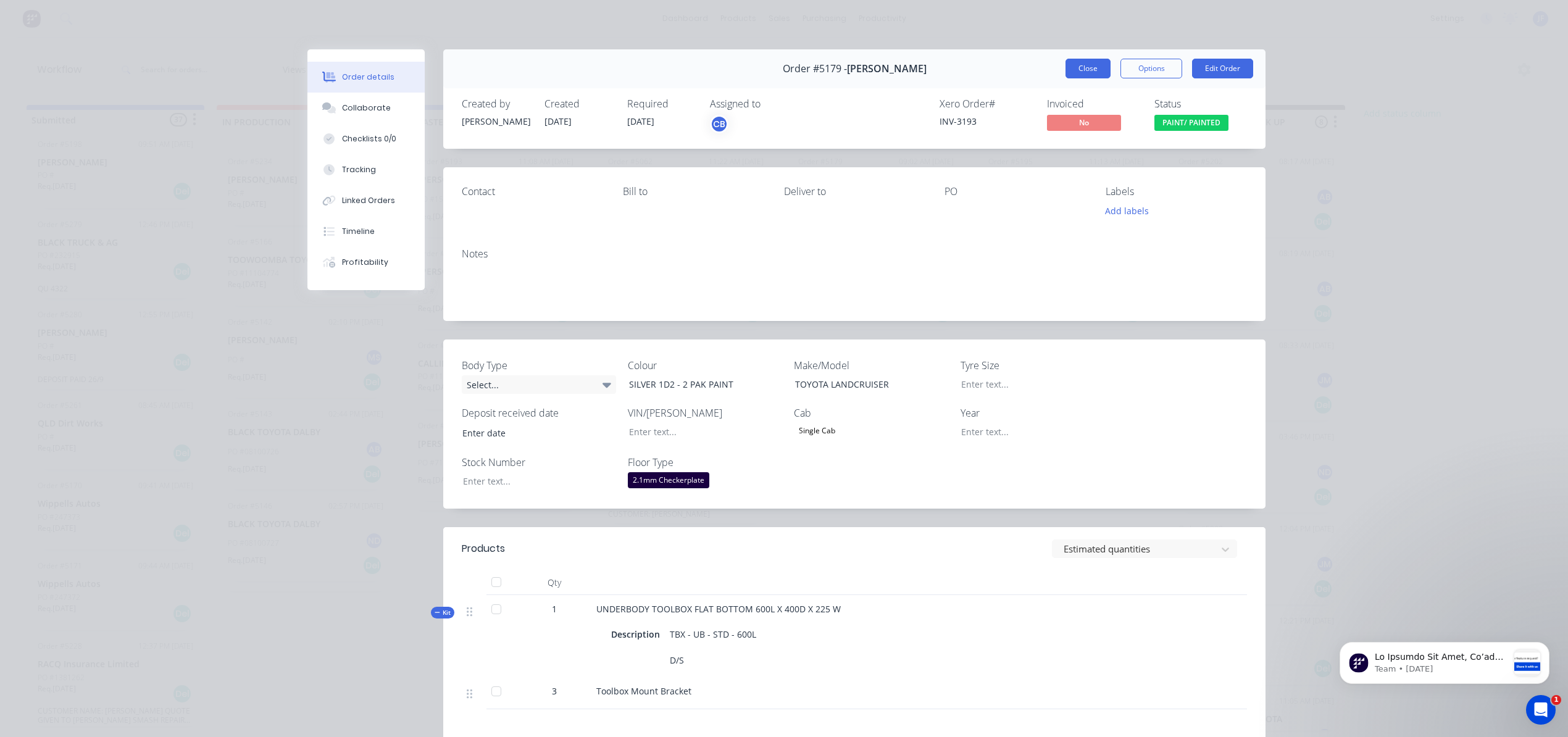
click at [1075, 67] on button "Close" at bounding box center [1088, 68] width 45 height 19
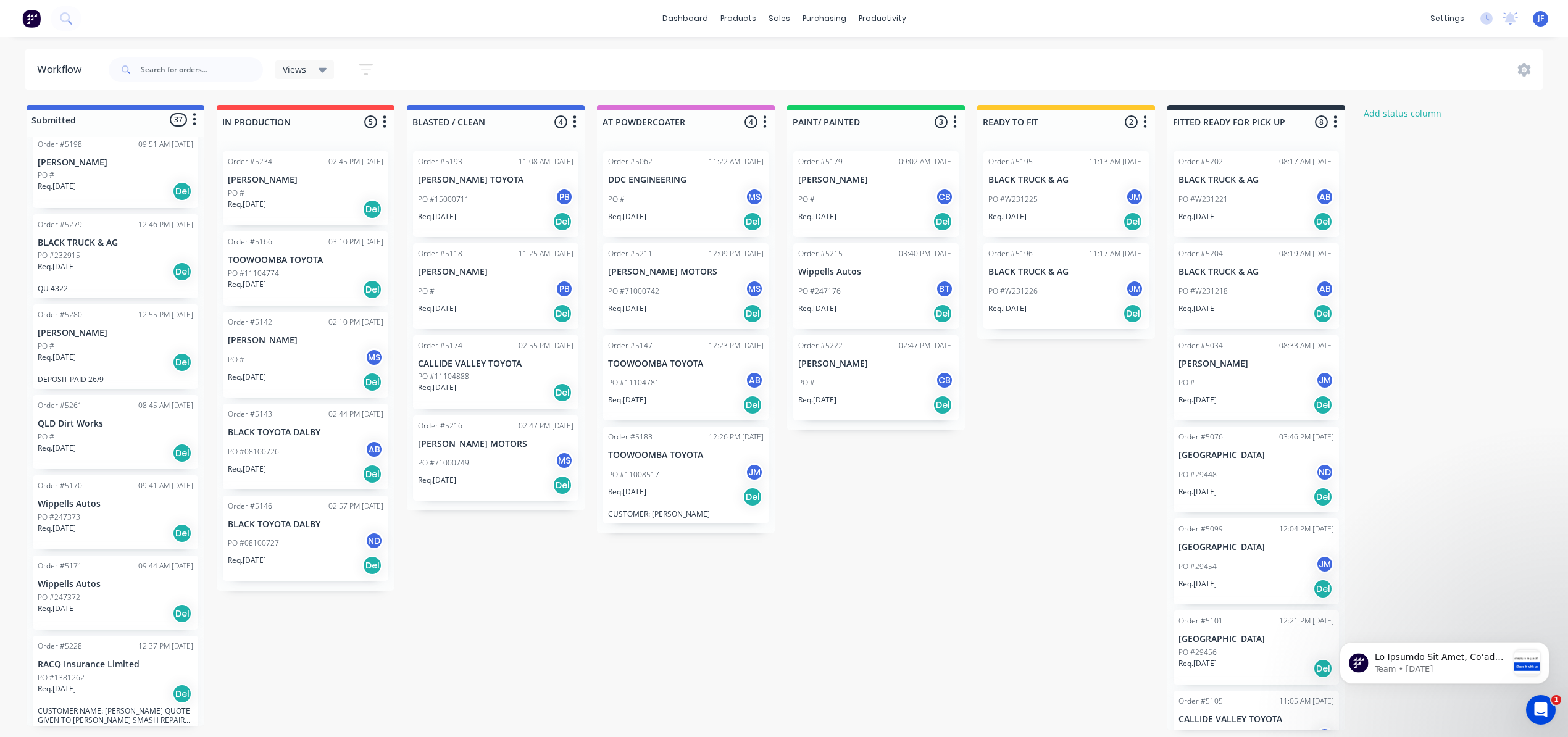
click at [500, 363] on p "CALLIDE VALLEY TOYOTA" at bounding box center [496, 363] width 156 height 10
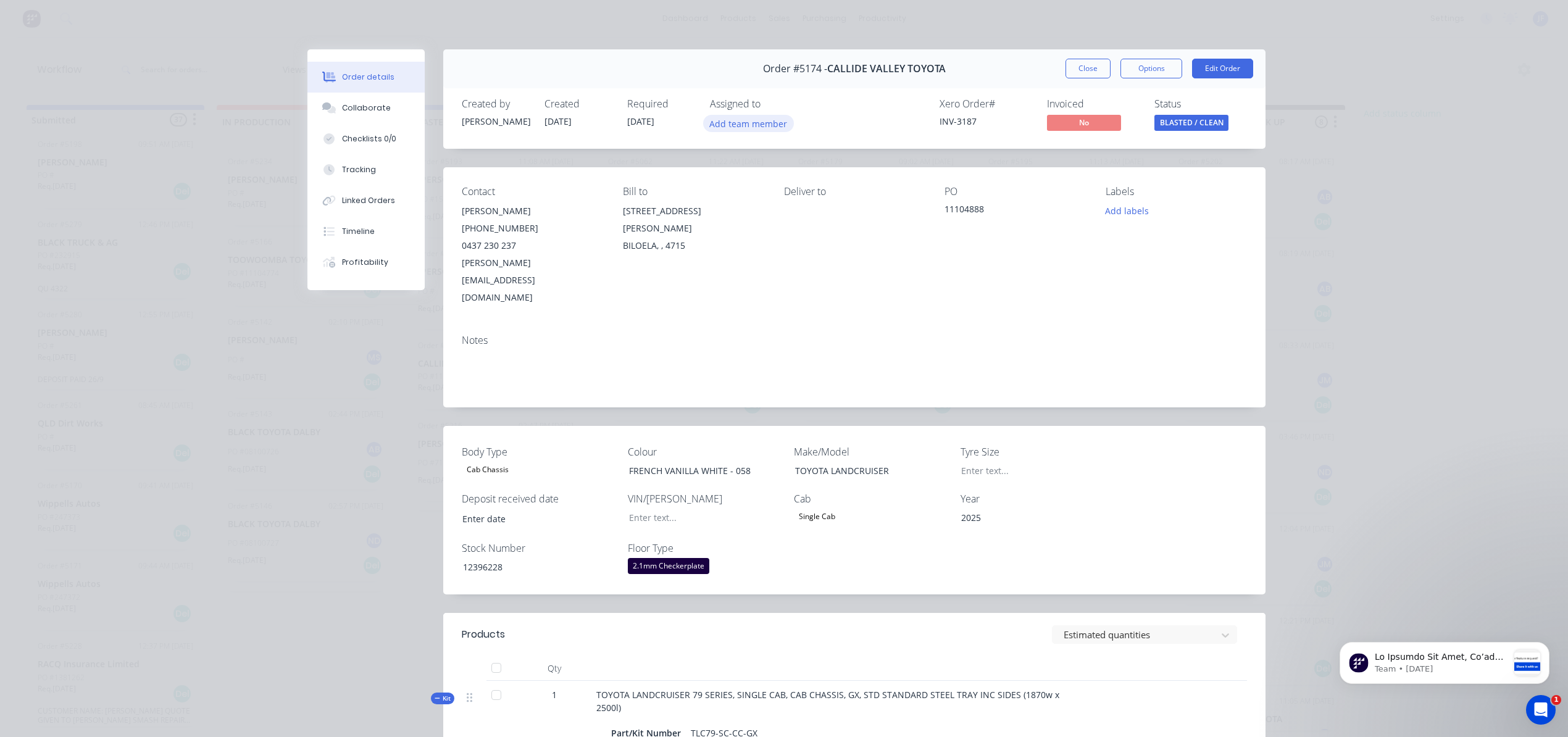
click at [730, 117] on button "Add team member" at bounding box center [749, 122] width 90 height 16
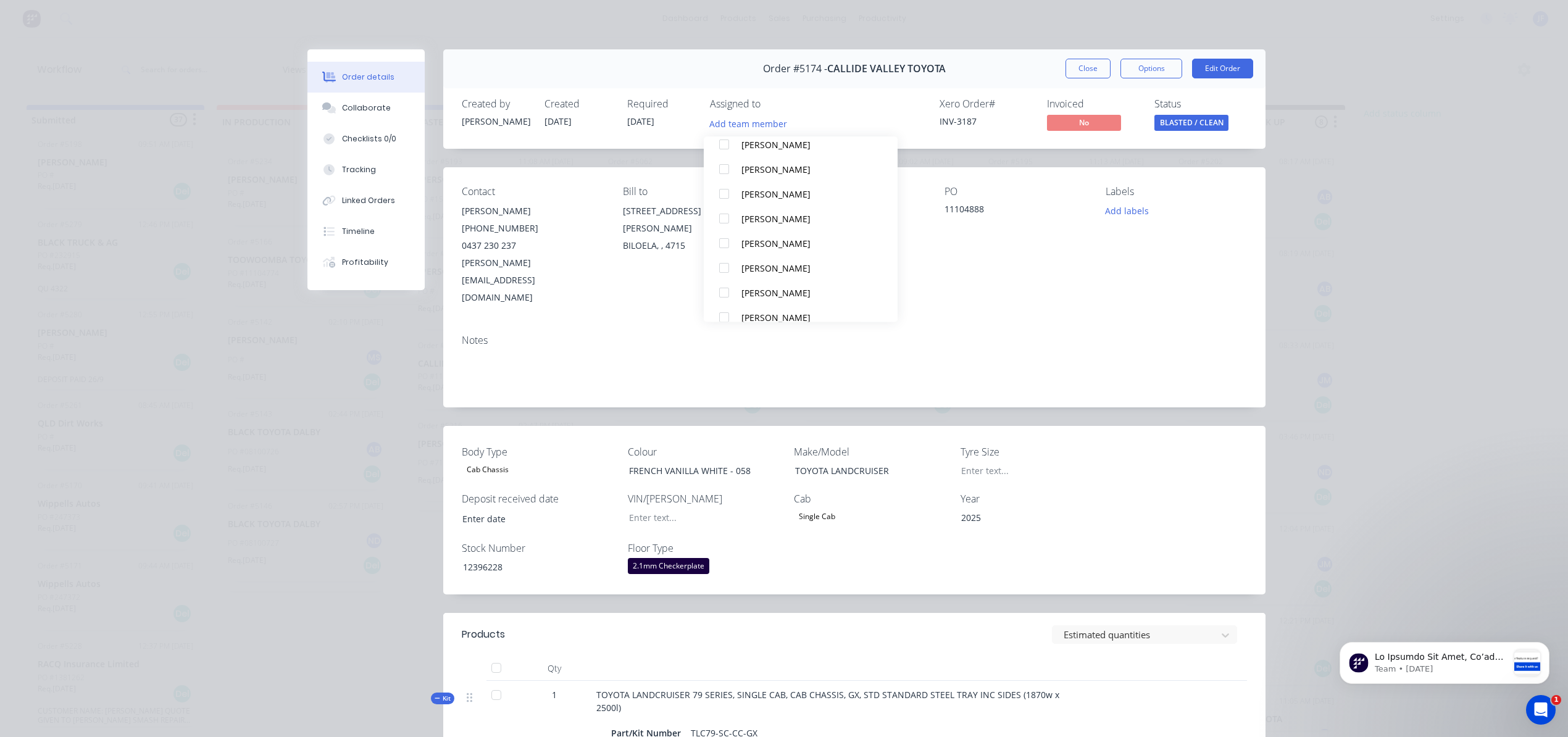
scroll to position [411, 0]
click at [762, 293] on div "[PERSON_NAME]" at bounding box center [806, 299] width 130 height 13
click at [1191, 119] on span "BLASTED / CLEAN" at bounding box center [1191, 122] width 74 height 16
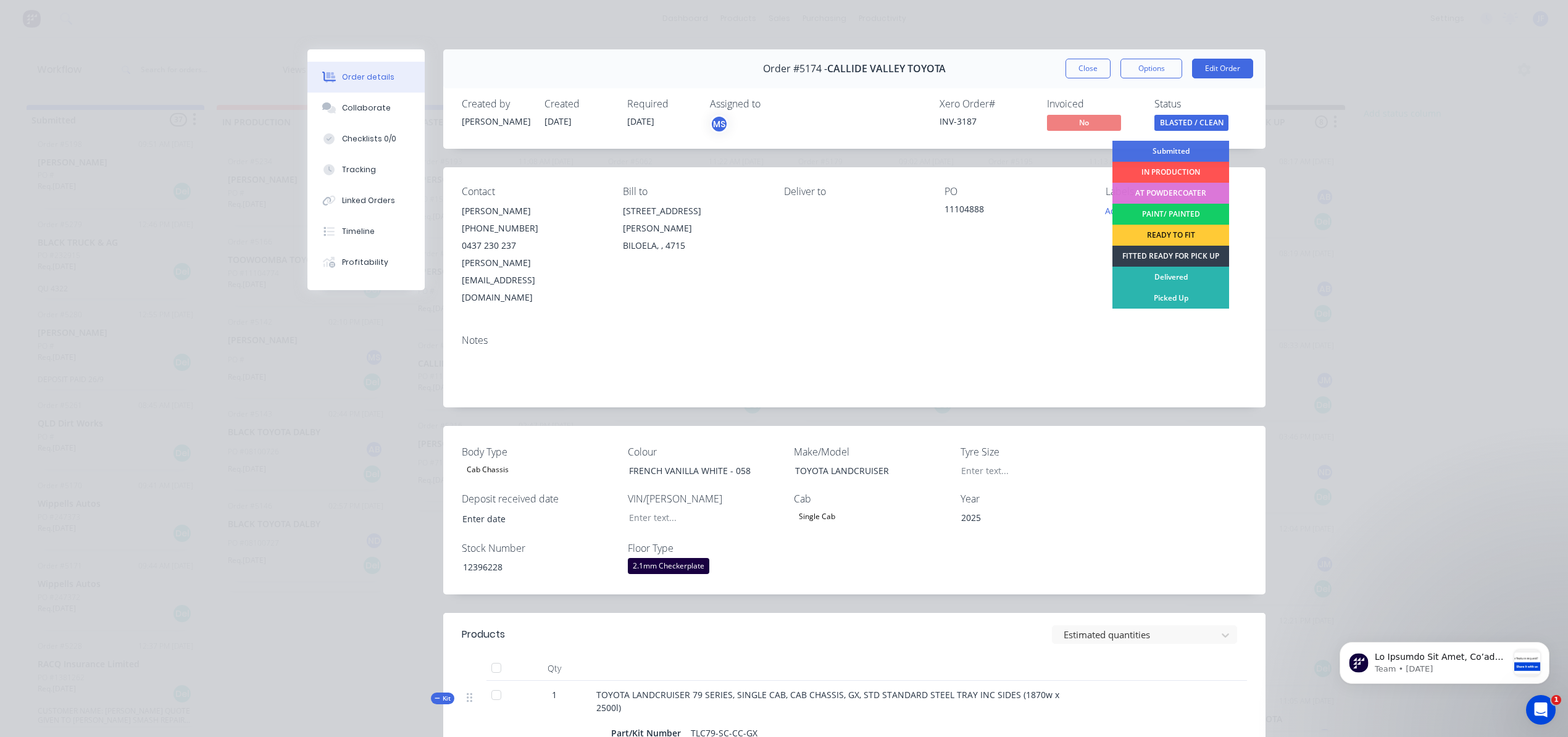
click at [1166, 214] on div "PAINT/ PAINTED" at bounding box center [1171, 214] width 117 height 21
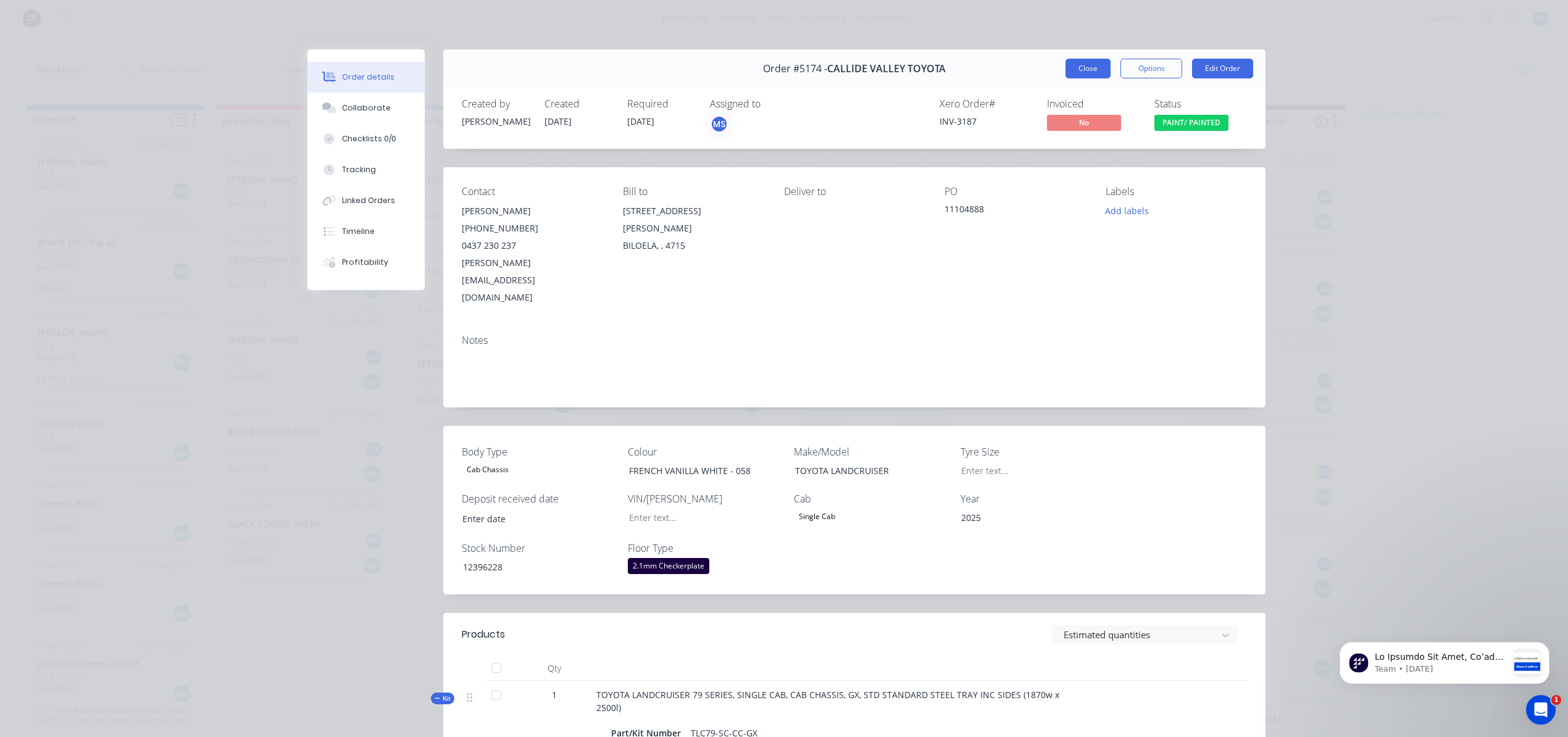
click at [1092, 73] on button "Close" at bounding box center [1088, 68] width 45 height 19
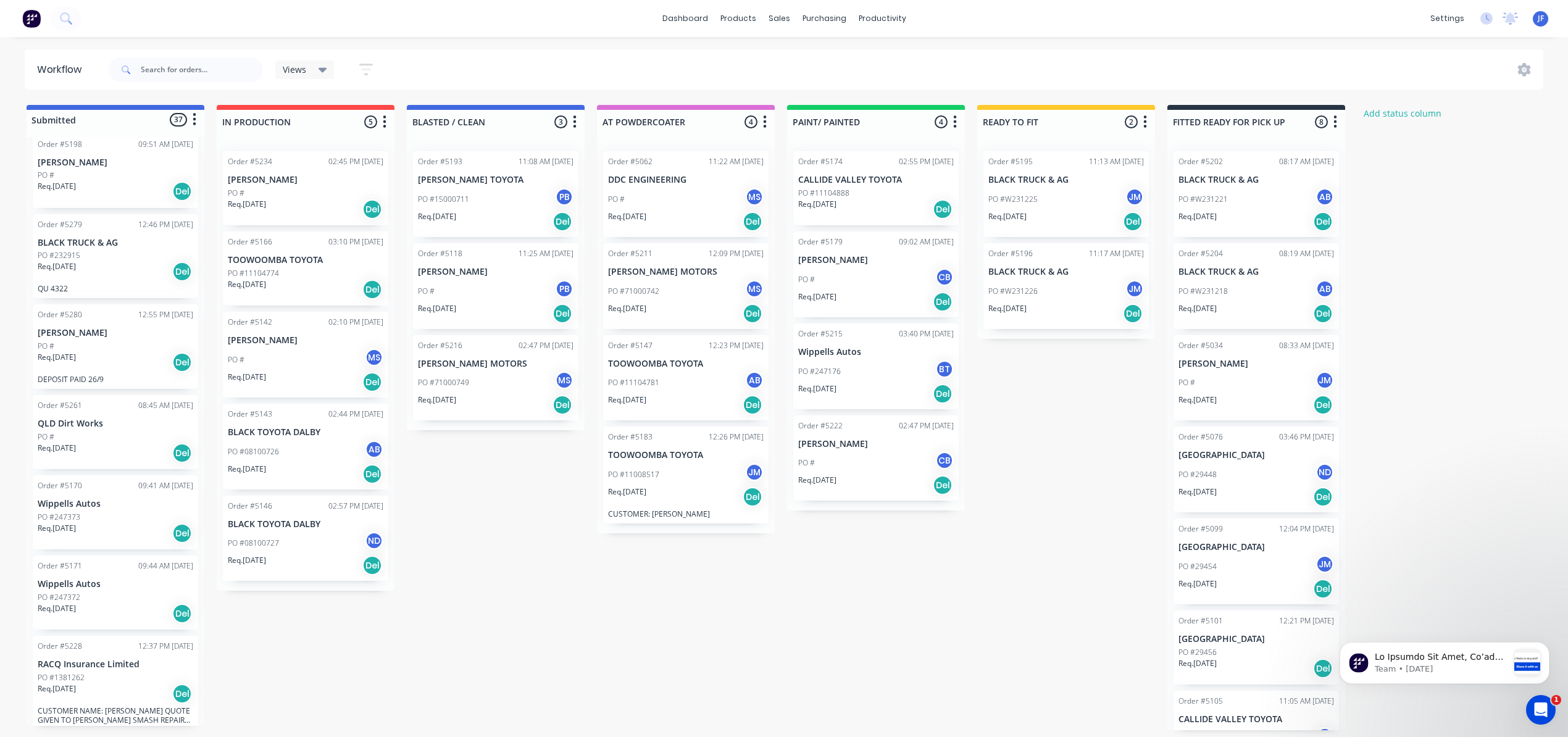
click at [469, 290] on div "PO # PB" at bounding box center [496, 292] width 156 height 23
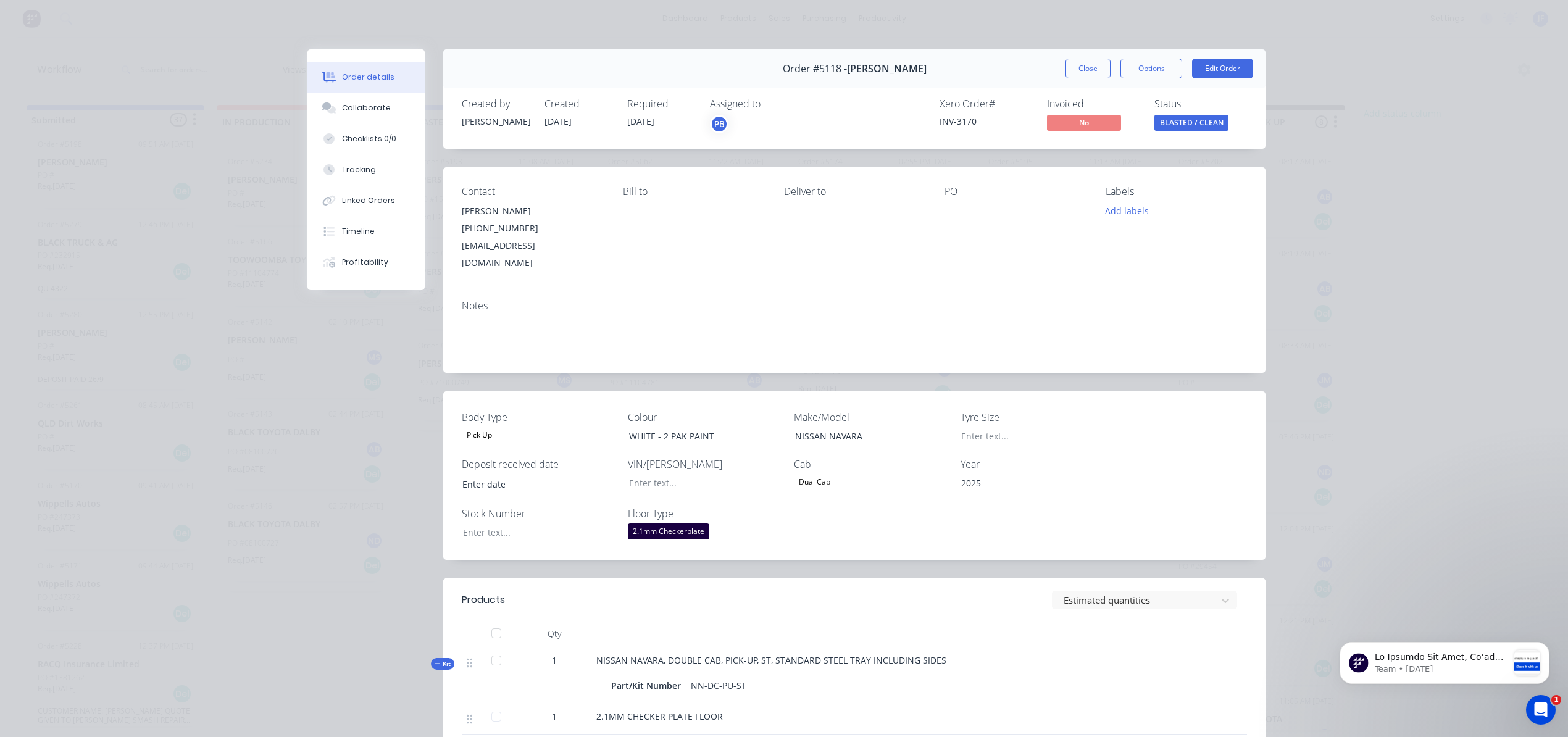
click at [1164, 120] on span "BLASTED / CLEAN" at bounding box center [1191, 122] width 74 height 16
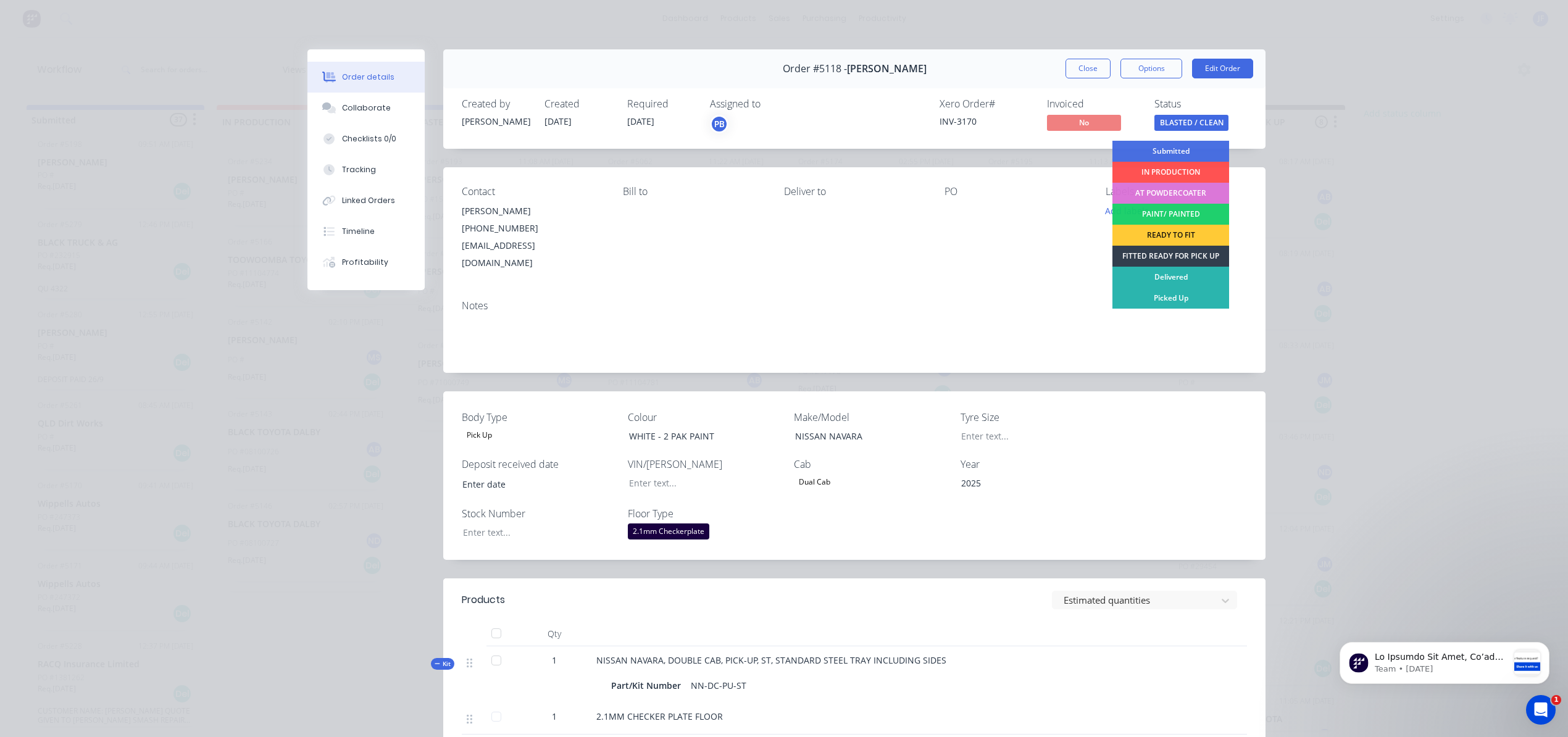
click at [1159, 209] on div "PAINT/ PAINTED" at bounding box center [1171, 214] width 117 height 21
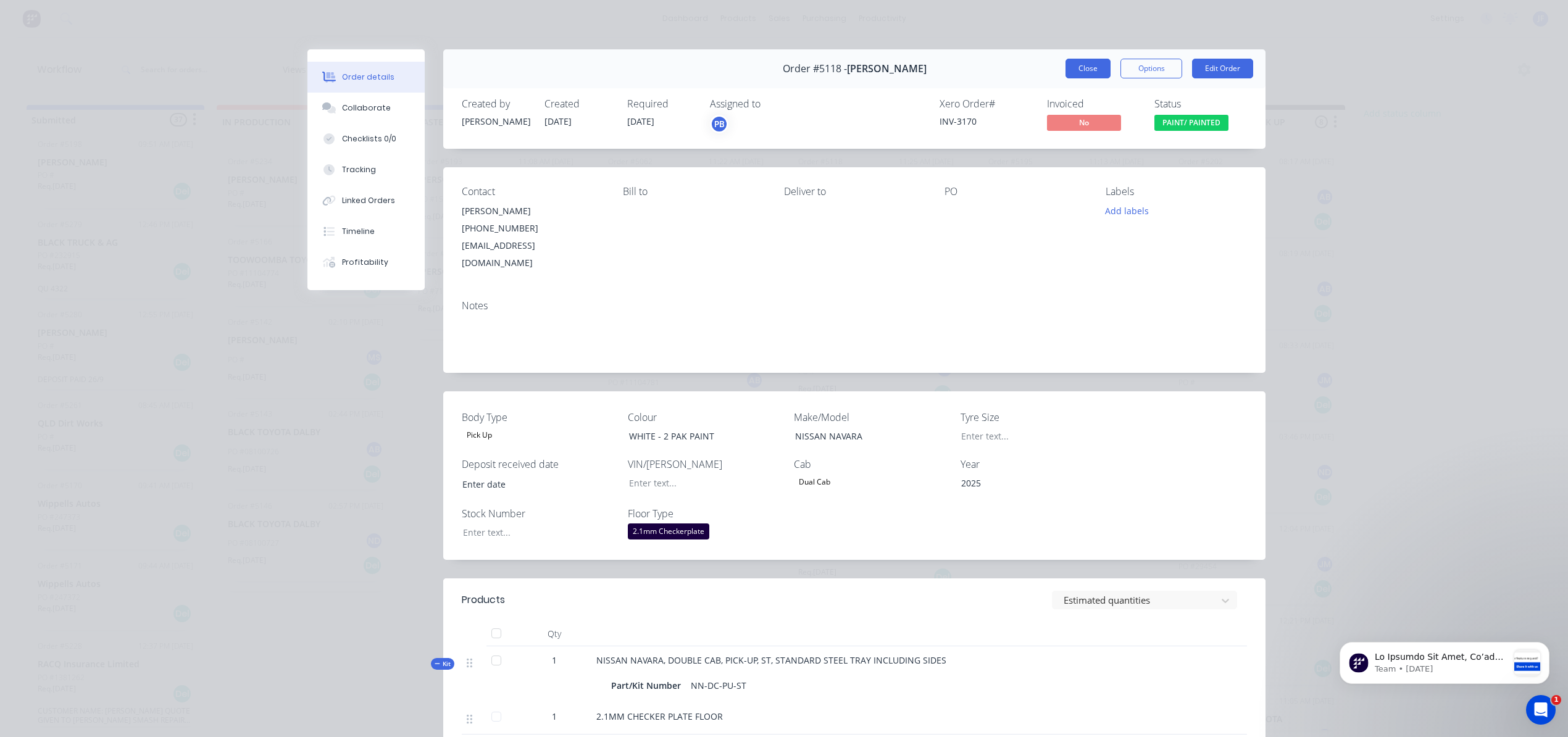
click at [1092, 76] on button "Close" at bounding box center [1088, 68] width 45 height 19
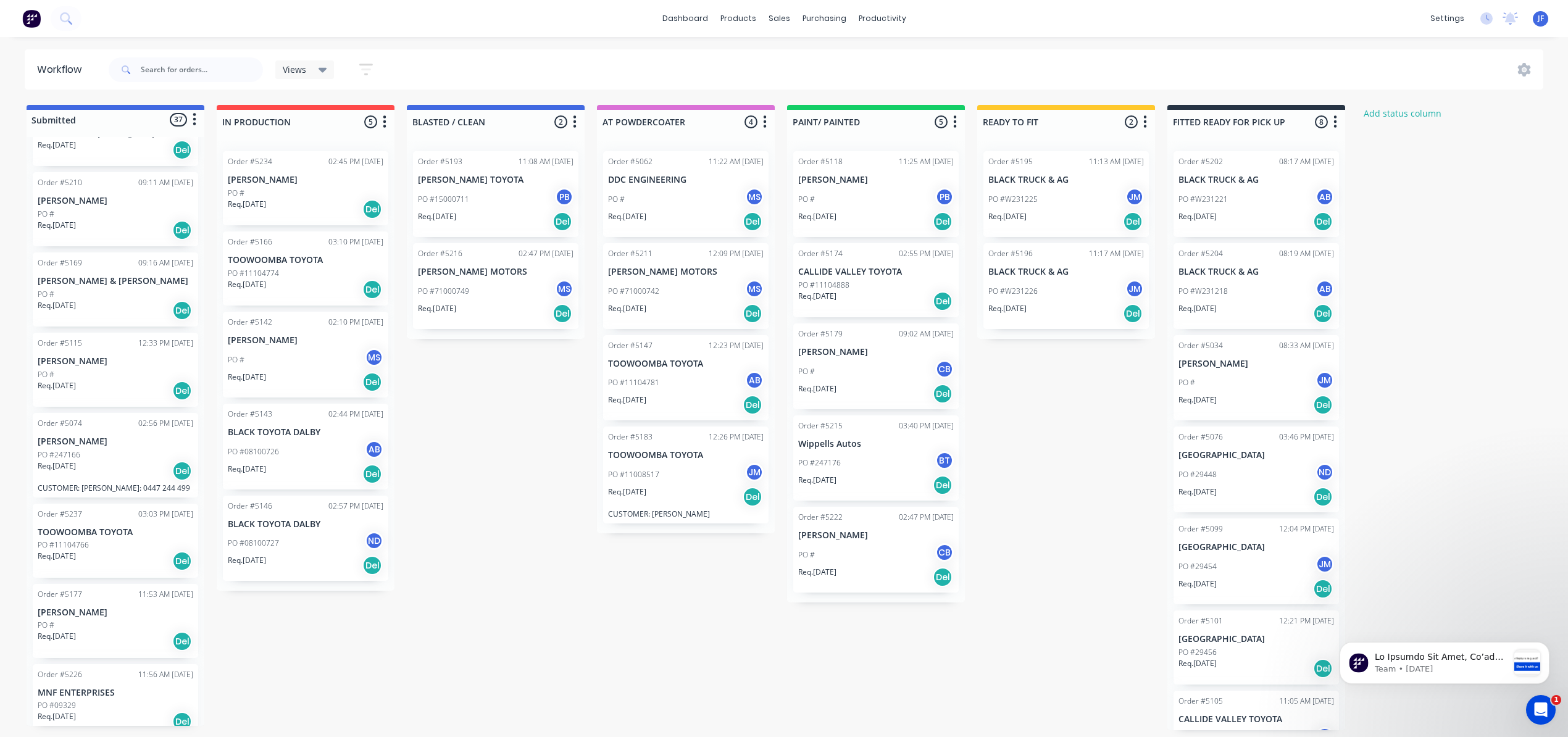
scroll to position [905, 0]
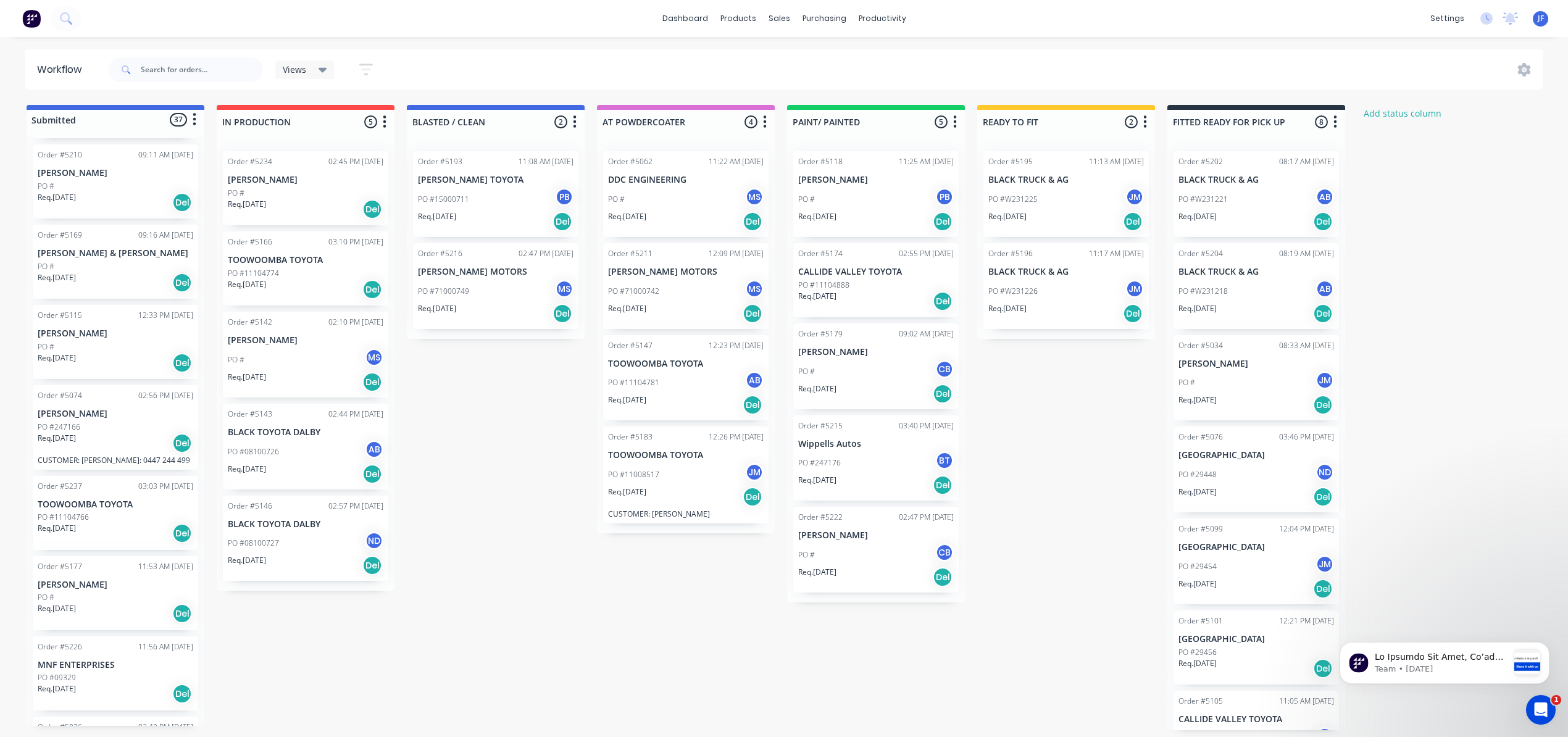
click at [117, 523] on div "Req. [DATE] Del" at bounding box center [115, 533] width 156 height 21
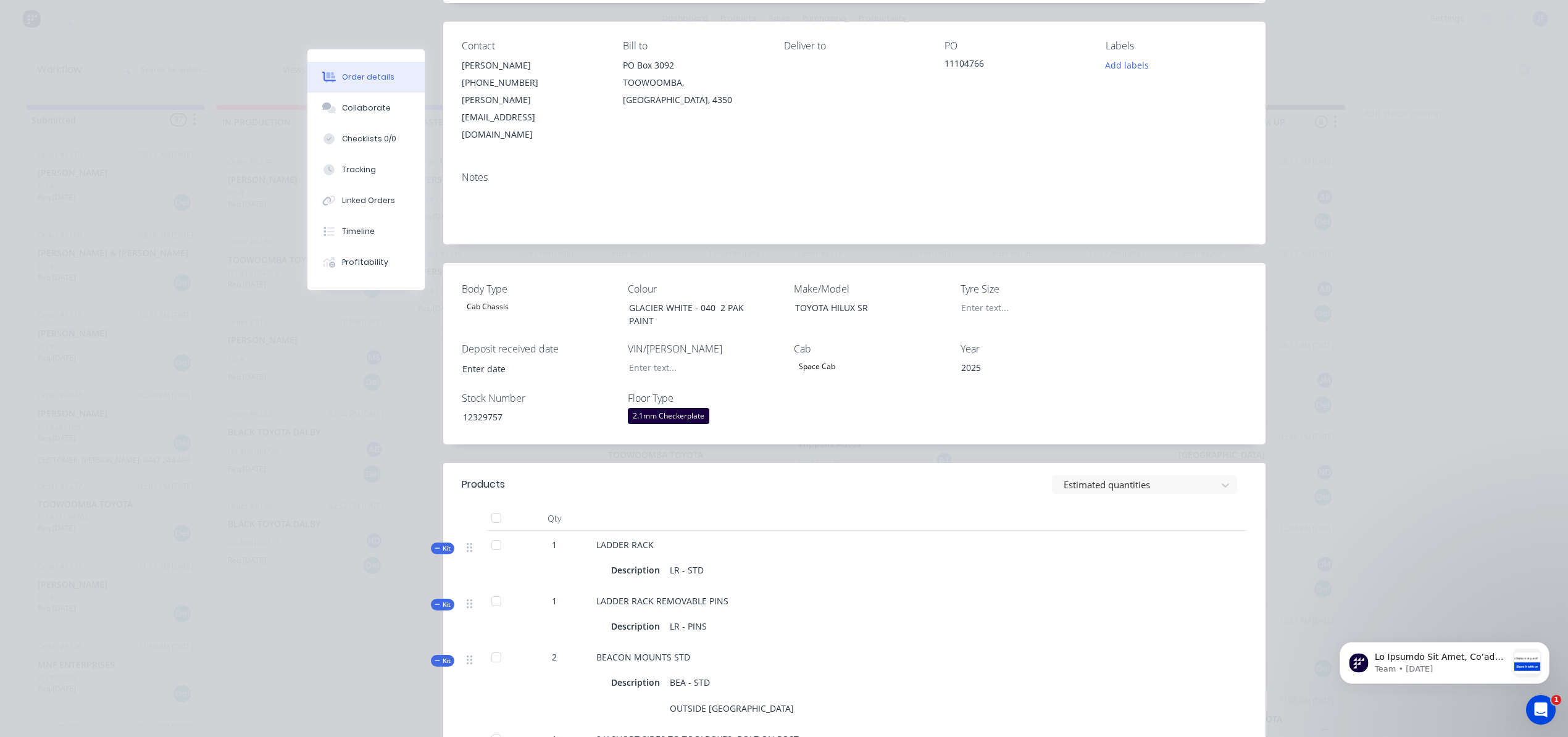
scroll to position [0, 0]
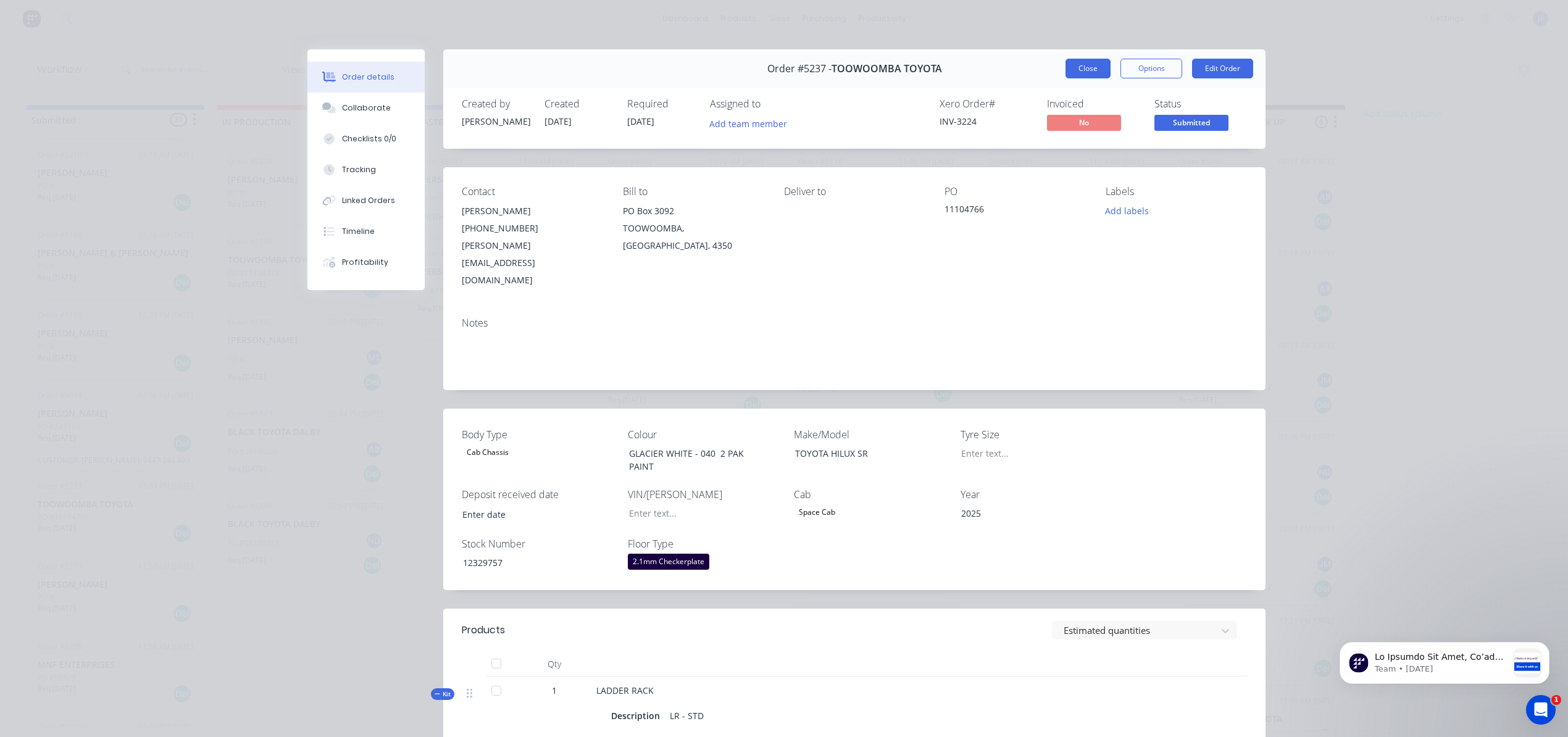
click at [1082, 68] on button "Close" at bounding box center [1088, 68] width 45 height 19
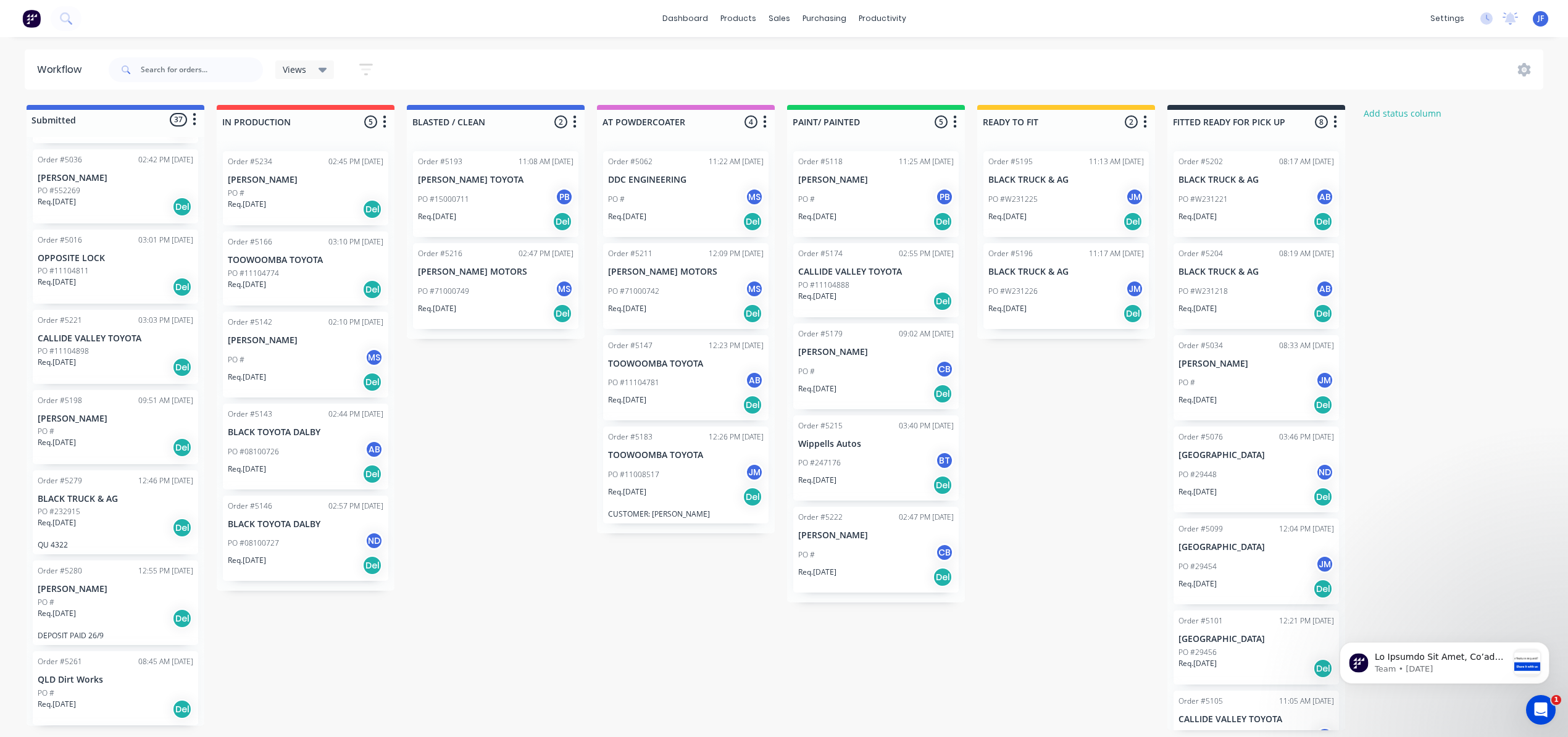
scroll to position [1463, 0]
